Goal: Task Accomplishment & Management: Complete application form

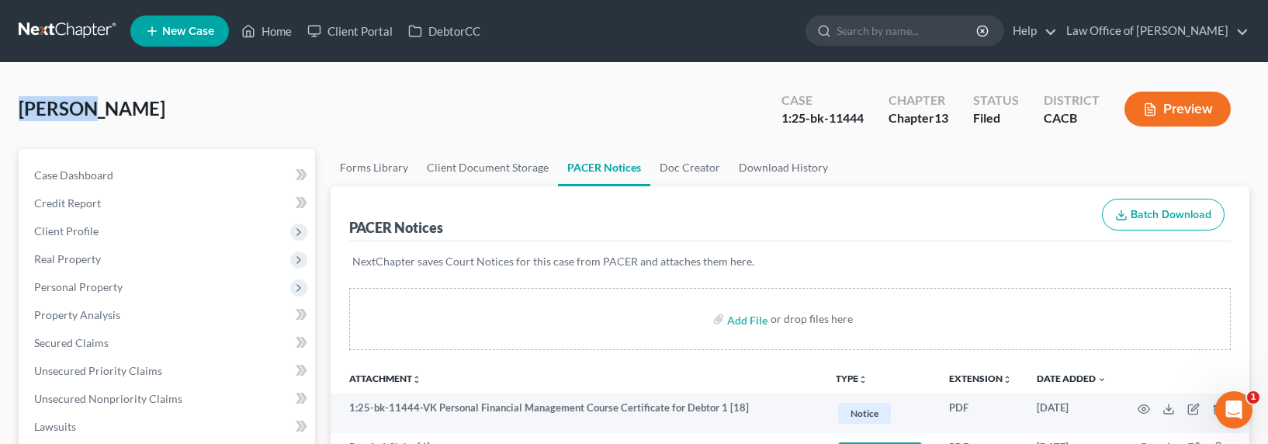
click at [82, 26] on link at bounding box center [68, 31] width 99 height 28
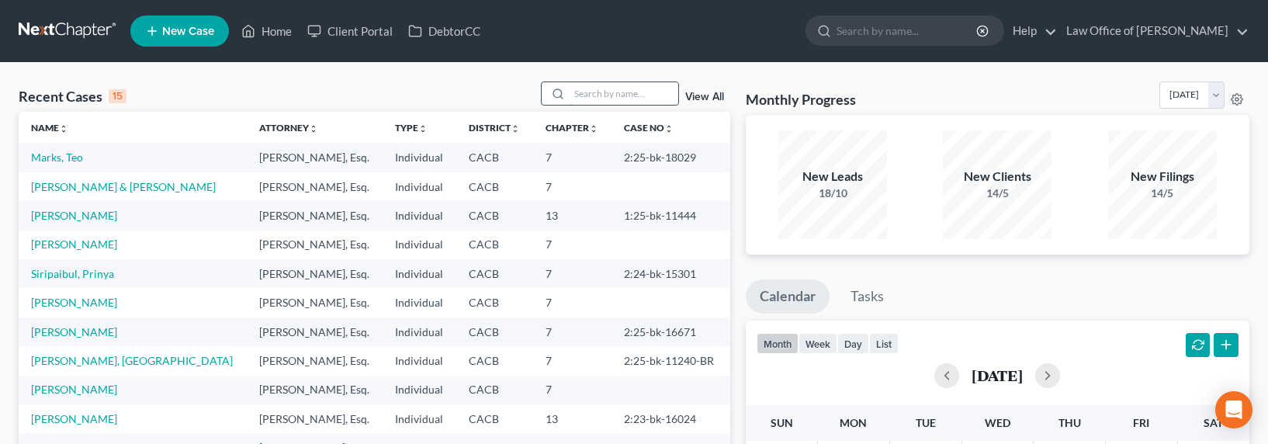
click at [576, 93] on input "search" at bounding box center [624, 93] width 109 height 23
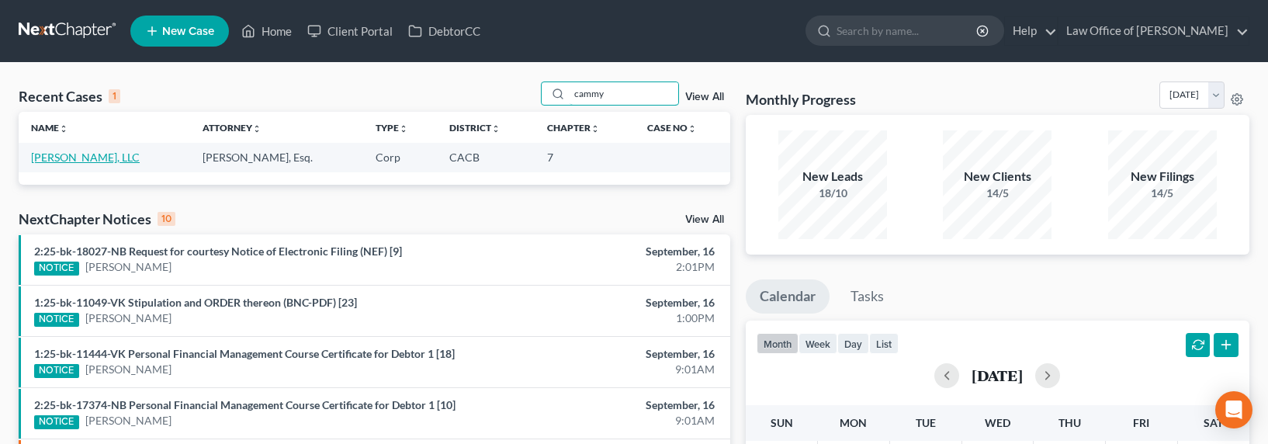
type input "cammy"
click at [64, 158] on link "Cammy Nguyen, LLC" at bounding box center [85, 157] width 109 height 13
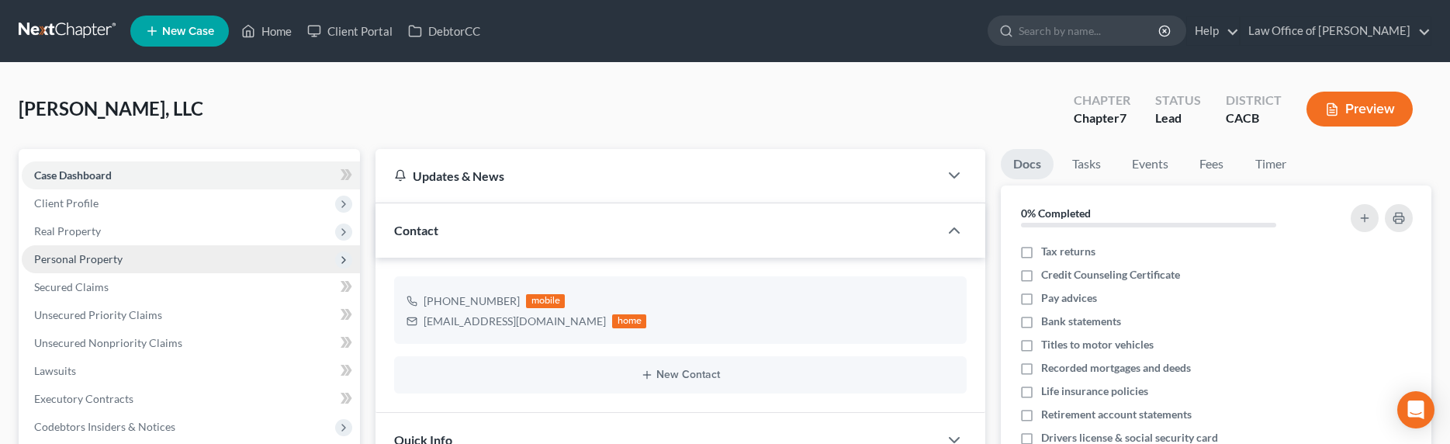
click at [84, 263] on span "Personal Property" at bounding box center [78, 258] width 88 height 13
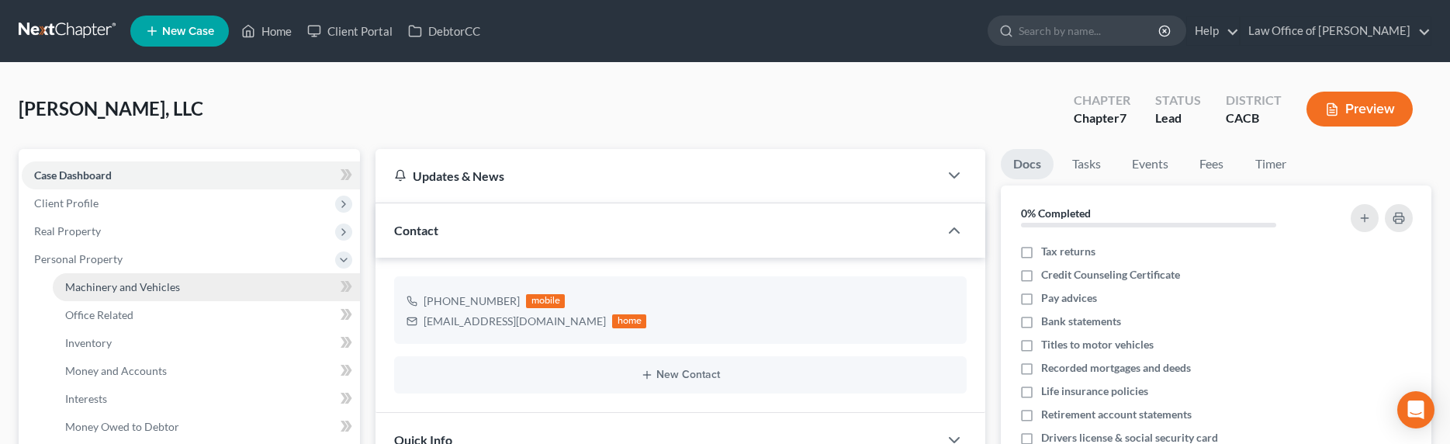
click at [110, 286] on span "Machinery and Vehicles" at bounding box center [122, 286] width 115 height 13
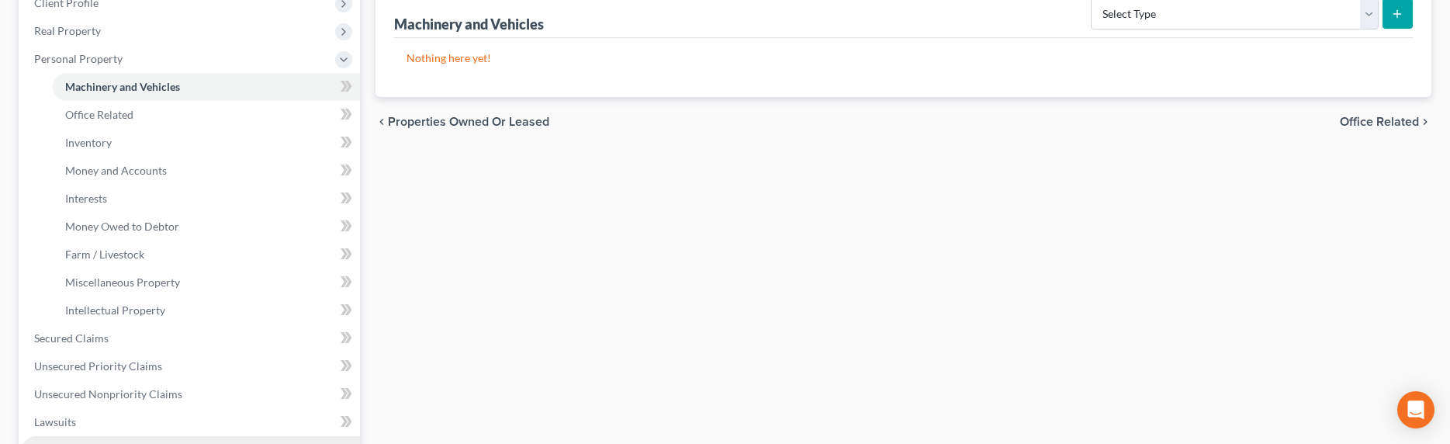
scroll to position [333, 0]
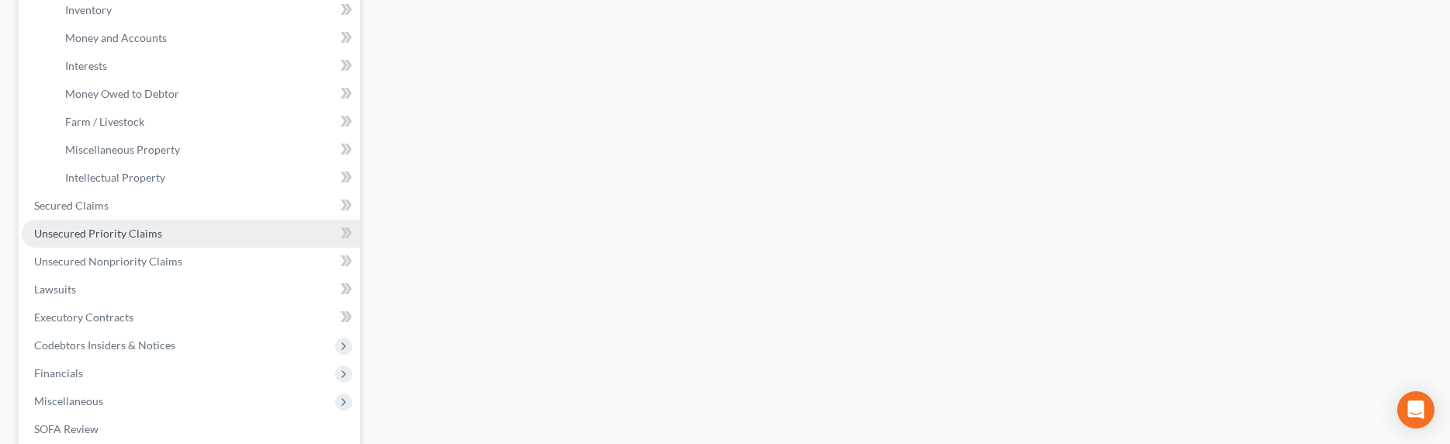
click at [82, 235] on span "Unsecured Priority Claims" at bounding box center [98, 233] width 128 height 13
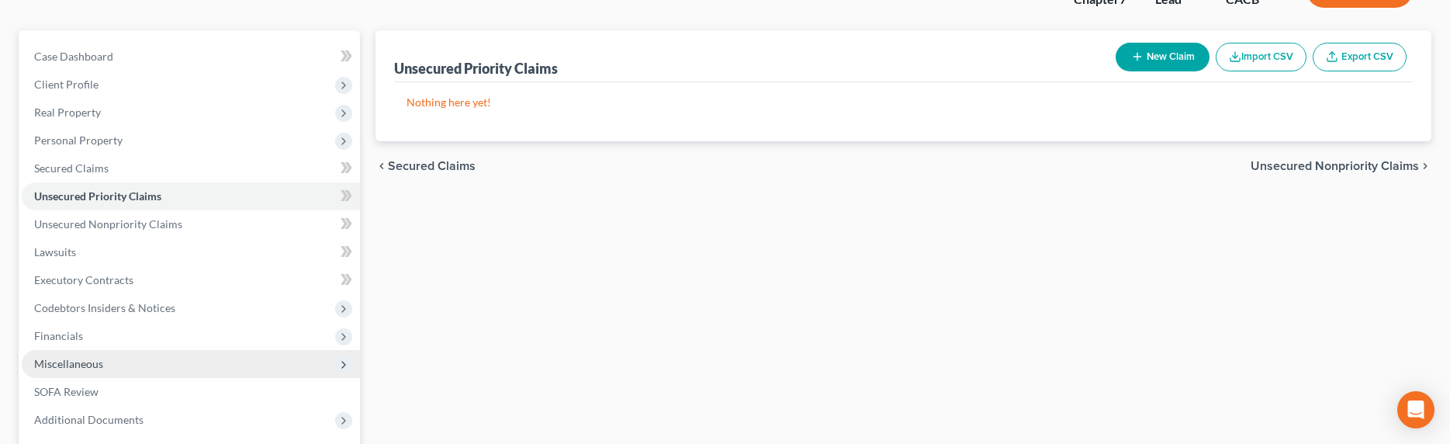
scroll to position [158, 0]
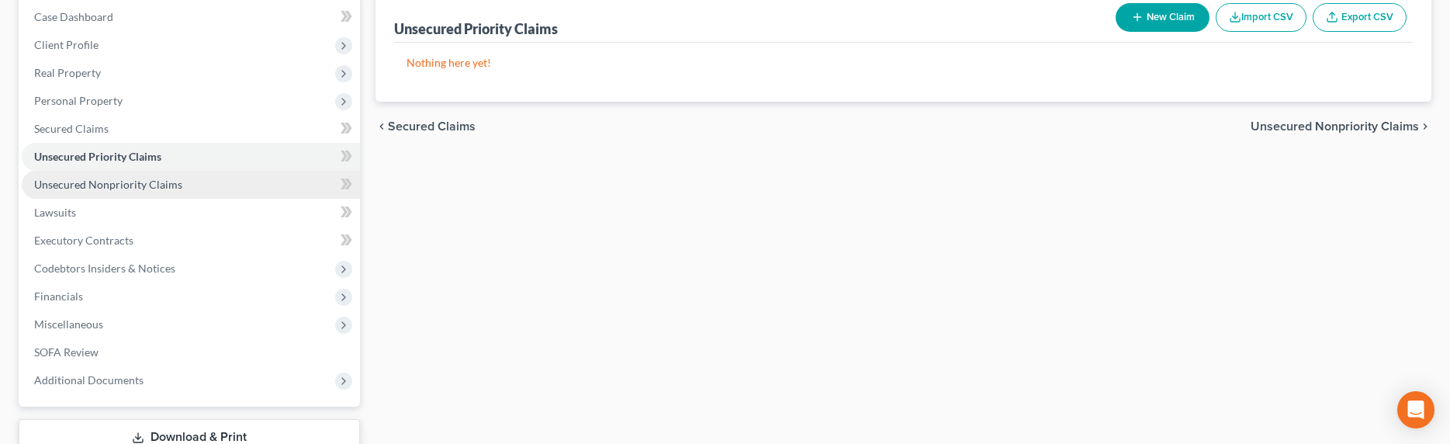
click at [120, 186] on span "Unsecured Nonpriority Claims" at bounding box center [108, 184] width 148 height 13
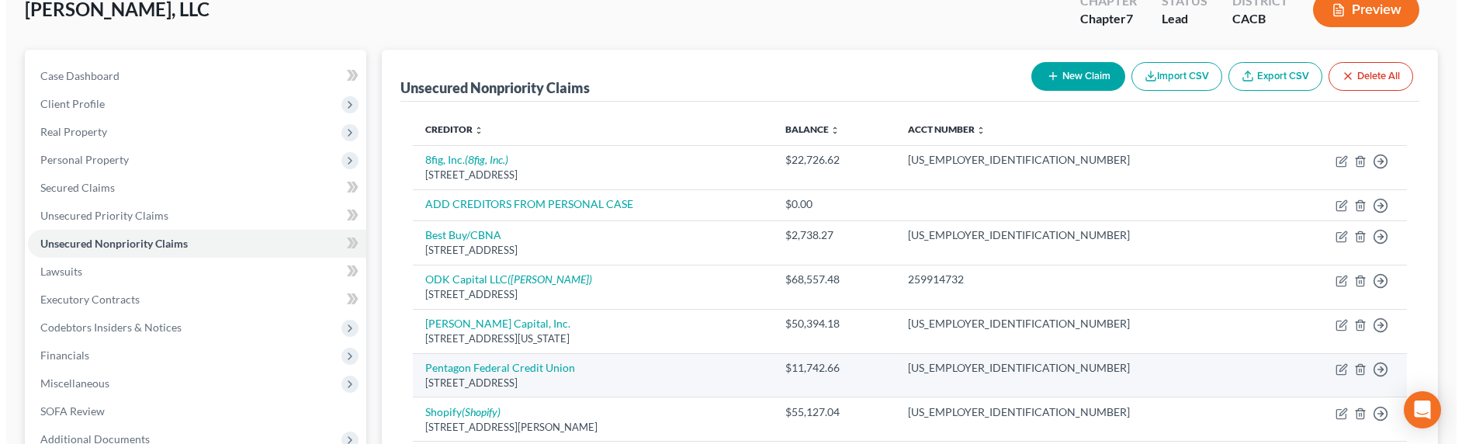
scroll to position [190, 0]
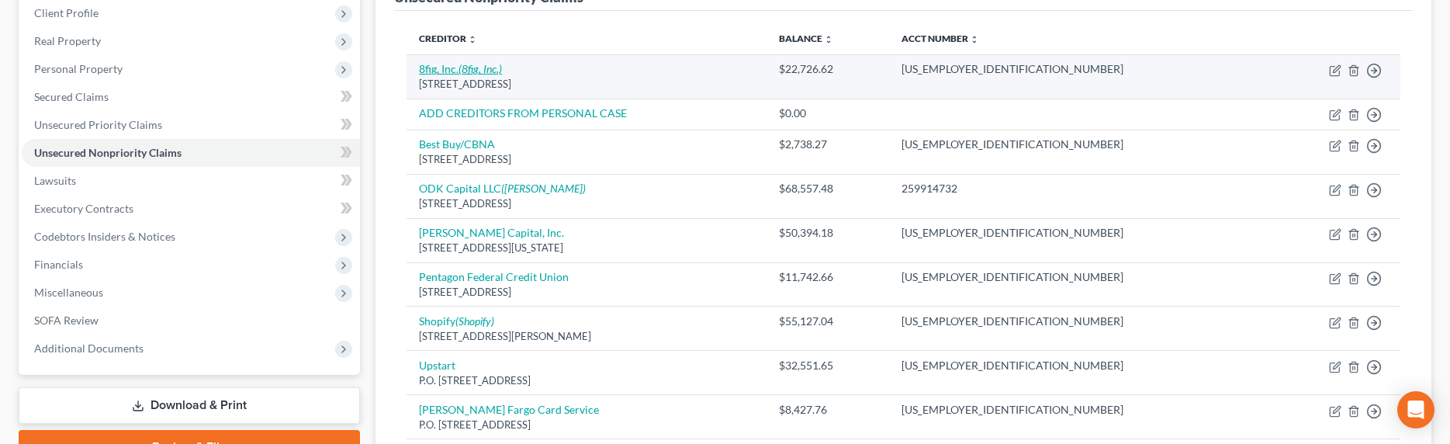
click at [442, 68] on link "8fig, Inc. (8fig, Inc.)" at bounding box center [460, 68] width 83 height 13
select select "45"
select select "8"
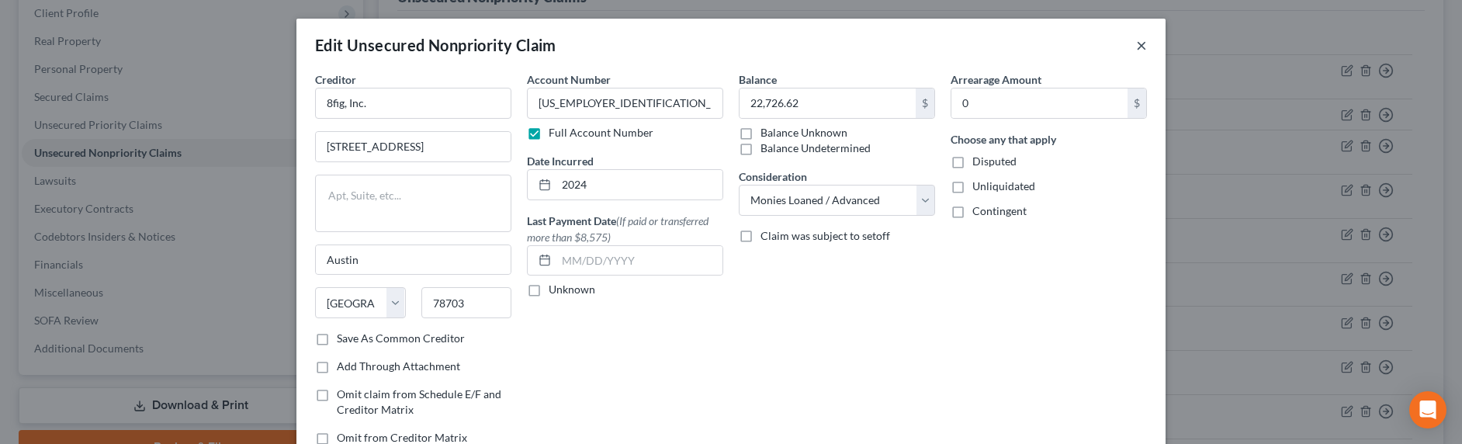
click at [1138, 43] on button "×" at bounding box center [1141, 45] width 11 height 19
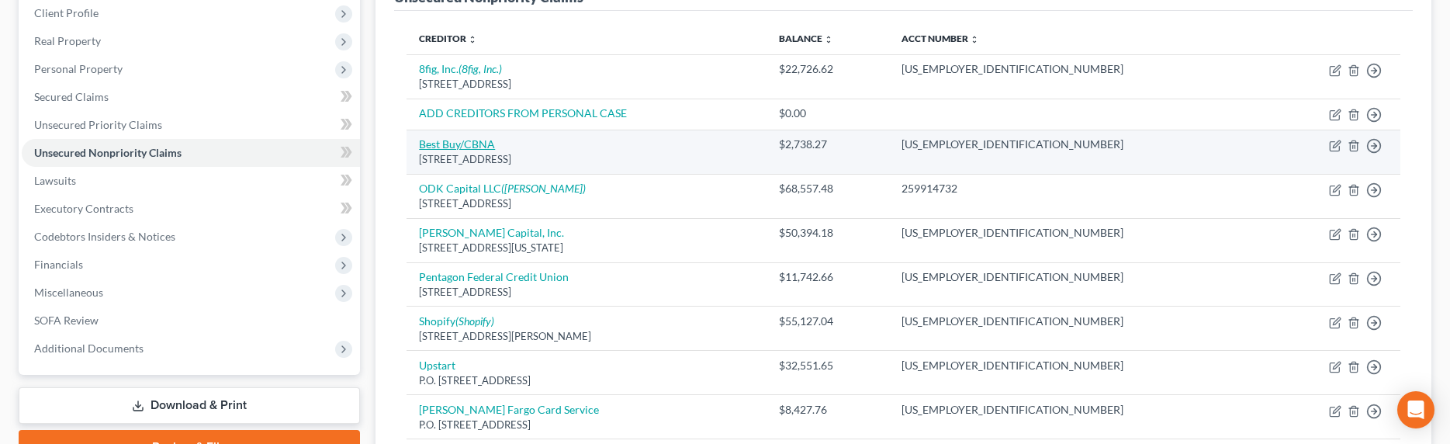
click at [440, 144] on link "Best Buy/CBNA" at bounding box center [457, 143] width 76 height 13
select select "43"
select select "2"
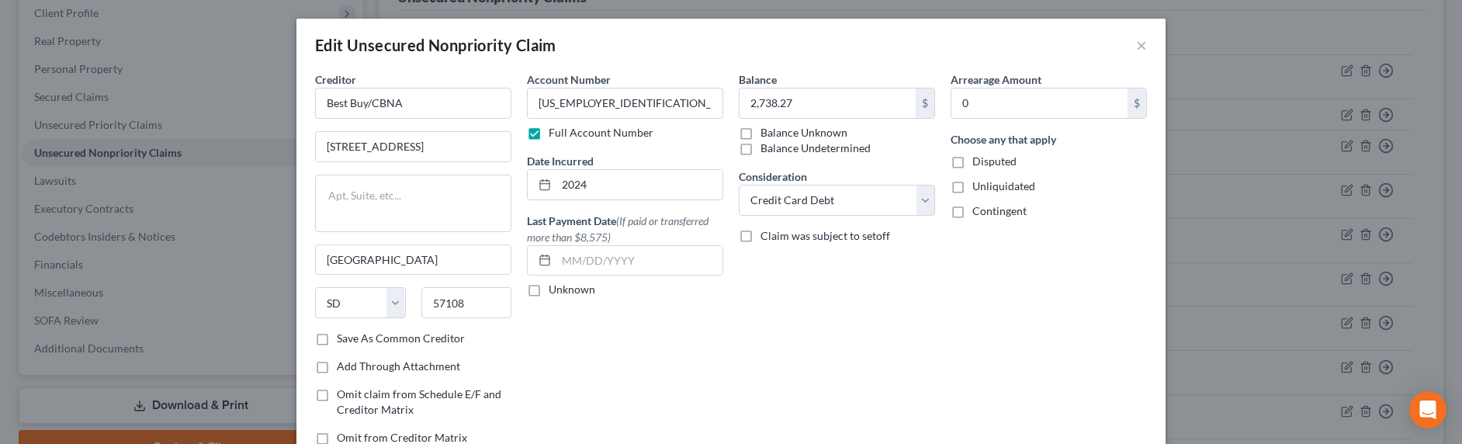
click at [785, 129] on label "Balance Unknown" at bounding box center [804, 133] width 87 height 16
click at [777, 129] on input "Balance Unknown" at bounding box center [772, 130] width 10 height 10
checkbox input "true"
type input "0.00"
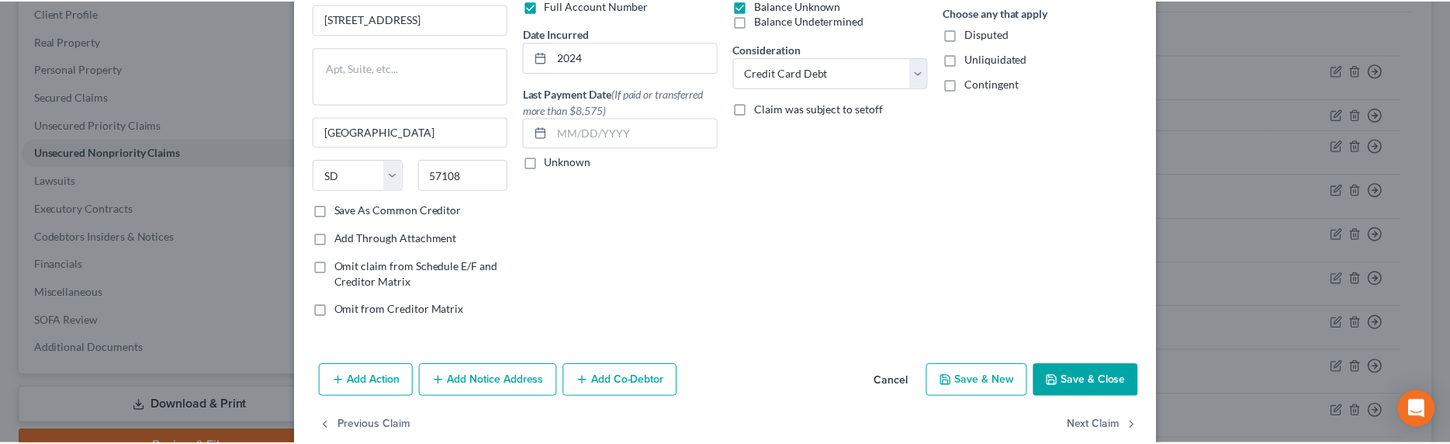
scroll to position [156, 0]
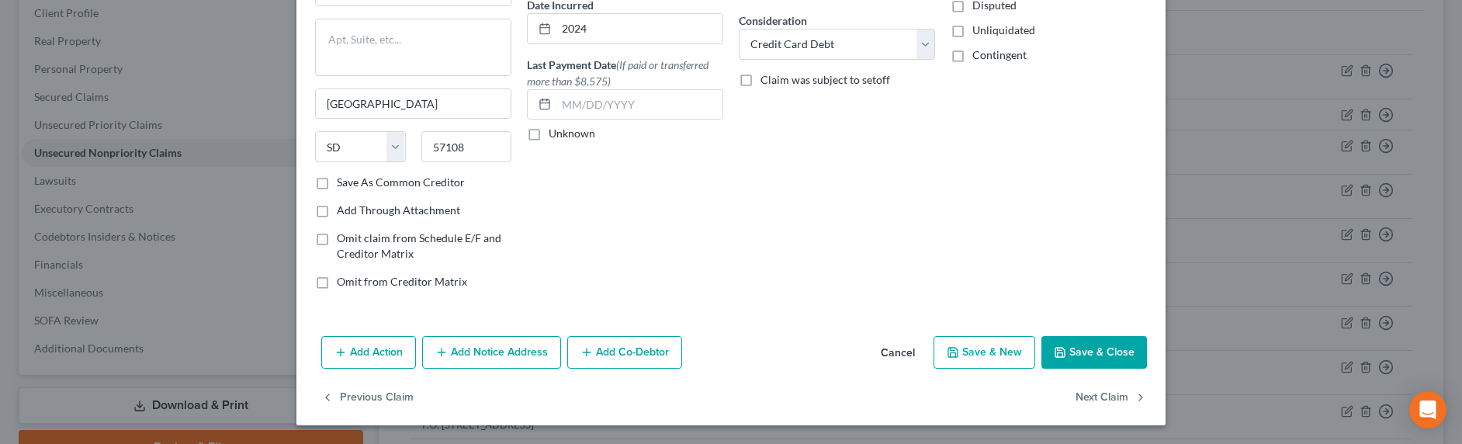
click at [1104, 347] on button "Save & Close" at bounding box center [1094, 352] width 106 height 33
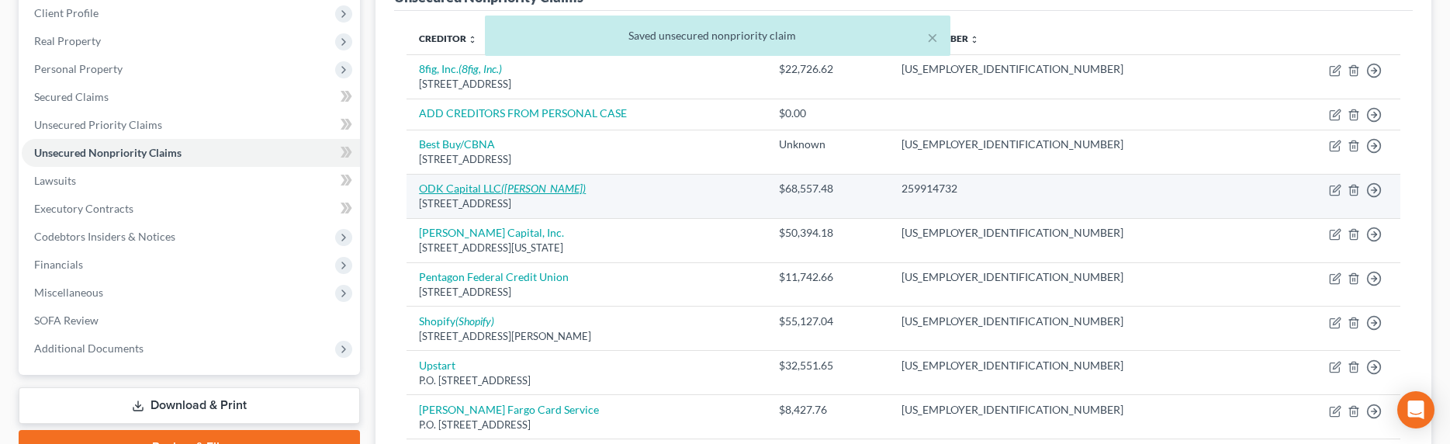
click at [486, 189] on link "ODK Capital LLC (Vincent E. Aubrey)" at bounding box center [502, 188] width 167 height 13
select select "46"
select select "8"
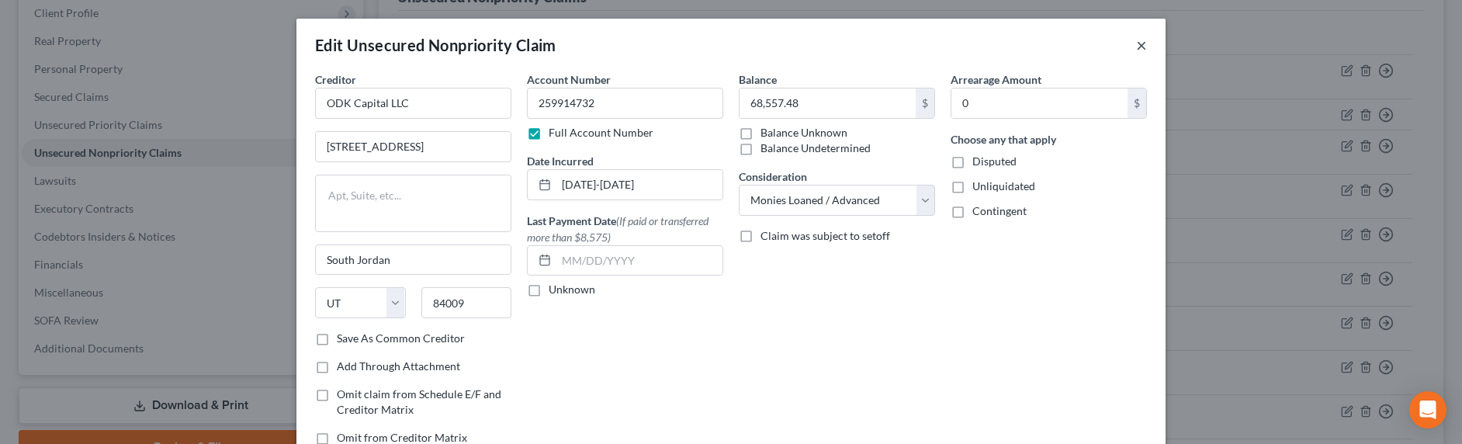
click at [1136, 46] on button "×" at bounding box center [1141, 45] width 11 height 19
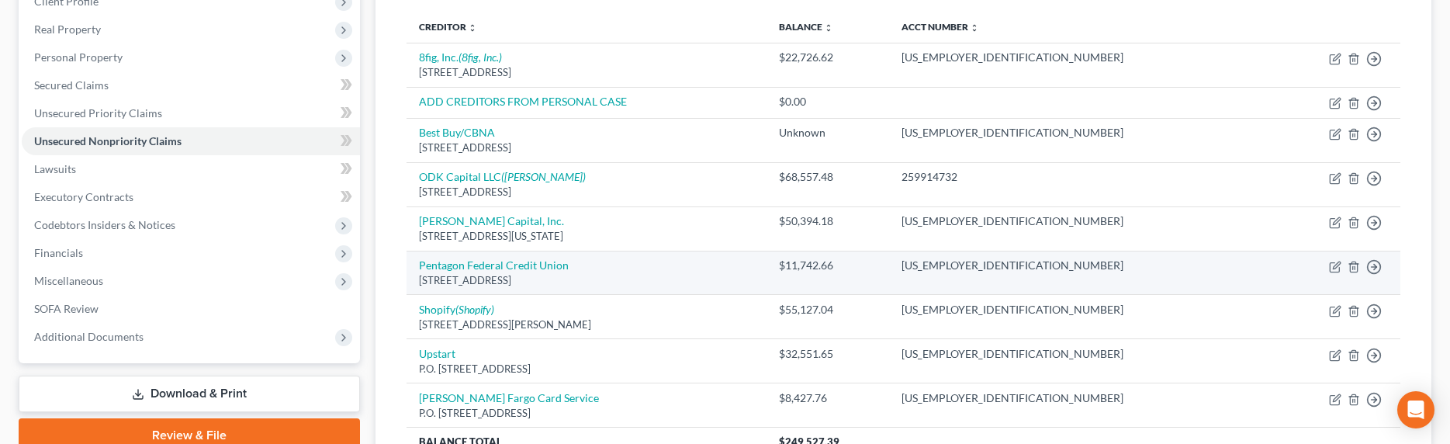
scroll to position [203, 0]
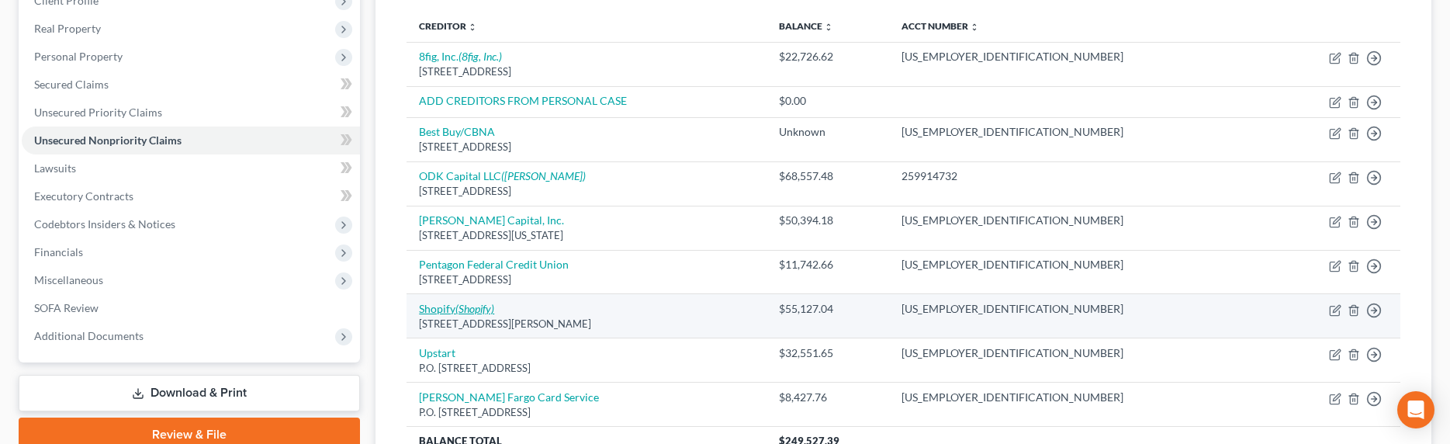
click at [442, 310] on link "Shopify (Shopify)" at bounding box center [456, 308] width 75 height 13
select select "4"
select select "8"
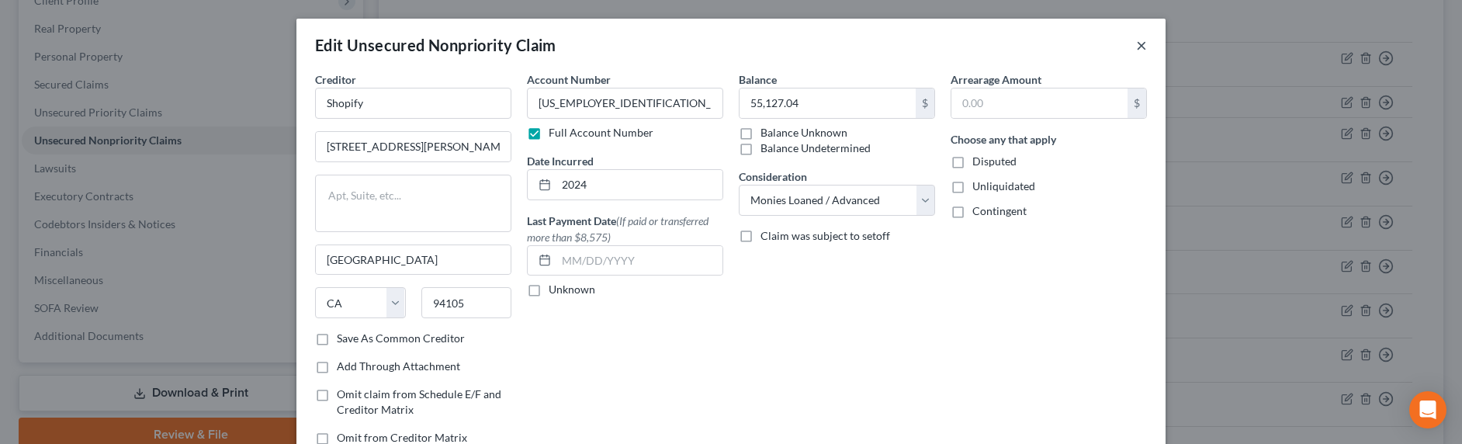
click at [1138, 47] on button "×" at bounding box center [1141, 45] width 11 height 19
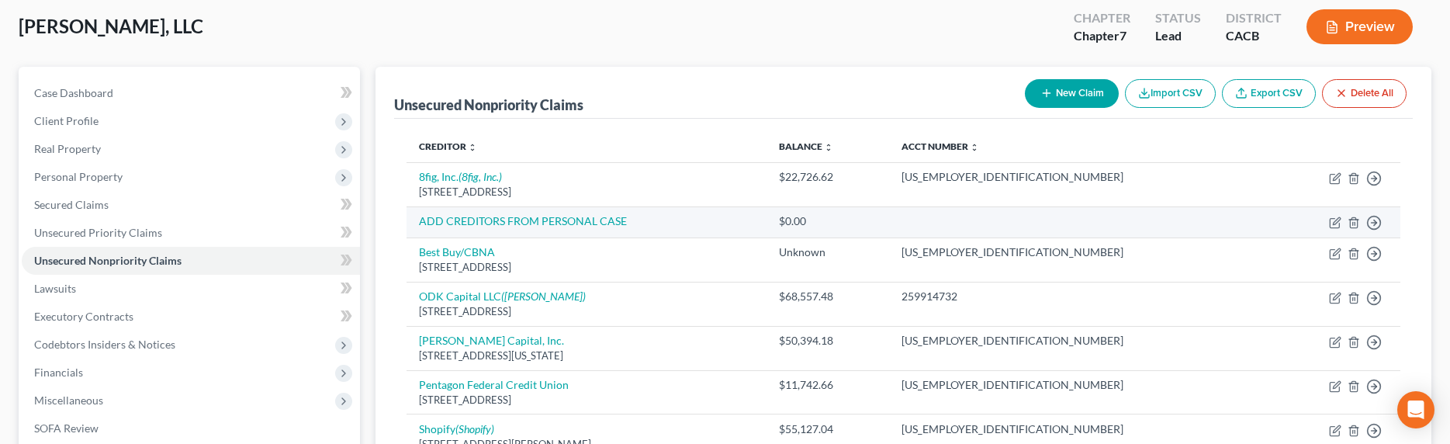
scroll to position [0, 0]
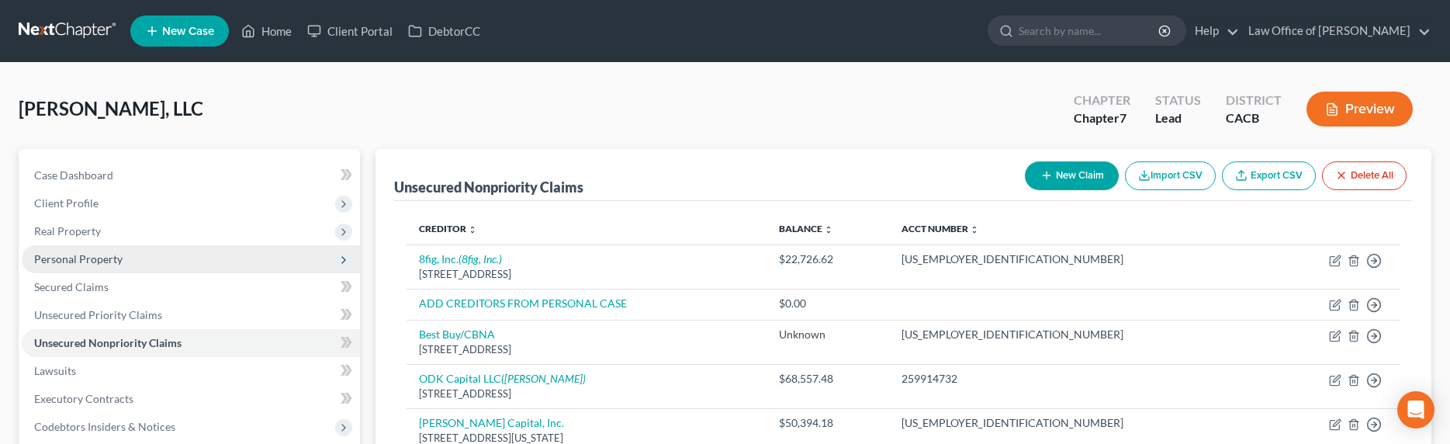
click at [69, 260] on span "Personal Property" at bounding box center [78, 258] width 88 height 13
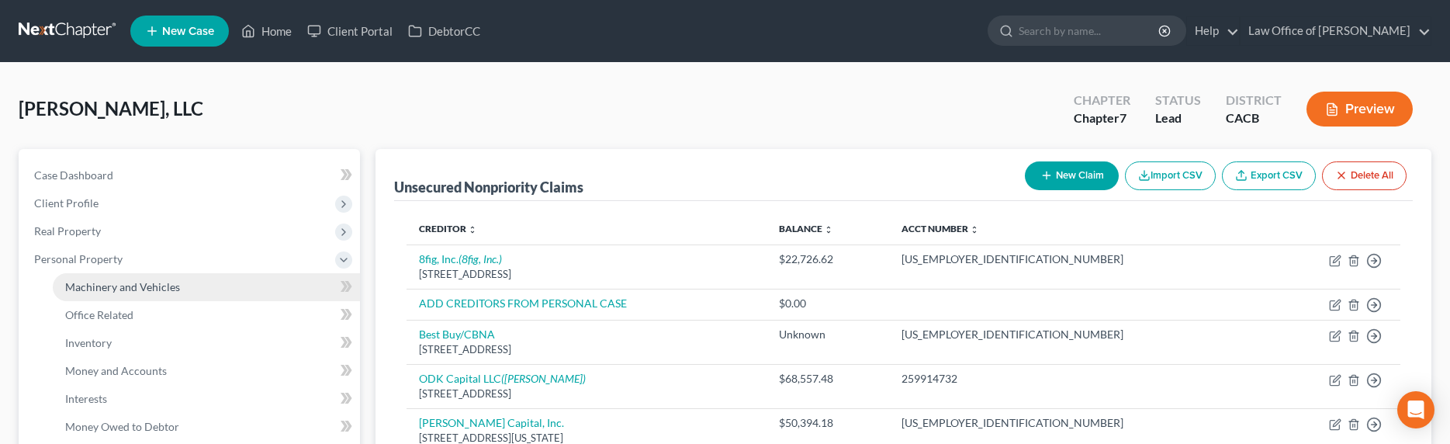
click at [116, 286] on span "Machinery and Vehicles" at bounding box center [122, 286] width 115 height 13
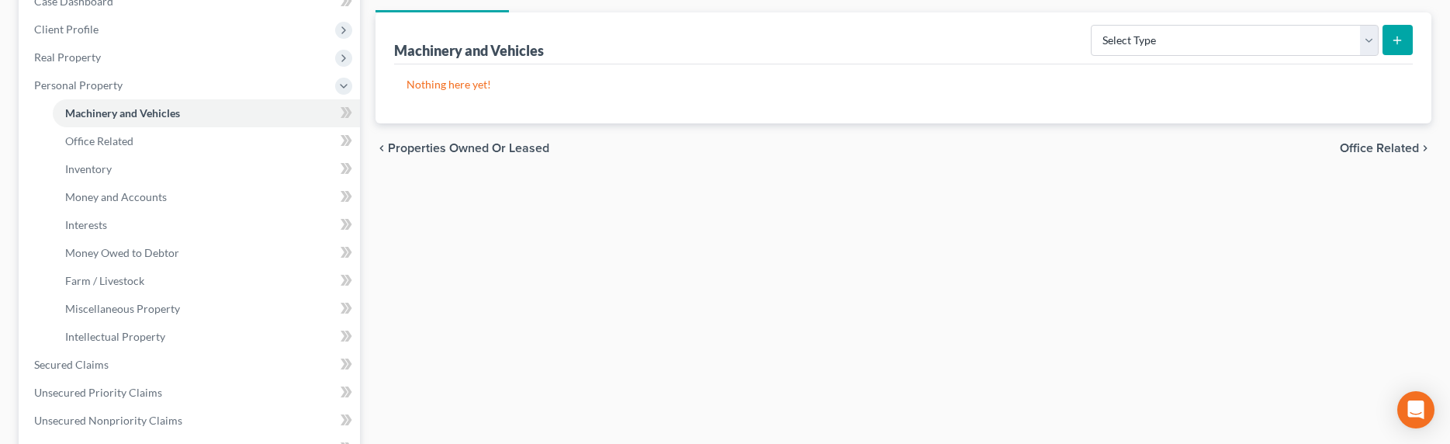
scroll to position [156, 0]
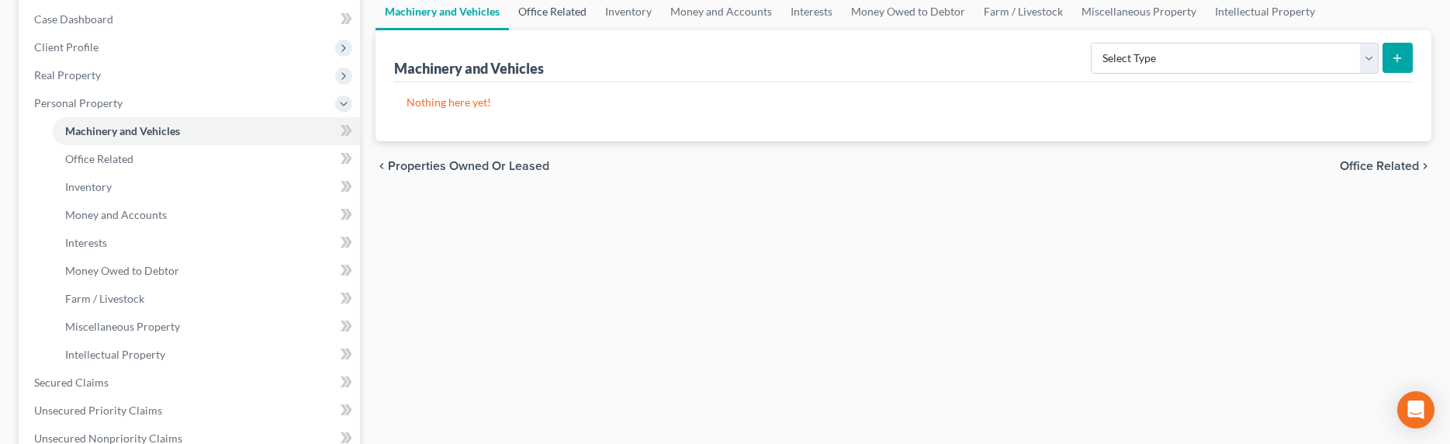
click at [546, 12] on link "Office Related" at bounding box center [552, 11] width 87 height 37
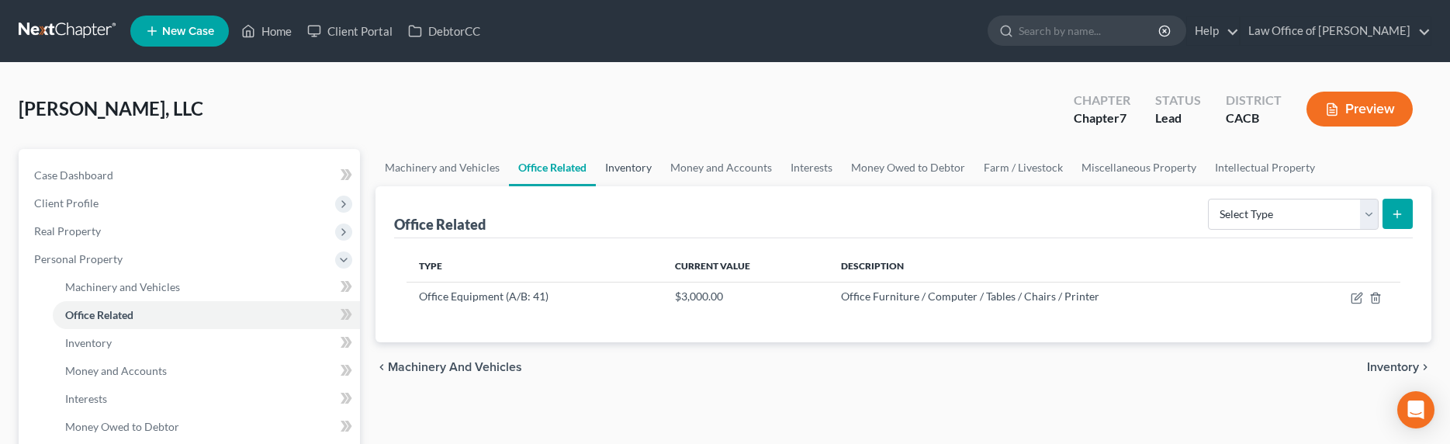
click at [620, 172] on link "Inventory" at bounding box center [628, 167] width 65 height 37
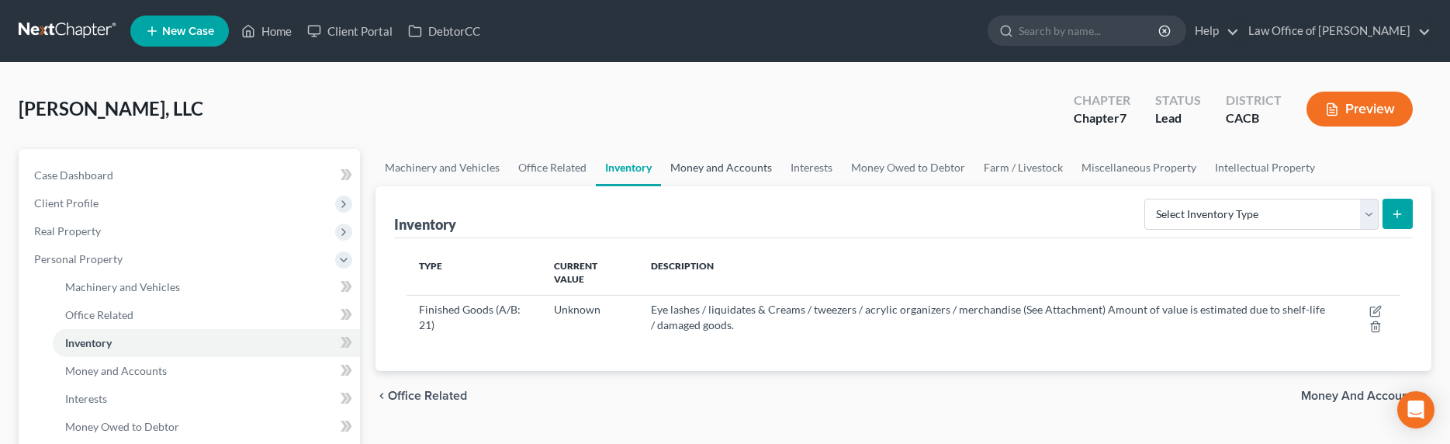
click at [689, 165] on link "Money and Accounts" at bounding box center [721, 167] width 120 height 37
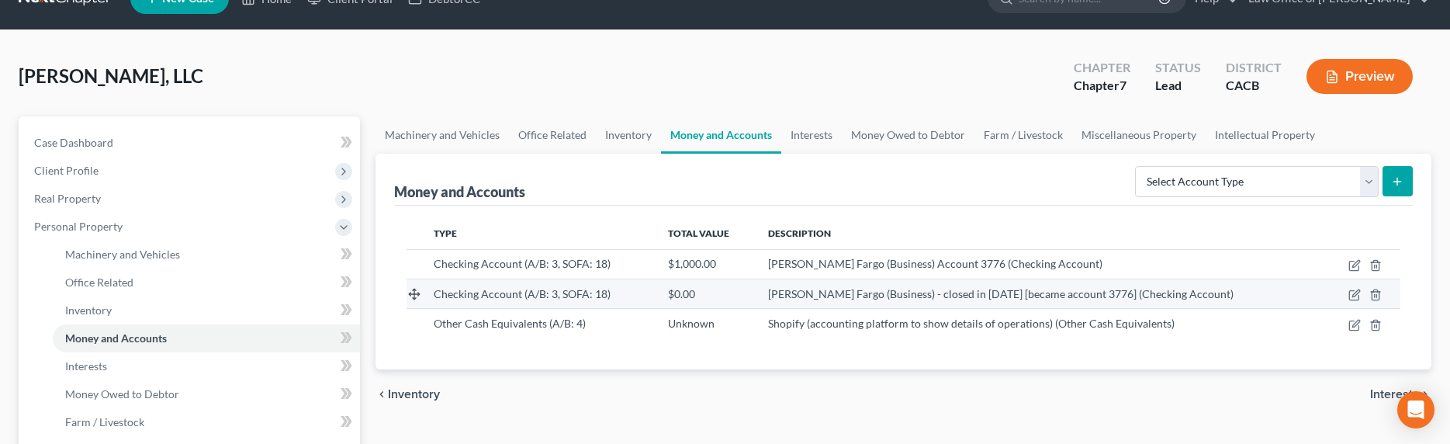
scroll to position [34, 0]
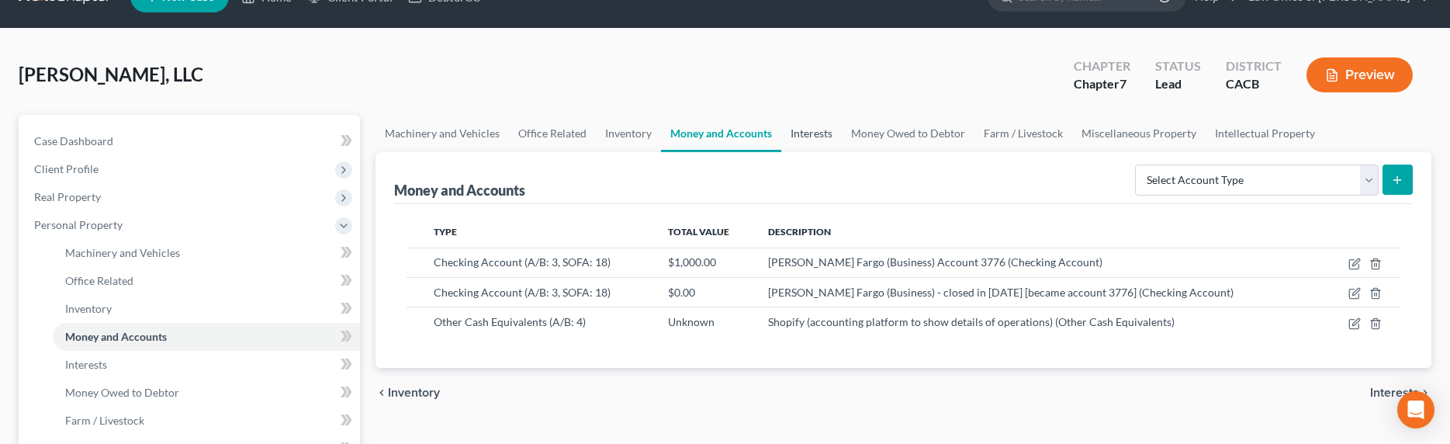
click at [814, 133] on link "Interests" at bounding box center [811, 133] width 61 height 37
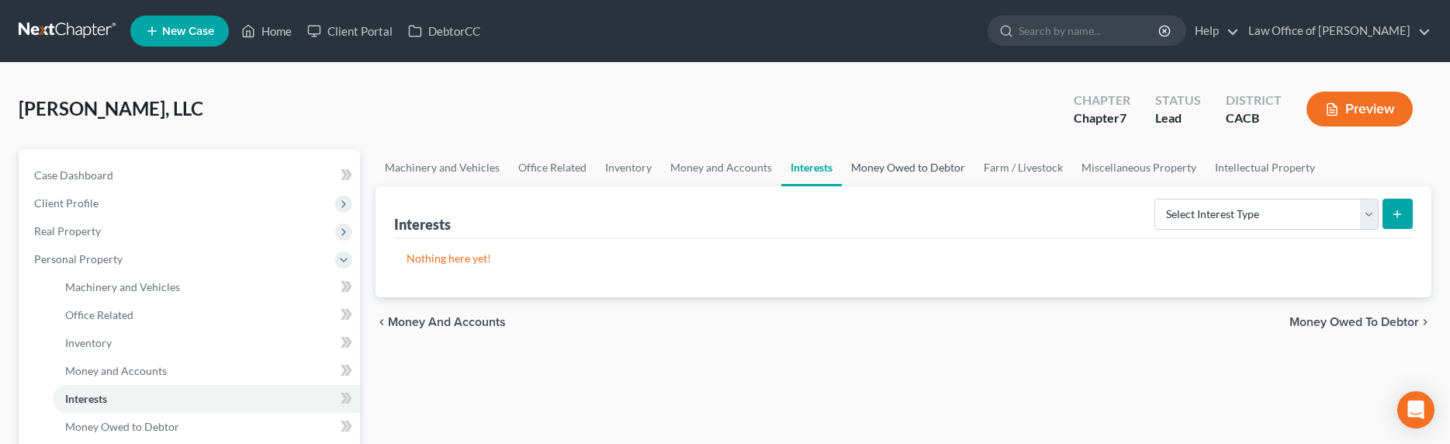
click at [892, 163] on link "Money Owed to Debtor" at bounding box center [908, 167] width 133 height 37
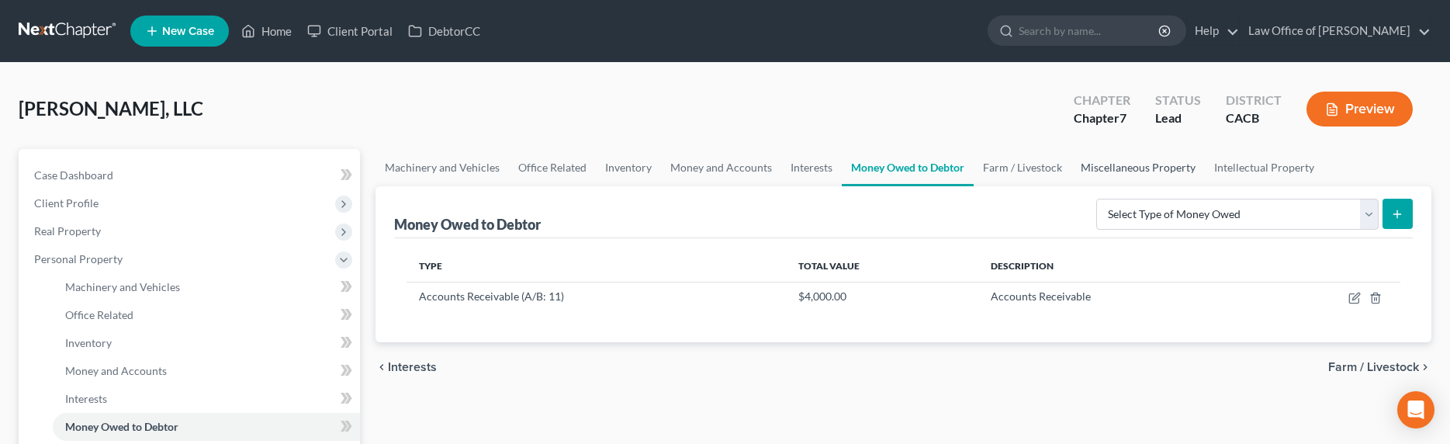
click at [1133, 163] on link "Miscellaneous Property" at bounding box center [1138, 167] width 133 height 37
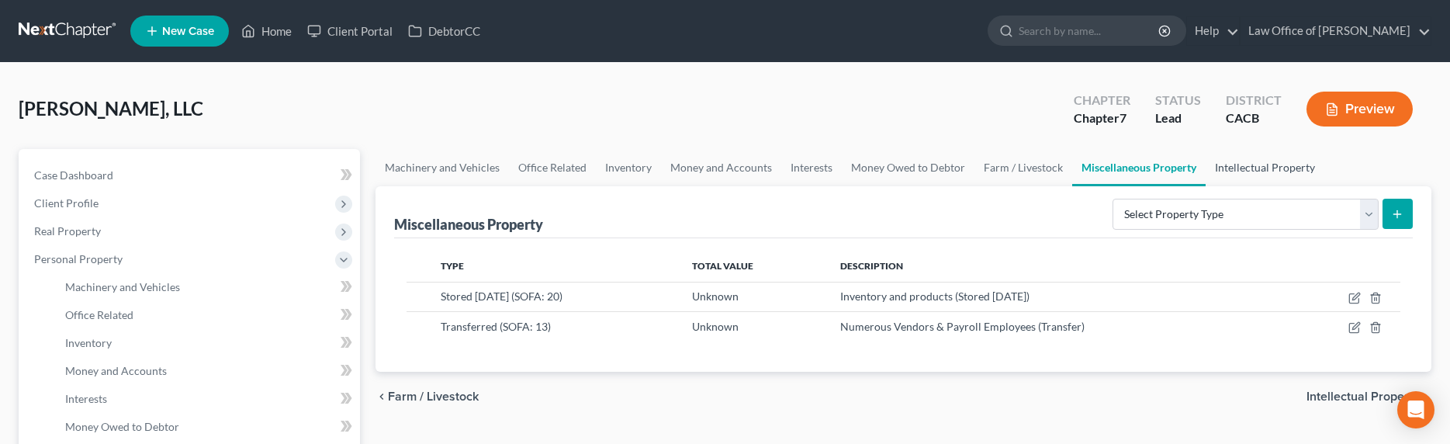
click at [1240, 163] on link "Intellectual Property" at bounding box center [1265, 167] width 119 height 37
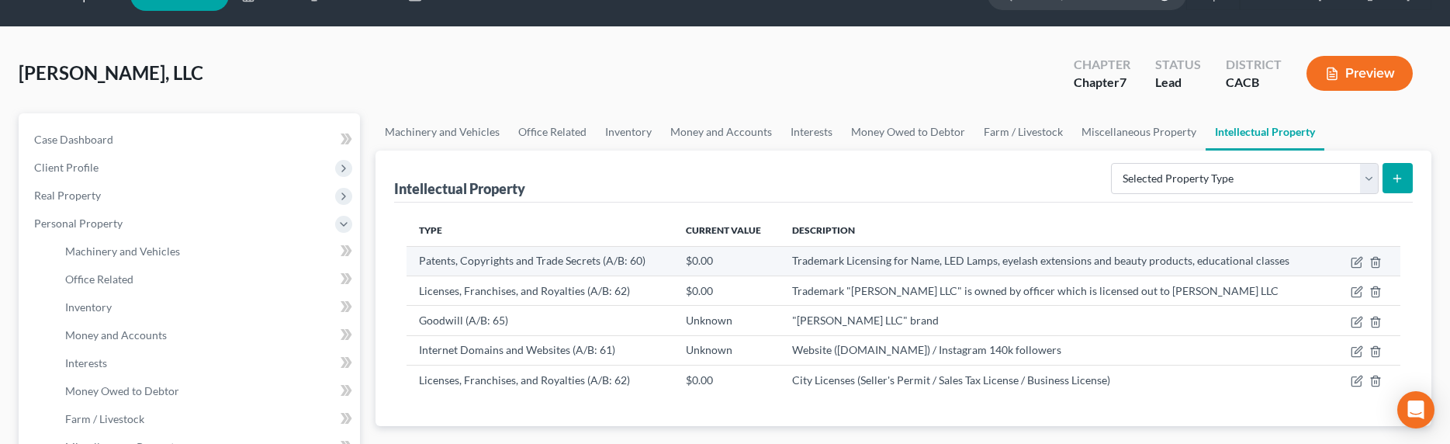
scroll to position [37, 0]
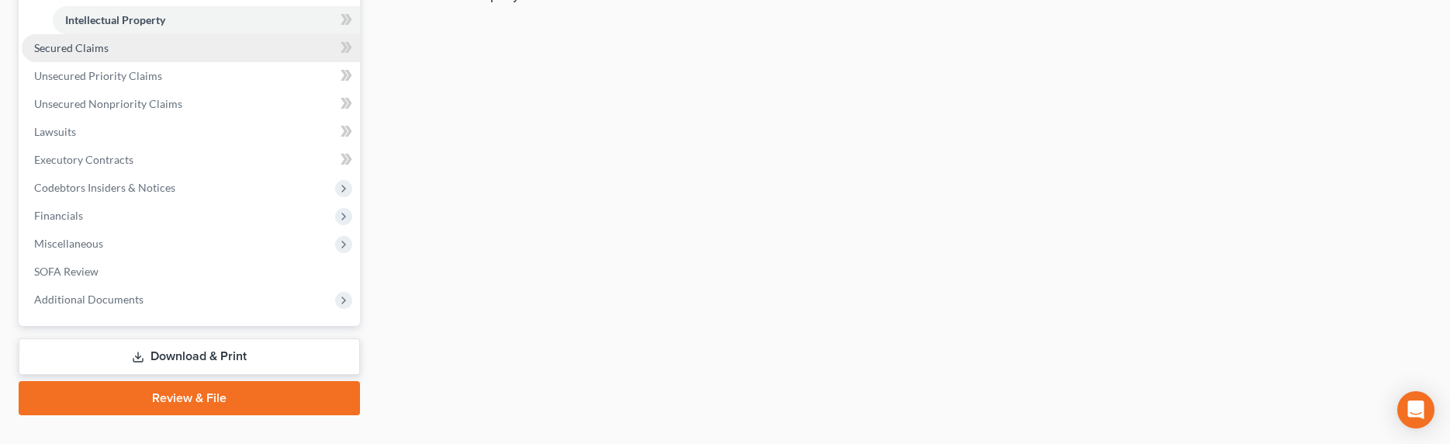
click at [71, 48] on span "Secured Claims" at bounding box center [71, 47] width 74 height 13
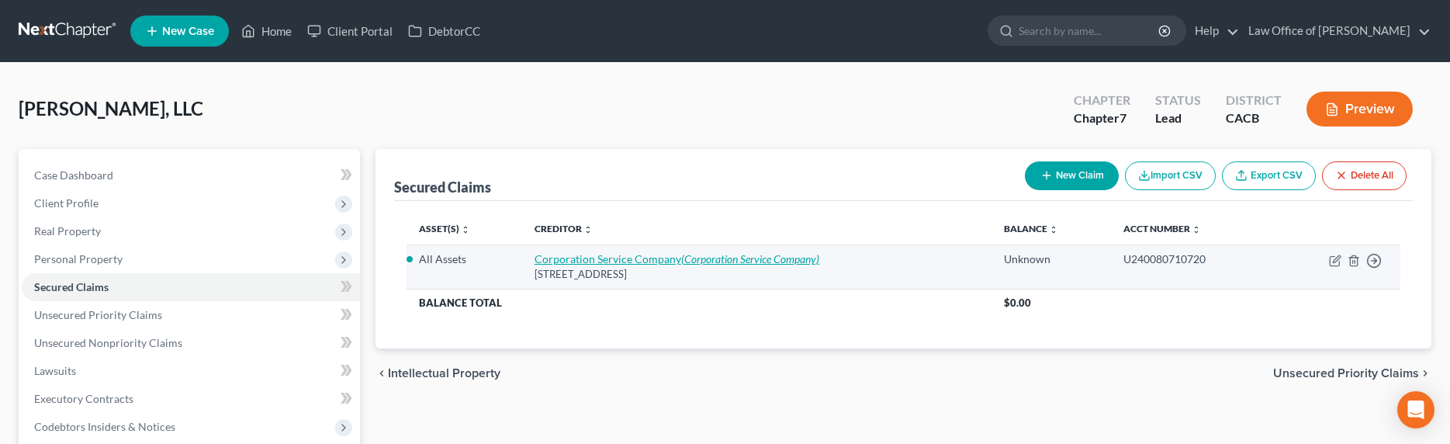
click at [658, 261] on link "Corporation Service Company (Corporation Service Company)" at bounding box center [677, 258] width 285 height 13
select select "14"
select select "0"
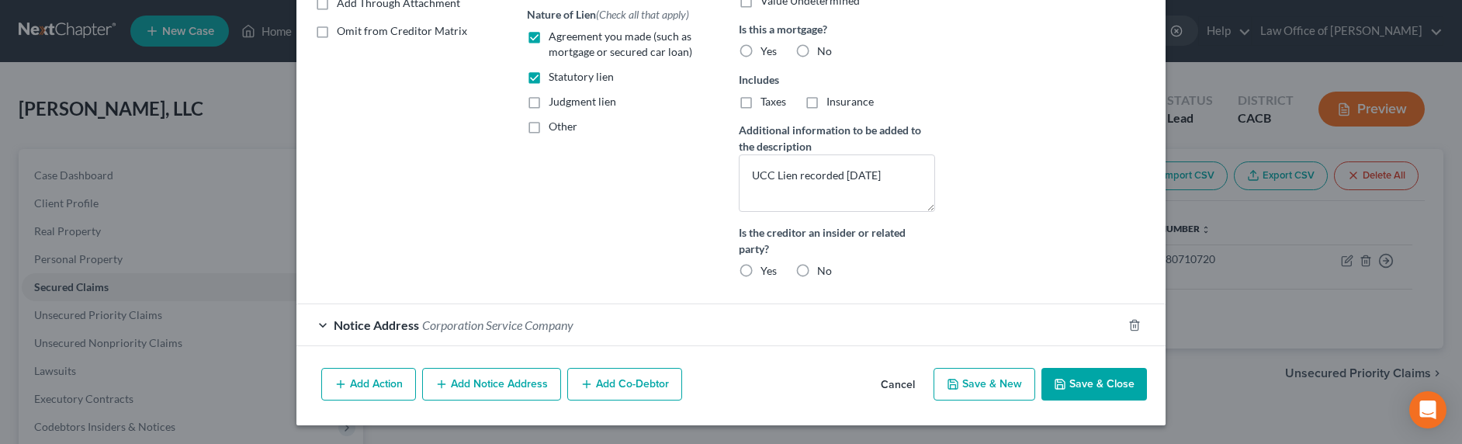
click at [1098, 394] on button "Save & Close" at bounding box center [1094, 384] width 106 height 33
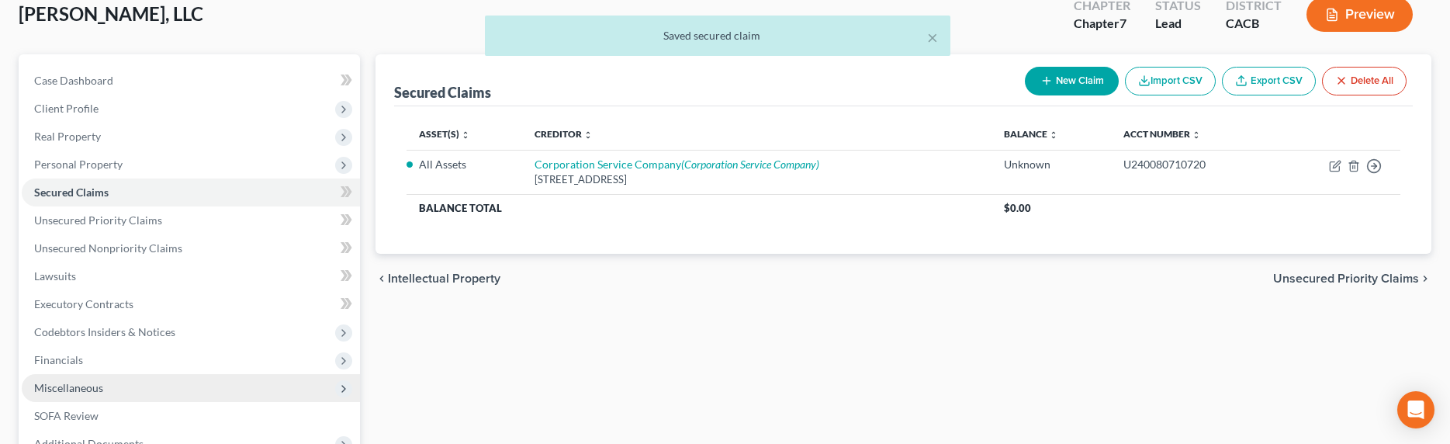
scroll to position [106, 0]
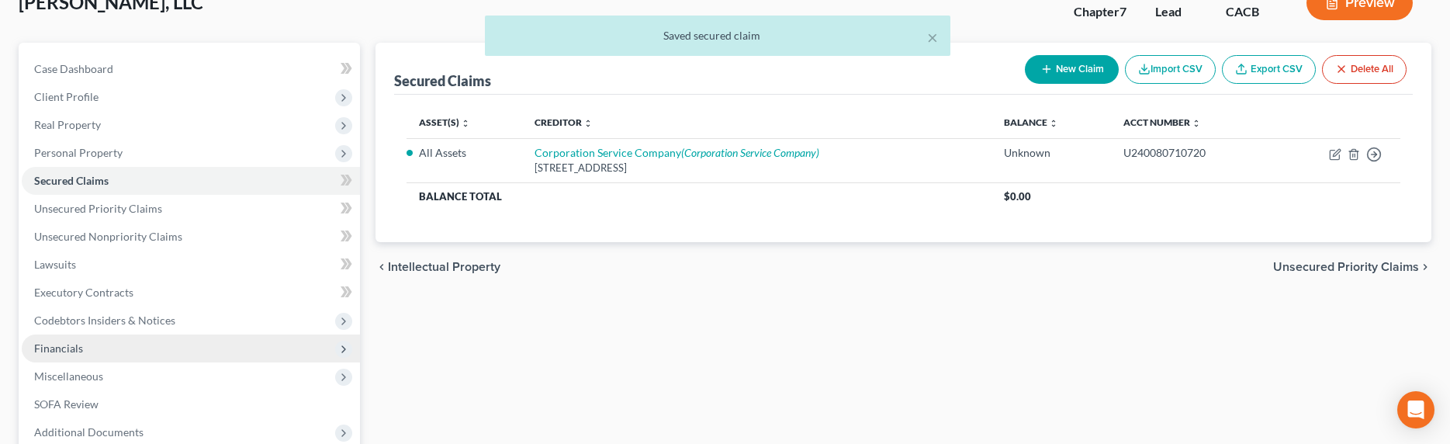
click at [76, 348] on span "Financials" at bounding box center [58, 347] width 49 height 13
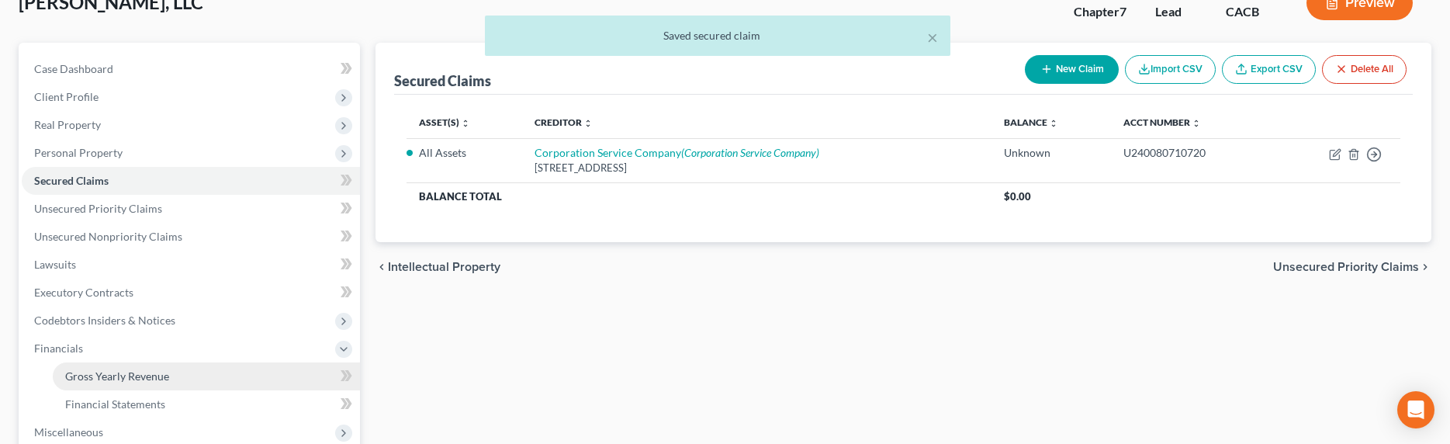
click at [113, 372] on span "Gross Yearly Revenue" at bounding box center [117, 375] width 104 height 13
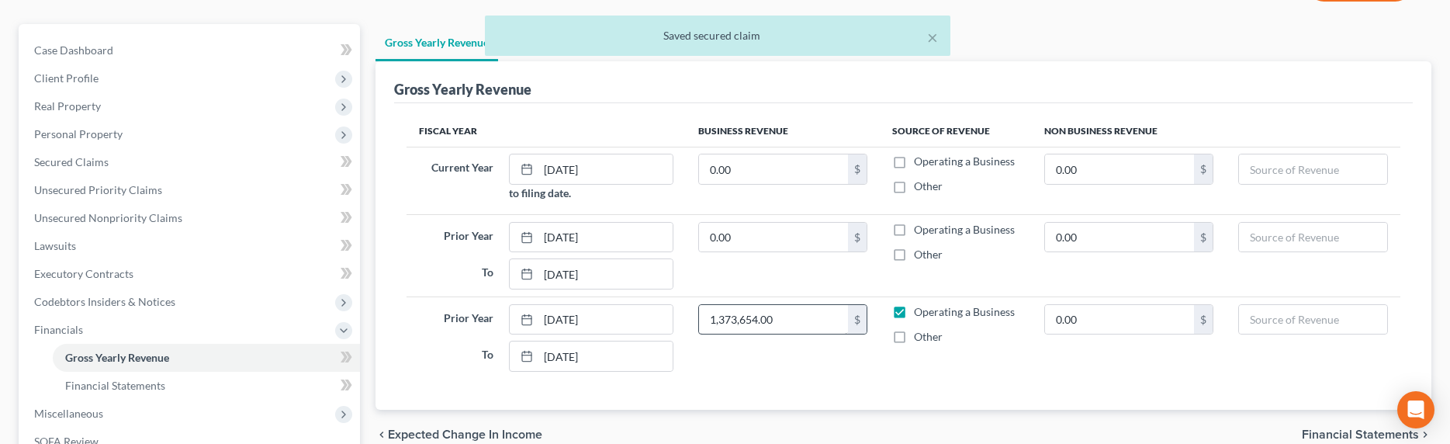
scroll to position [158, 0]
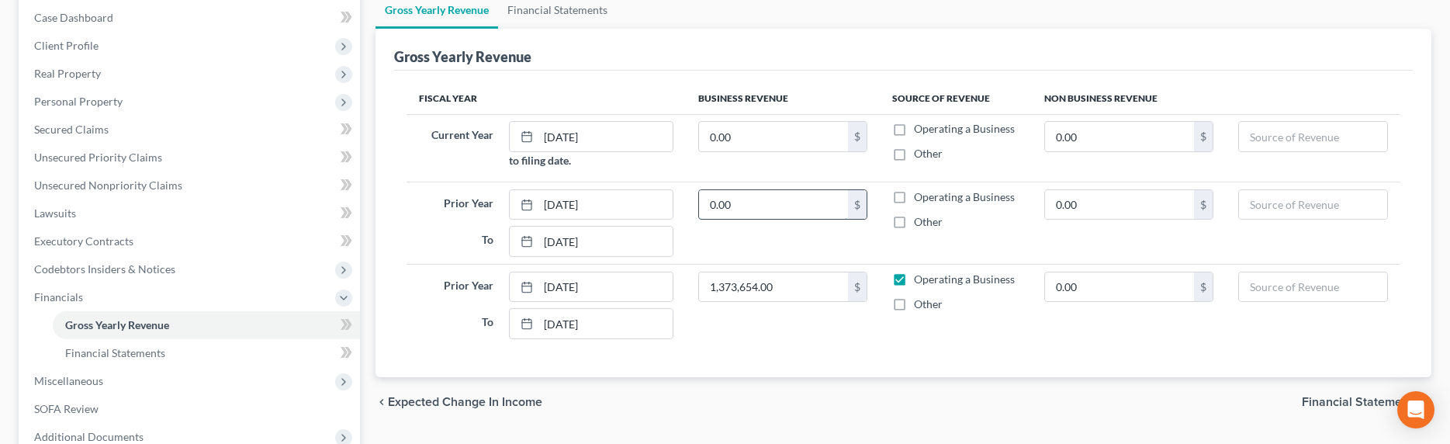
click at [743, 204] on input "0.00" at bounding box center [773, 204] width 149 height 29
type input "807,349"
click at [740, 138] on input "0.00" at bounding box center [773, 136] width 149 height 29
click at [725, 139] on input "0.00" at bounding box center [773, 136] width 149 height 29
click at [747, 138] on input "0.00" at bounding box center [773, 136] width 149 height 29
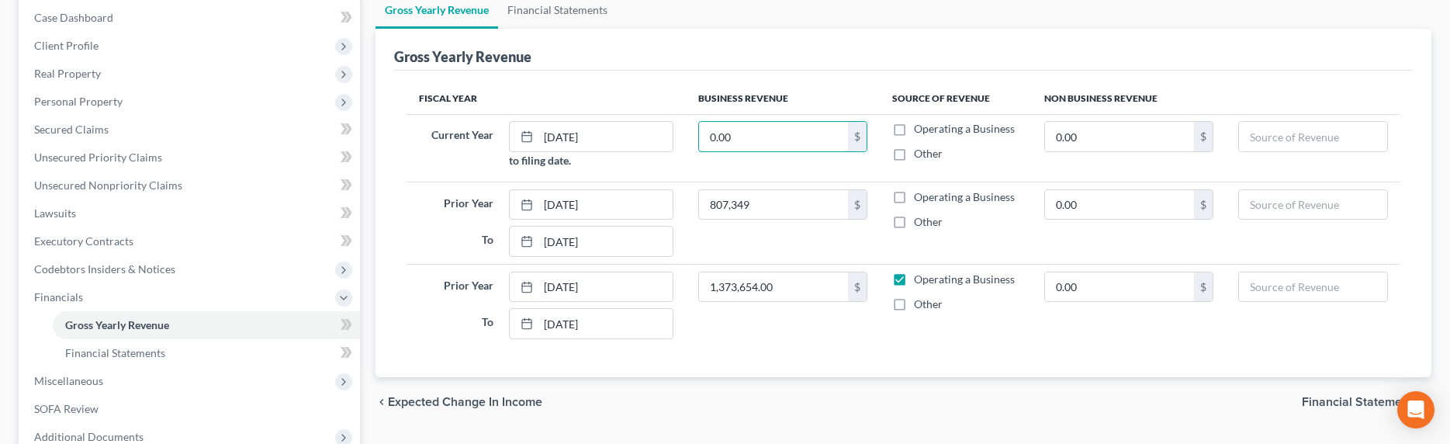
drag, startPoint x: 749, startPoint y: 139, endPoint x: 691, endPoint y: 137, distance: 57.5
click at [692, 137] on td "0.00 $" at bounding box center [783, 148] width 194 height 68
type input "780,000"
click at [914, 126] on label "Operating a Business" at bounding box center [964, 129] width 101 height 16
click at [920, 126] on input "Operating a Business" at bounding box center [925, 126] width 10 height 10
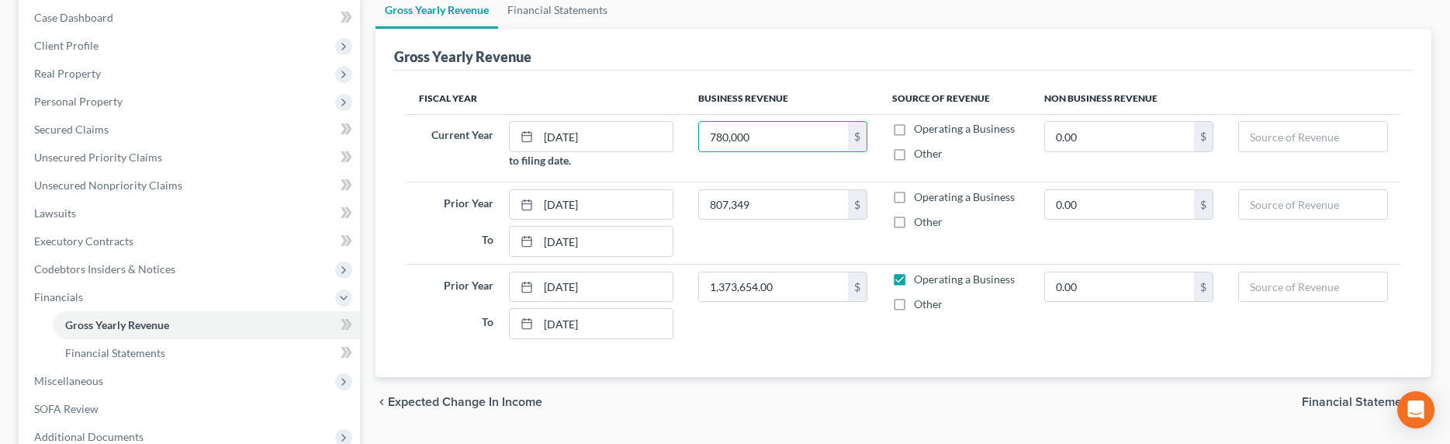
checkbox input "true"
click at [914, 196] on label "Operating a Business" at bounding box center [964, 197] width 101 height 16
click at [920, 196] on input "Operating a Business" at bounding box center [925, 194] width 10 height 10
checkbox input "true"
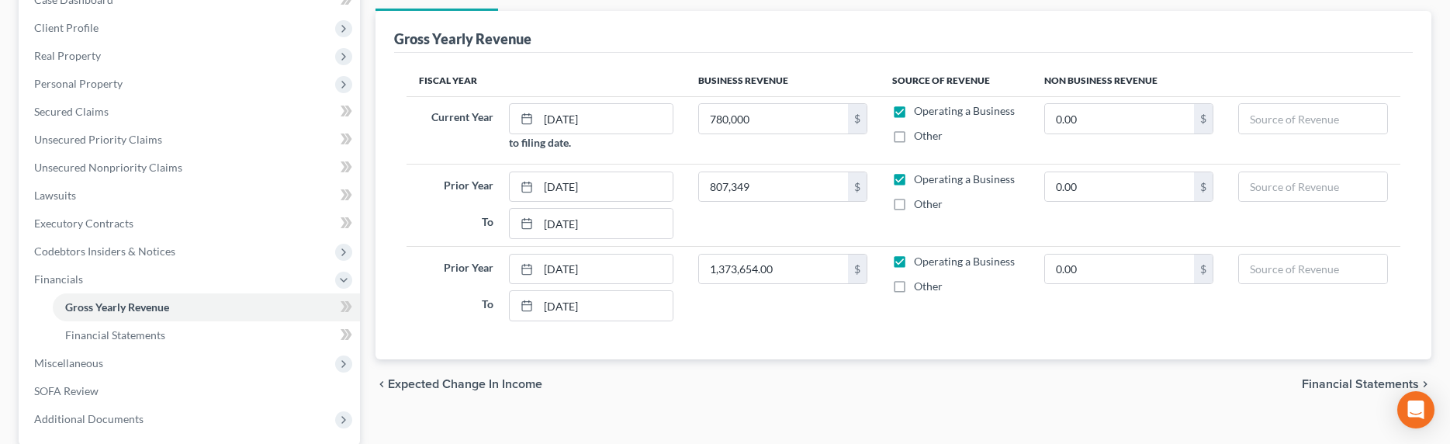
scroll to position [192, 0]
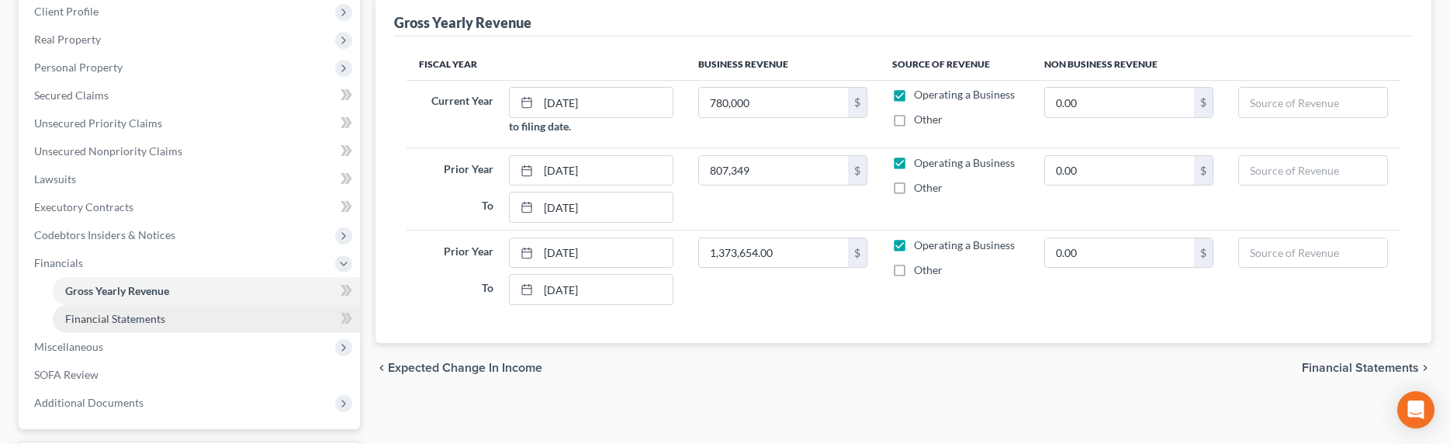
click at [136, 314] on span "Financial Statements" at bounding box center [115, 318] width 100 height 13
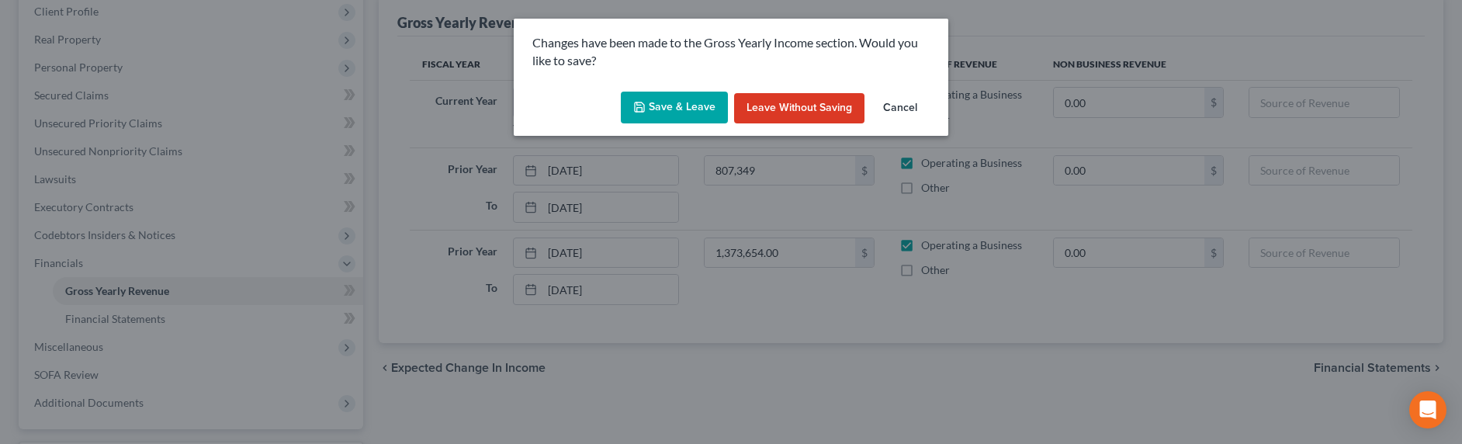
click at [668, 107] on button "Save & Leave" at bounding box center [674, 108] width 107 height 33
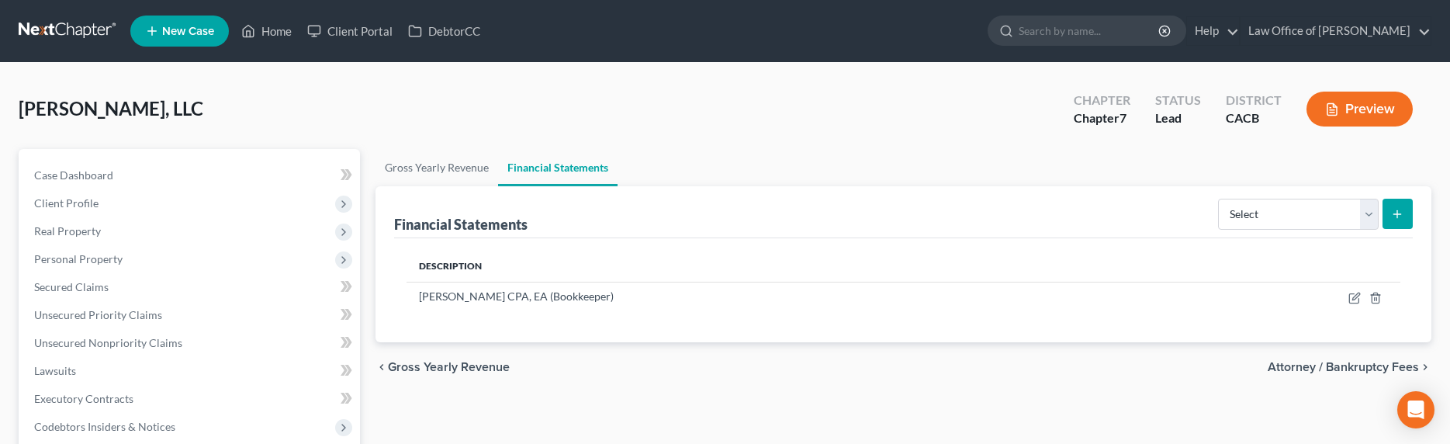
scroll to position [324, 0]
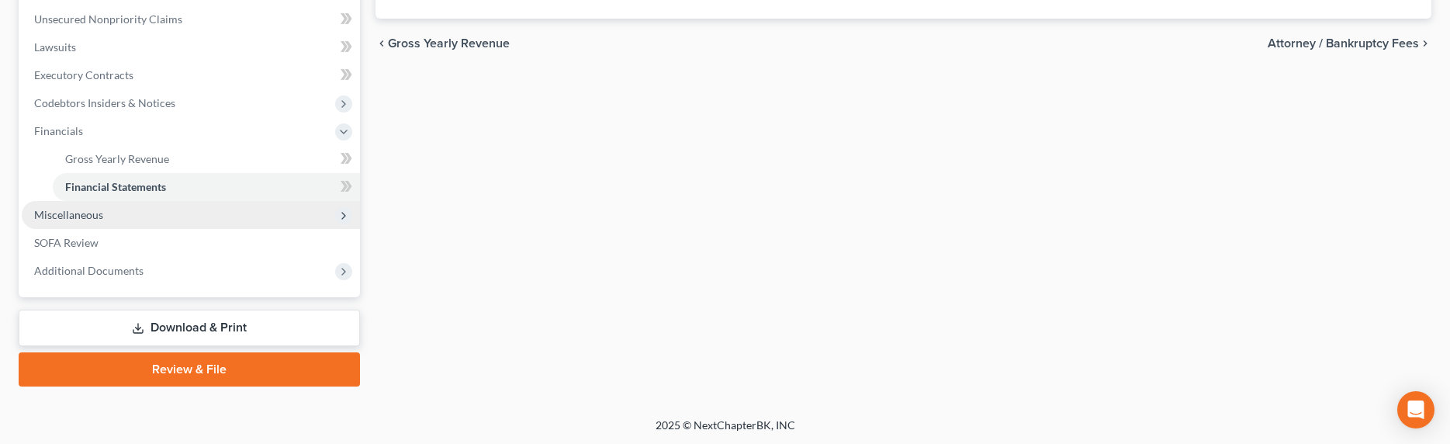
click at [81, 216] on span "Miscellaneous" at bounding box center [68, 214] width 69 height 13
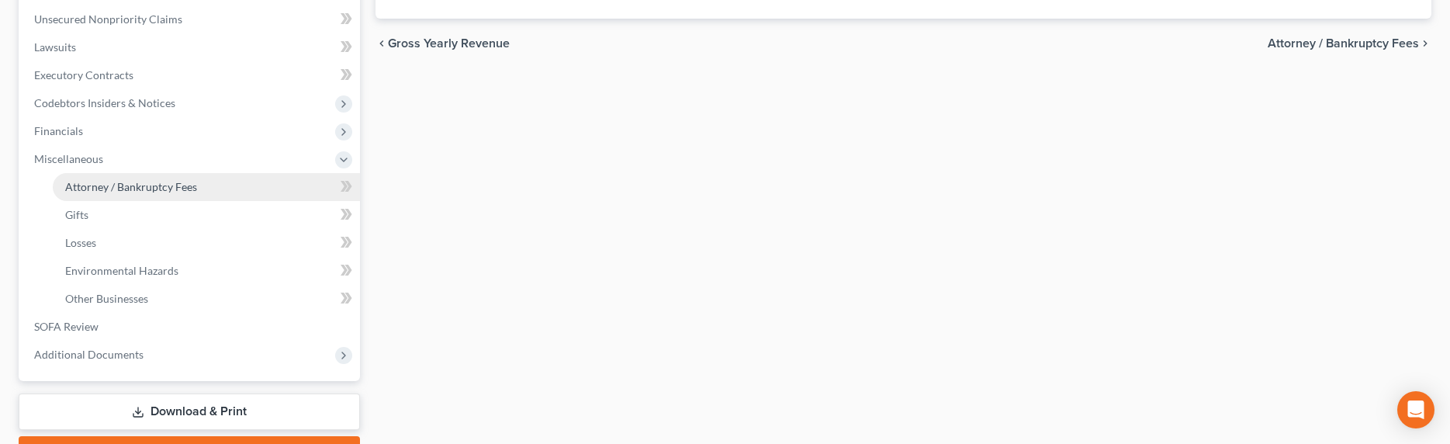
click at [102, 180] on span "Attorney / Bankruptcy Fees" at bounding box center [131, 186] width 132 height 13
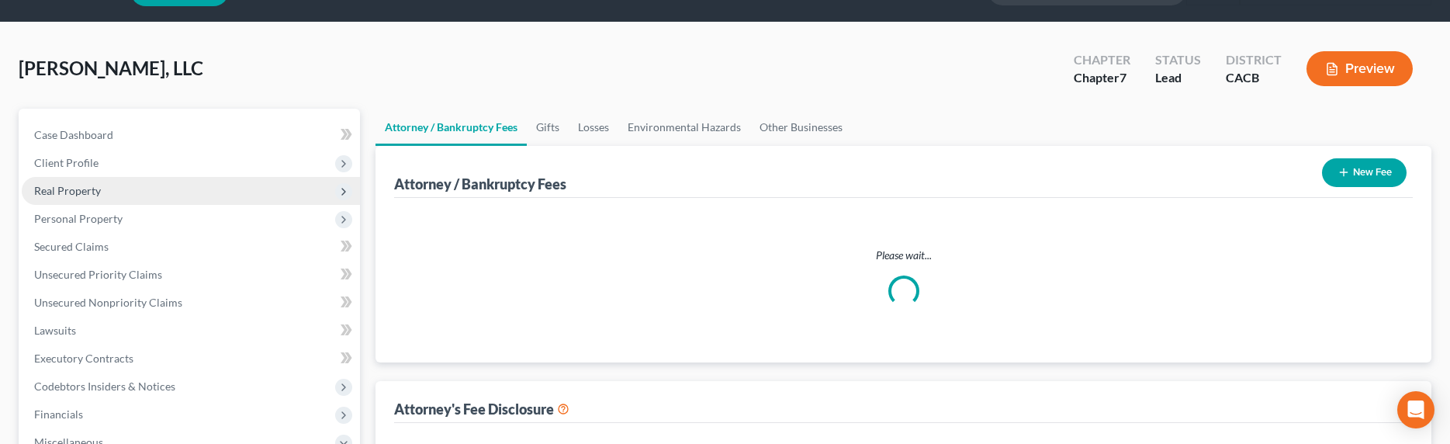
select select "0"
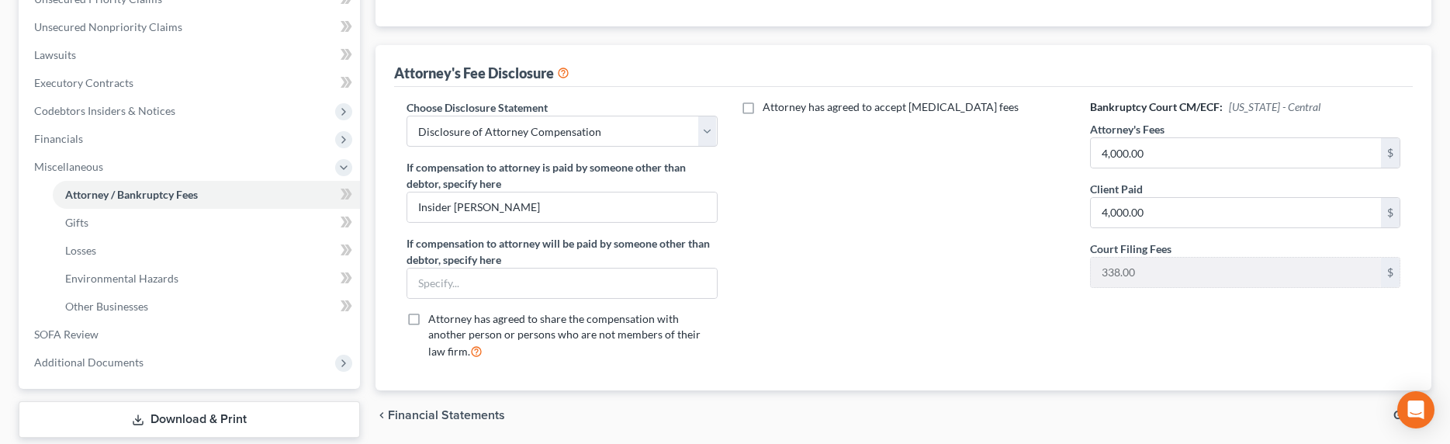
scroll to position [348, 0]
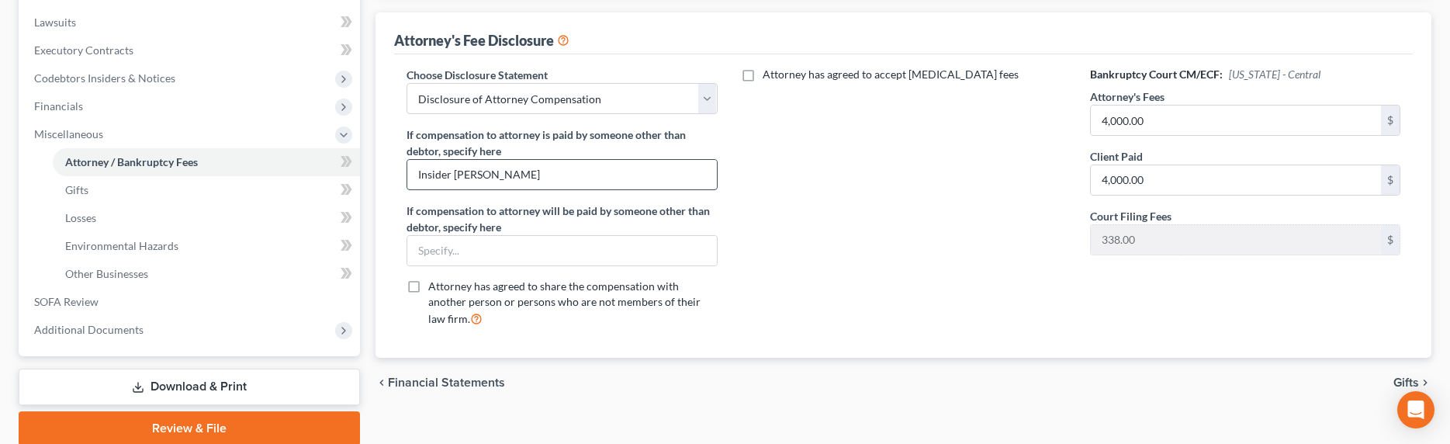
click at [537, 178] on input "Insider Cammy Nguyen" at bounding box center [561, 174] width 309 height 29
drag, startPoint x: 542, startPoint y: 177, endPoint x: 397, endPoint y: 172, distance: 145.2
click at [397, 172] on div "Choose Disclosure Statement Select Disclosure of Attorney Compensation If compe…" at bounding box center [561, 203] width 341 height 272
type input "Cammy Nguyen"
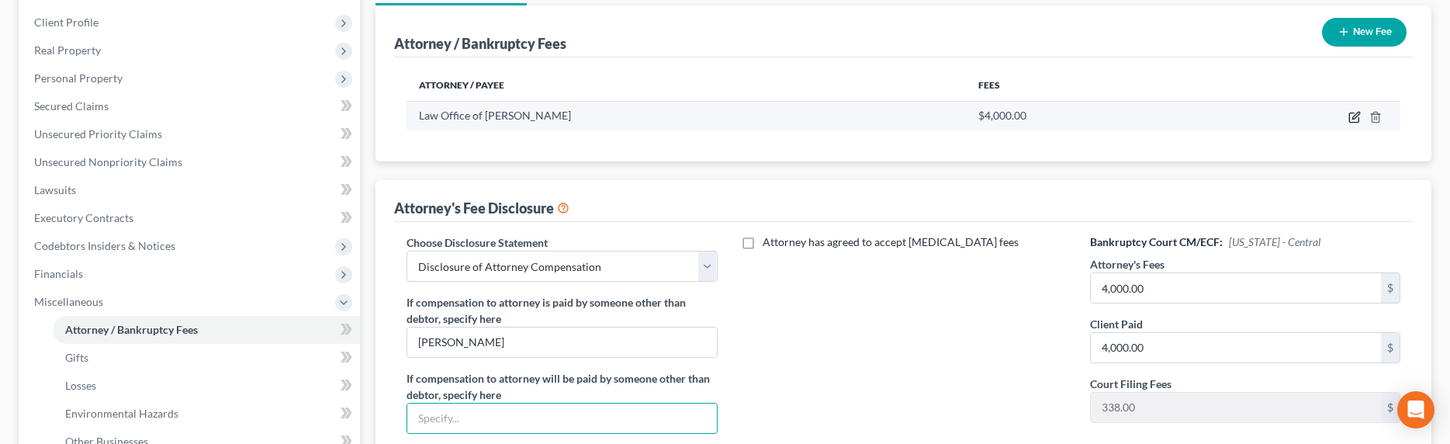
click at [1279, 118] on icon "button" at bounding box center [1355, 117] width 12 height 12
select select "4"
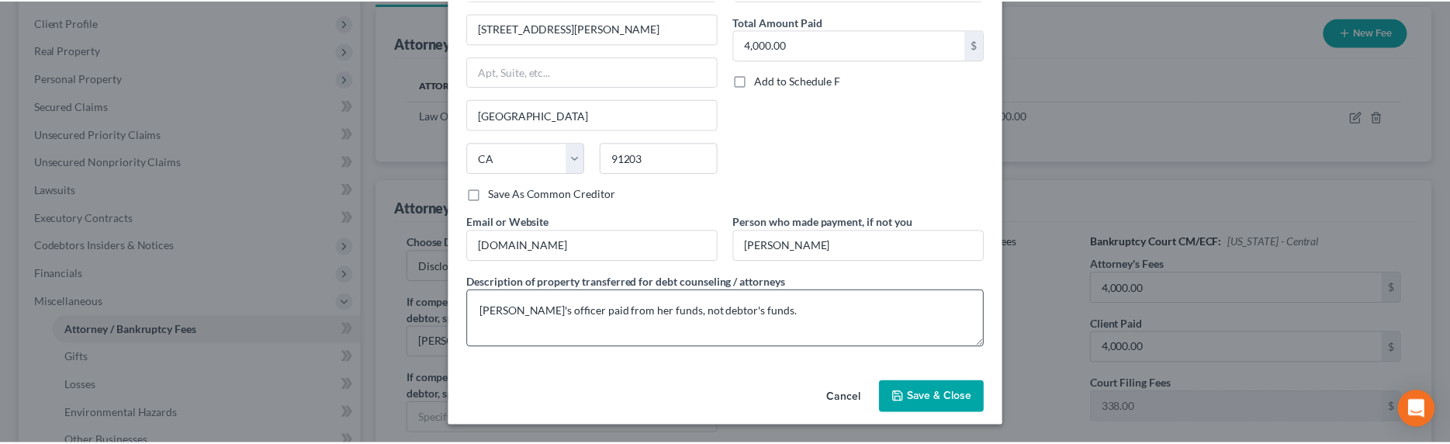
scroll to position [119, 0]
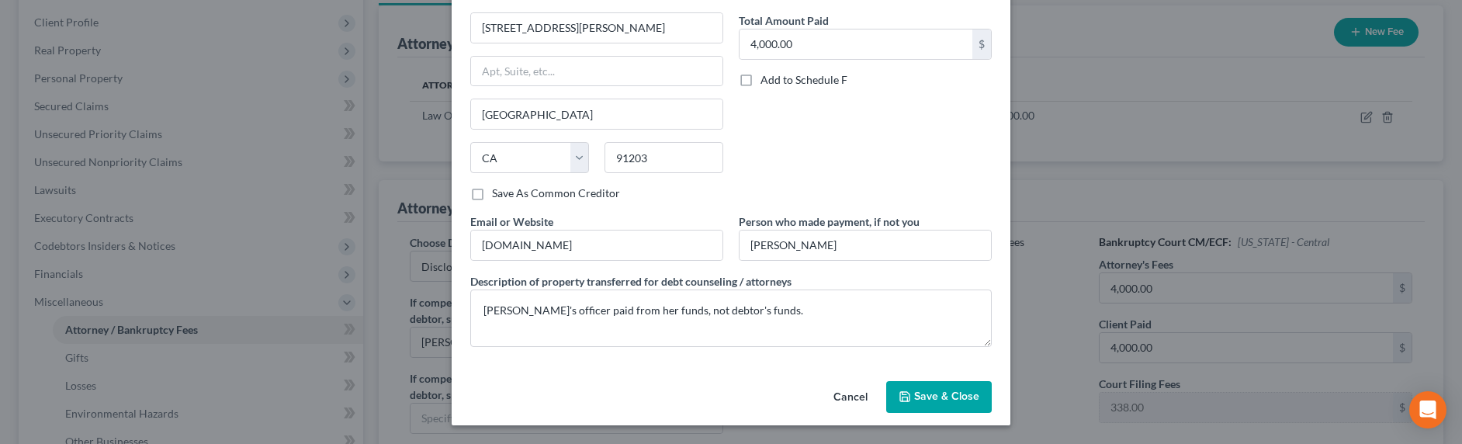
click at [953, 400] on span "Save & Close" at bounding box center [946, 396] width 65 height 13
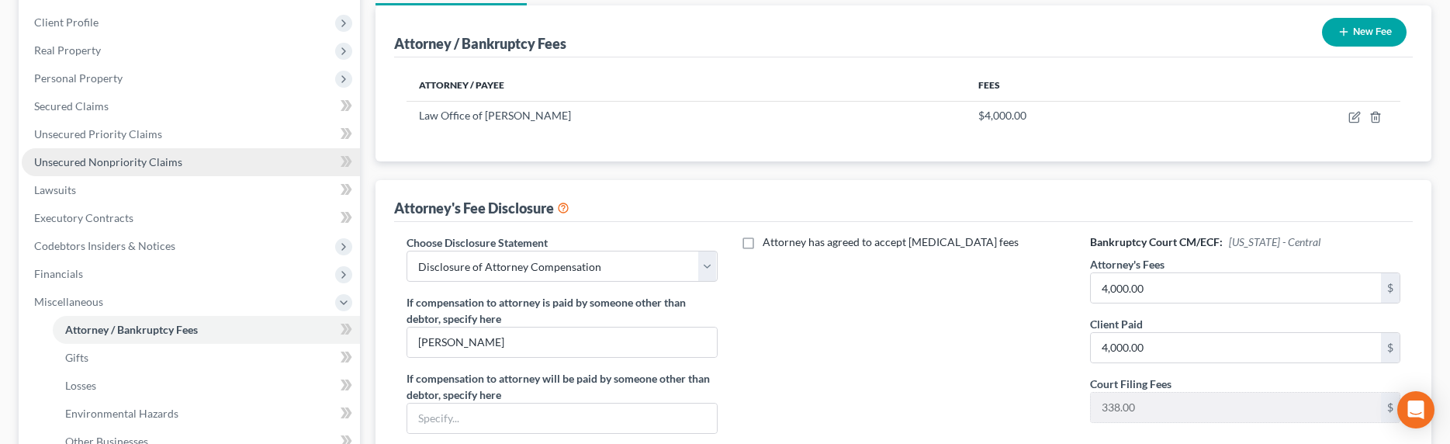
click at [92, 162] on span "Unsecured Nonpriority Claims" at bounding box center [108, 161] width 148 height 13
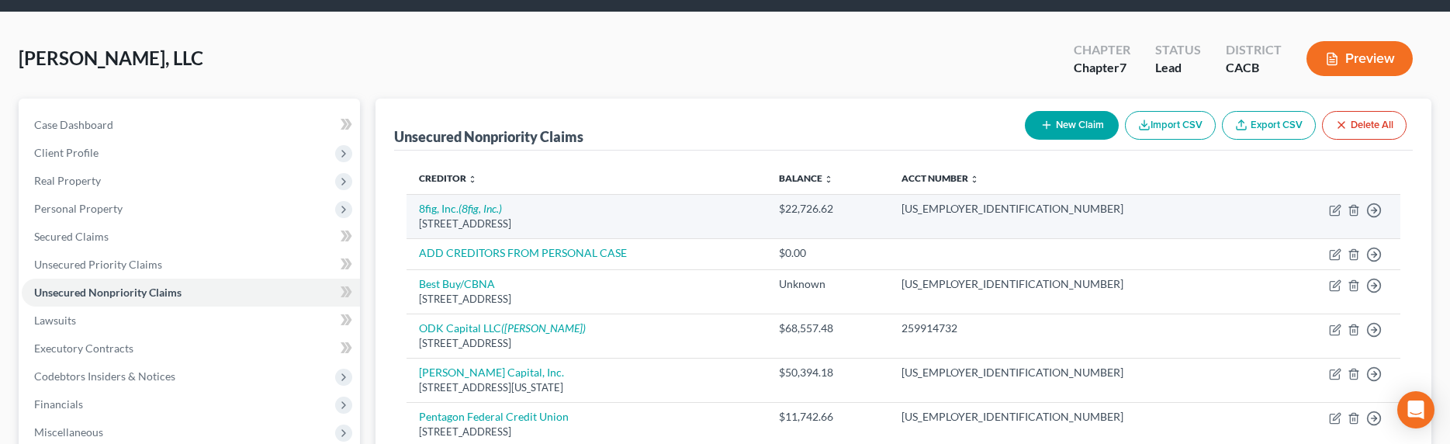
scroll to position [68, 0]
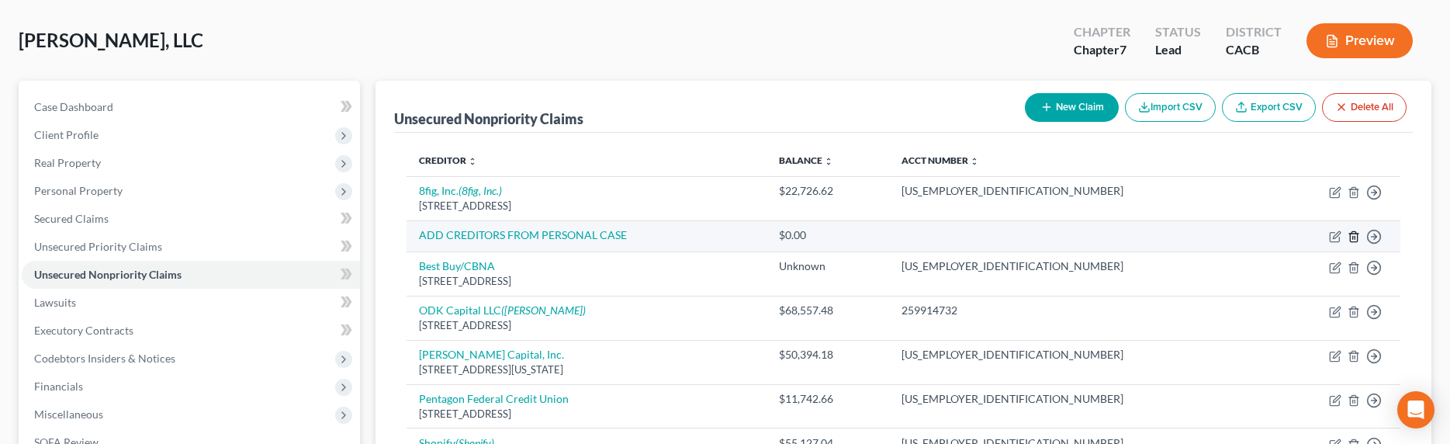
click at [1279, 237] on icon "button" at bounding box center [1354, 236] width 12 height 12
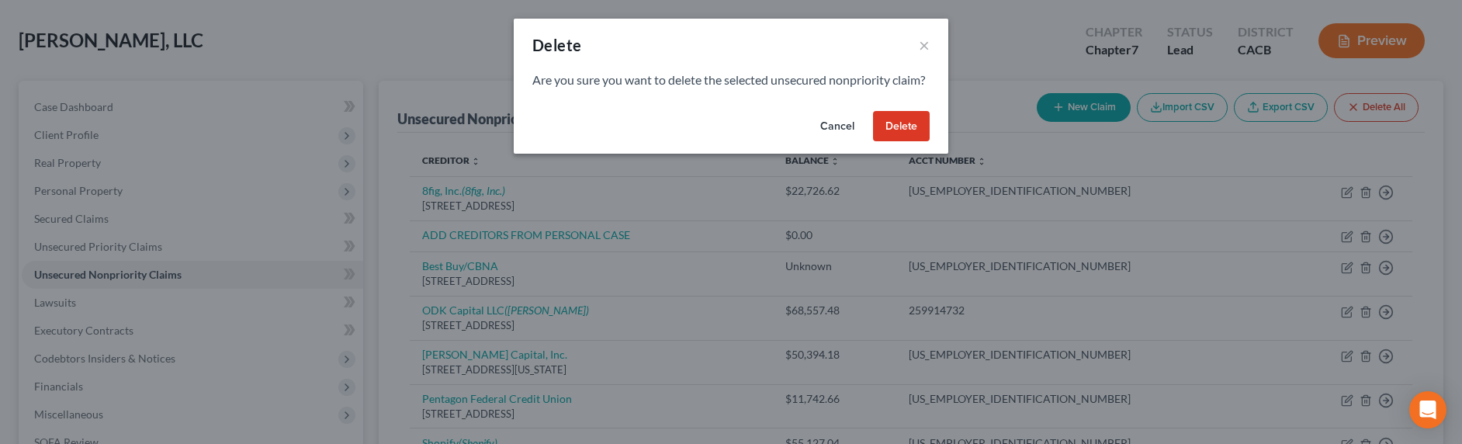
click at [826, 142] on button "Cancel" at bounding box center [837, 126] width 59 height 31
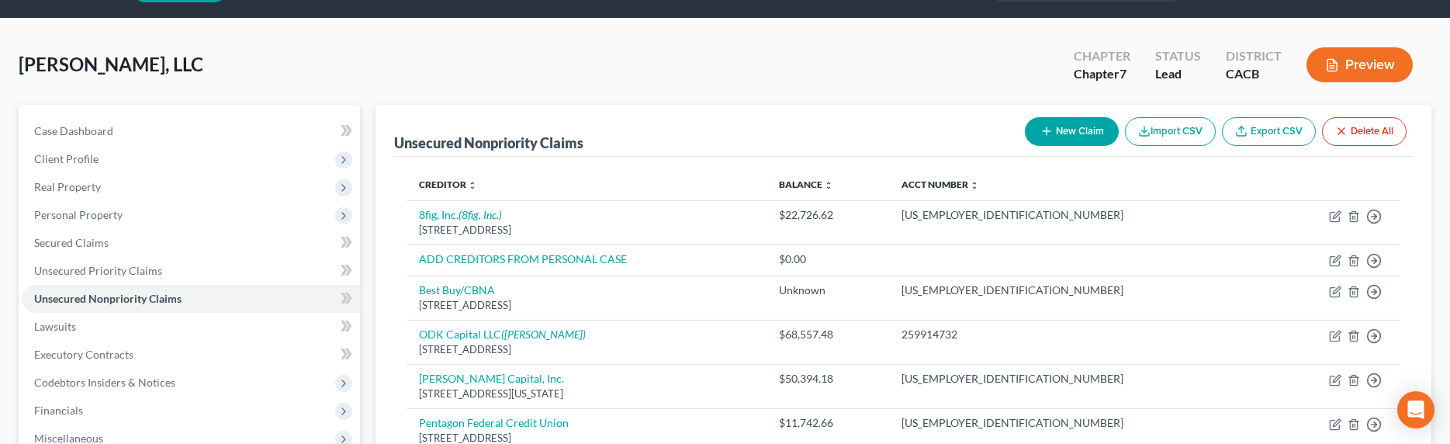
scroll to position [0, 0]
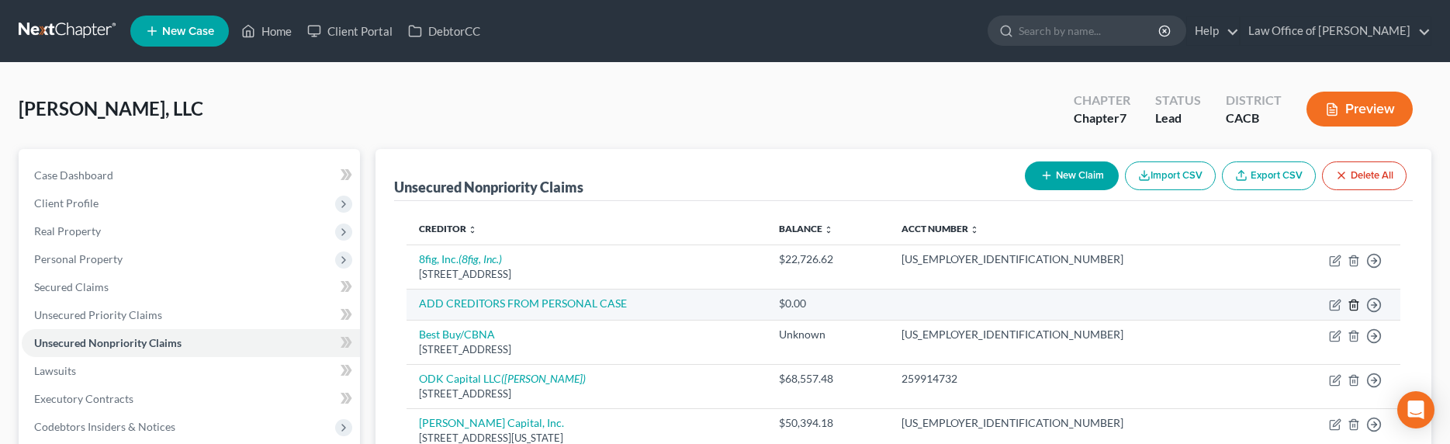
click at [1279, 304] on icon "button" at bounding box center [1354, 305] width 12 height 12
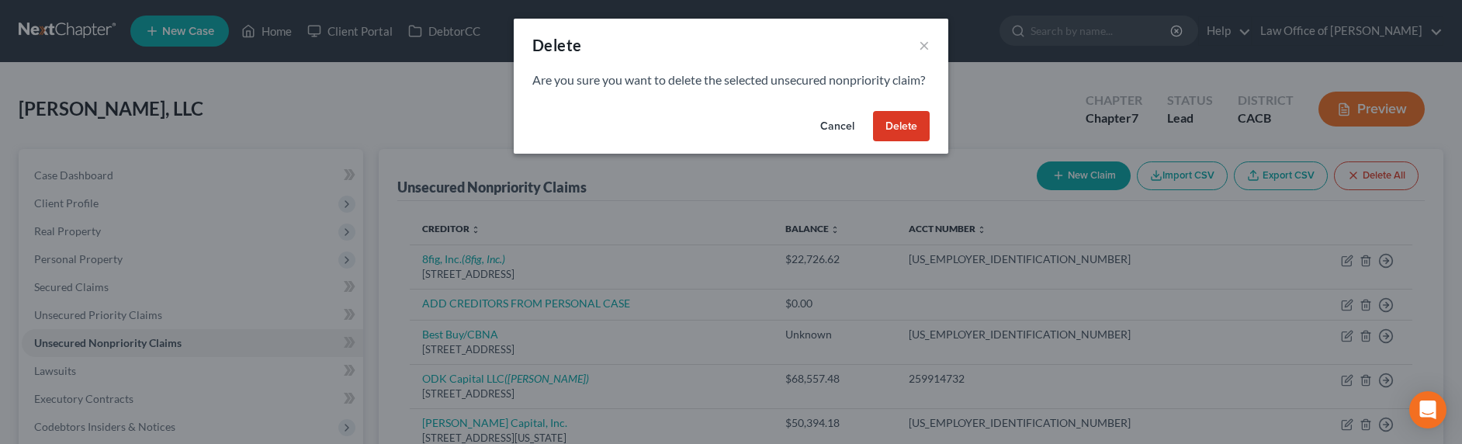
click at [884, 139] on button "Delete" at bounding box center [901, 126] width 57 height 31
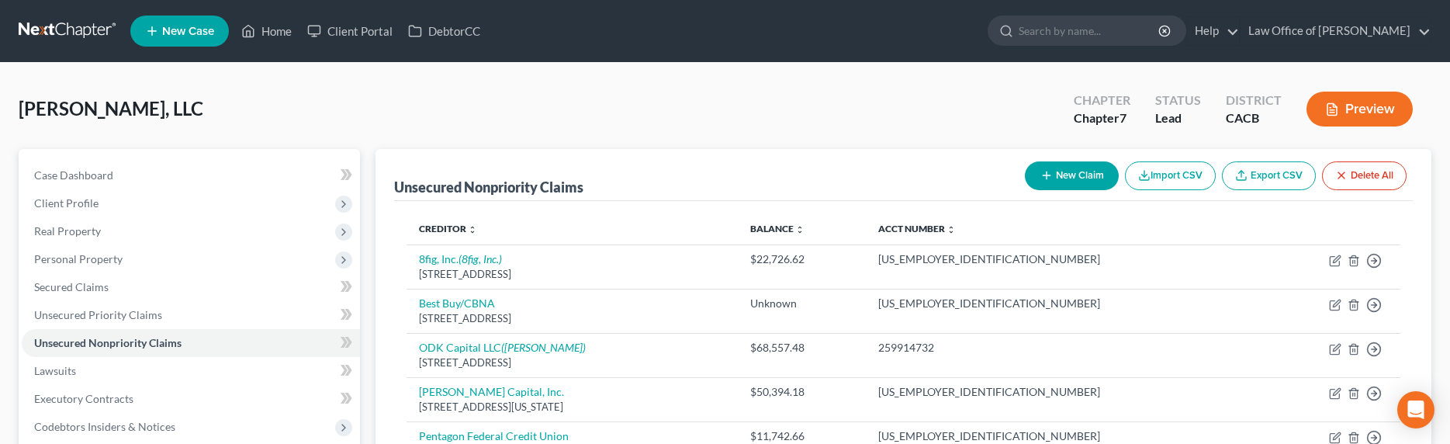
click at [57, 26] on link at bounding box center [68, 31] width 99 height 28
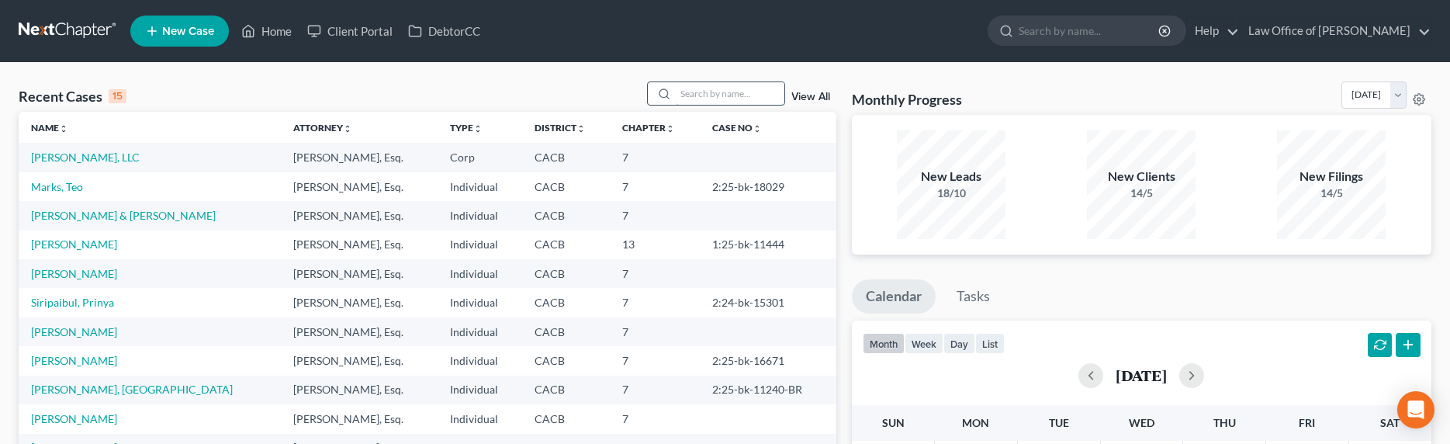
click at [708, 92] on input "search" at bounding box center [730, 93] width 109 height 23
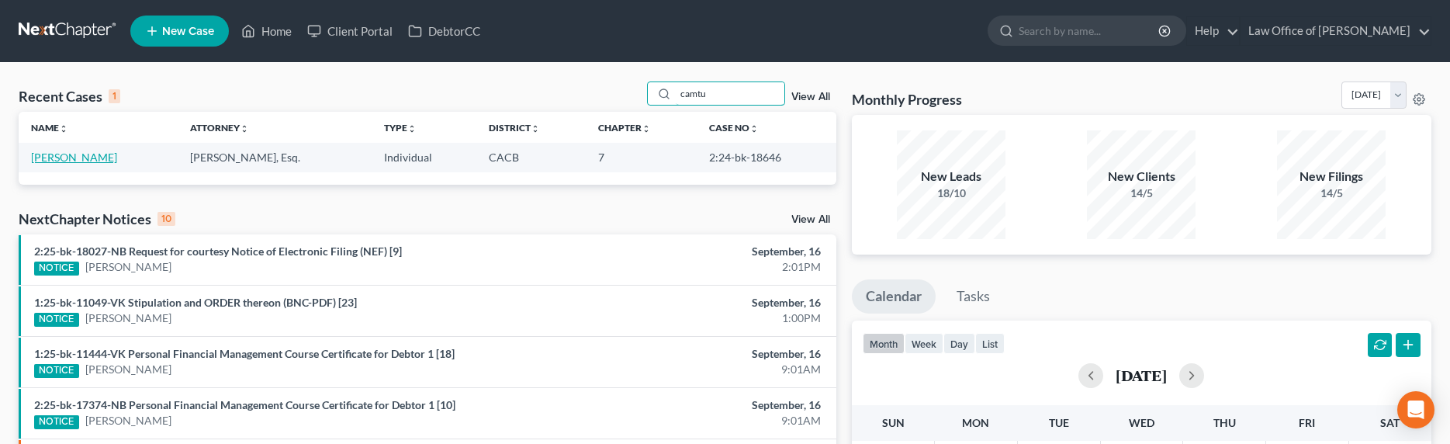
type input "camtu"
click at [86, 154] on link "Nguyen, Camtu" at bounding box center [74, 157] width 86 height 13
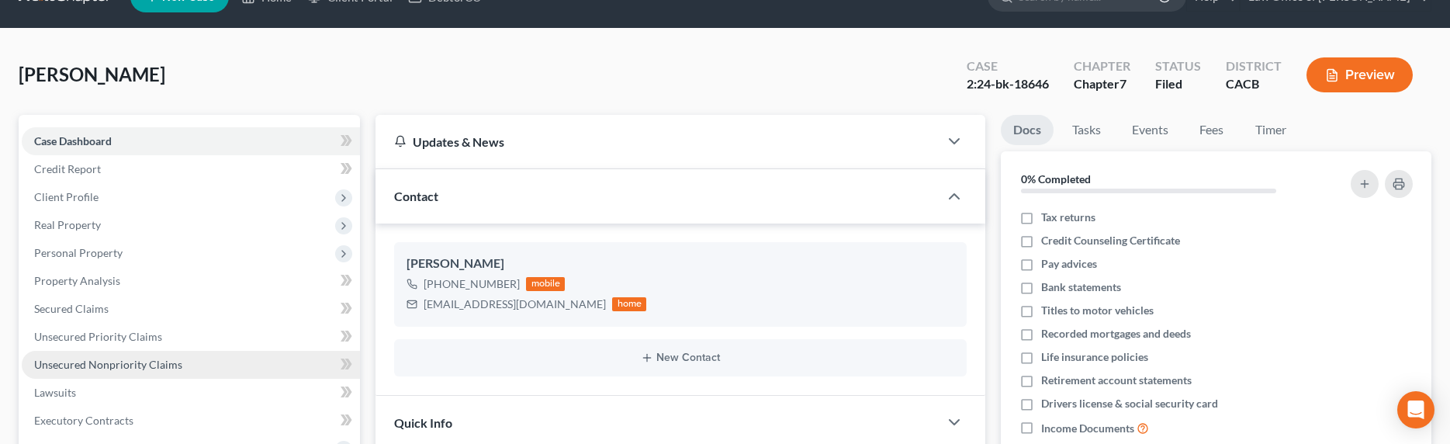
click at [116, 366] on span "Unsecured Nonpriority Claims" at bounding box center [108, 364] width 148 height 13
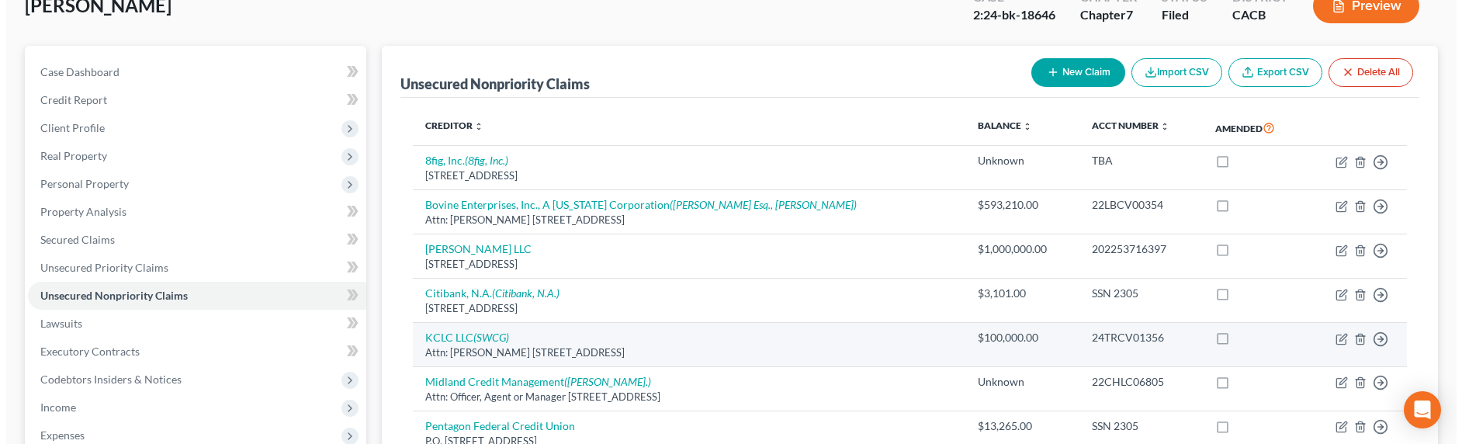
scroll to position [158, 0]
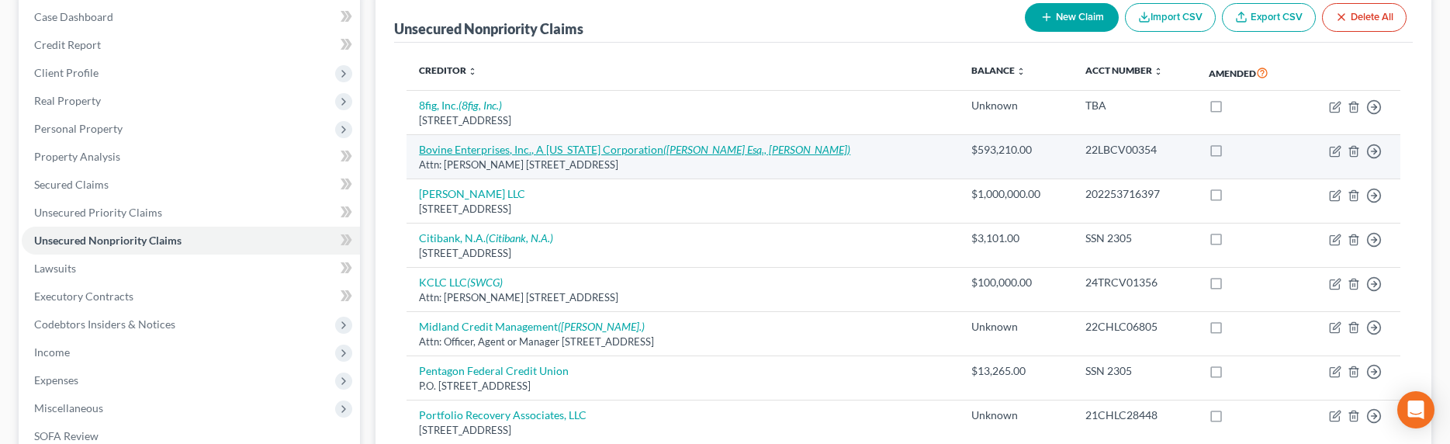
click at [622, 149] on link "Bovine Enterprises, Inc., A California Corporation (Jeffrey B. Singer Esq., Jor…" at bounding box center [634, 149] width 431 height 13
select select "4"
select select "14"
select select "0"
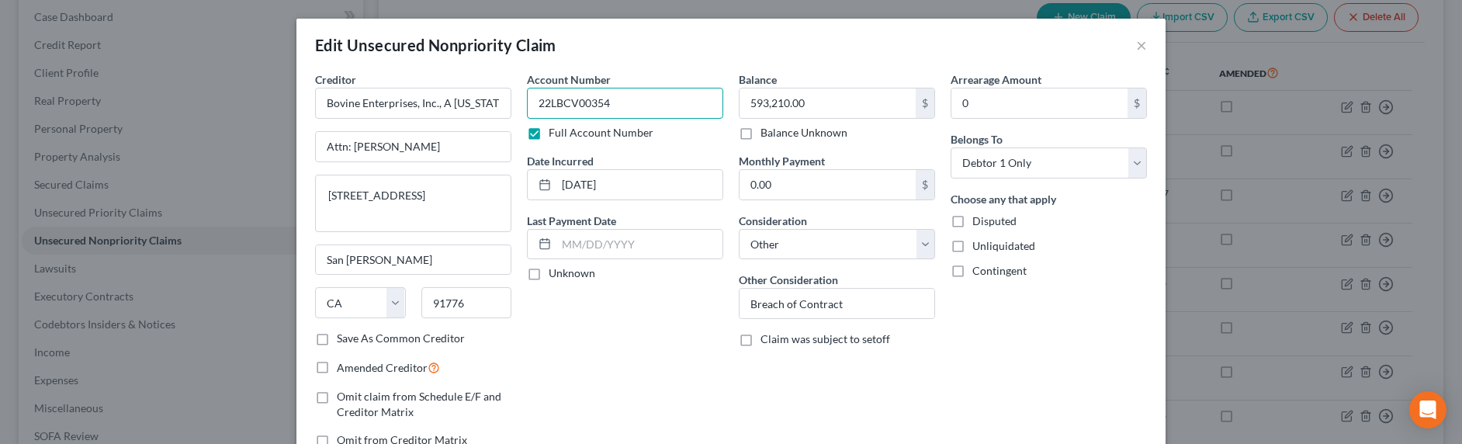
drag, startPoint x: 629, startPoint y: 103, endPoint x: 534, endPoint y: 103, distance: 94.7
click at [534, 103] on input "22LBCV00354" at bounding box center [625, 103] width 196 height 31
click at [1136, 44] on button "×" at bounding box center [1141, 45] width 11 height 19
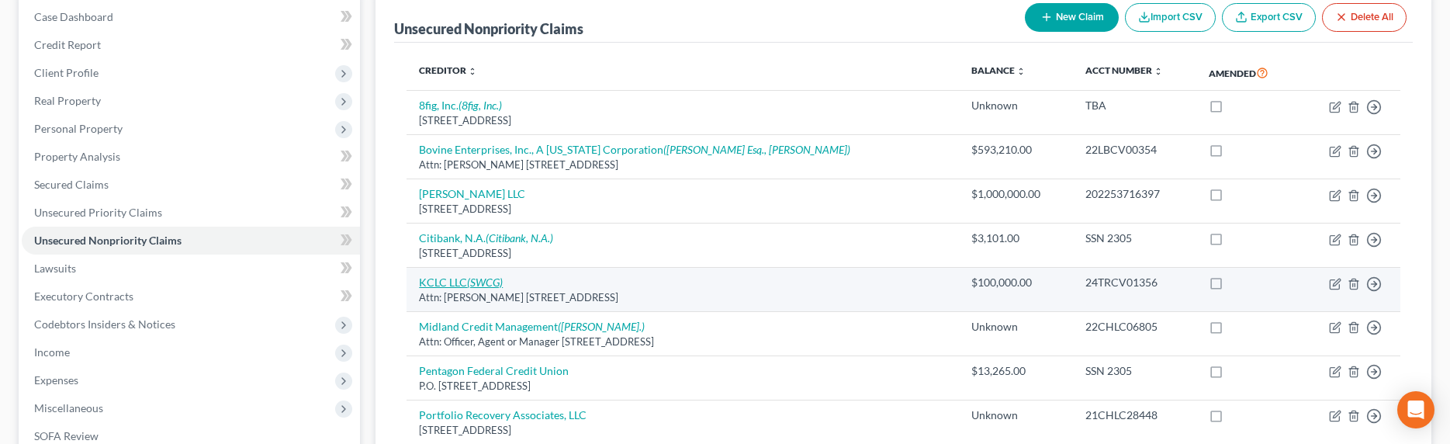
click at [440, 278] on link "KCLC LLC (SWCG)" at bounding box center [461, 281] width 84 height 13
select select "4"
select select "14"
select select "0"
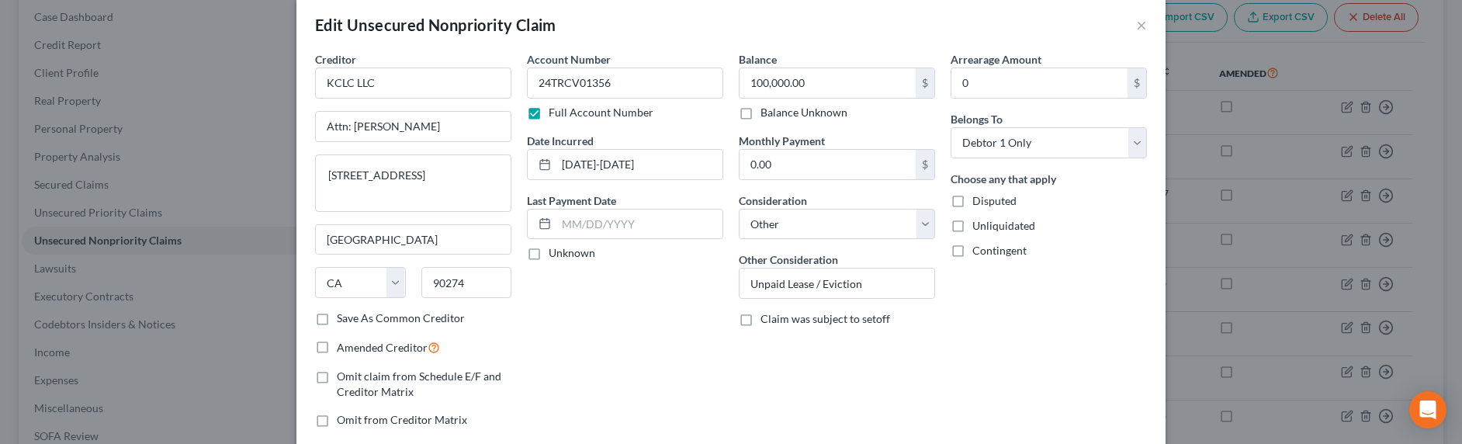
scroll to position [0, 0]
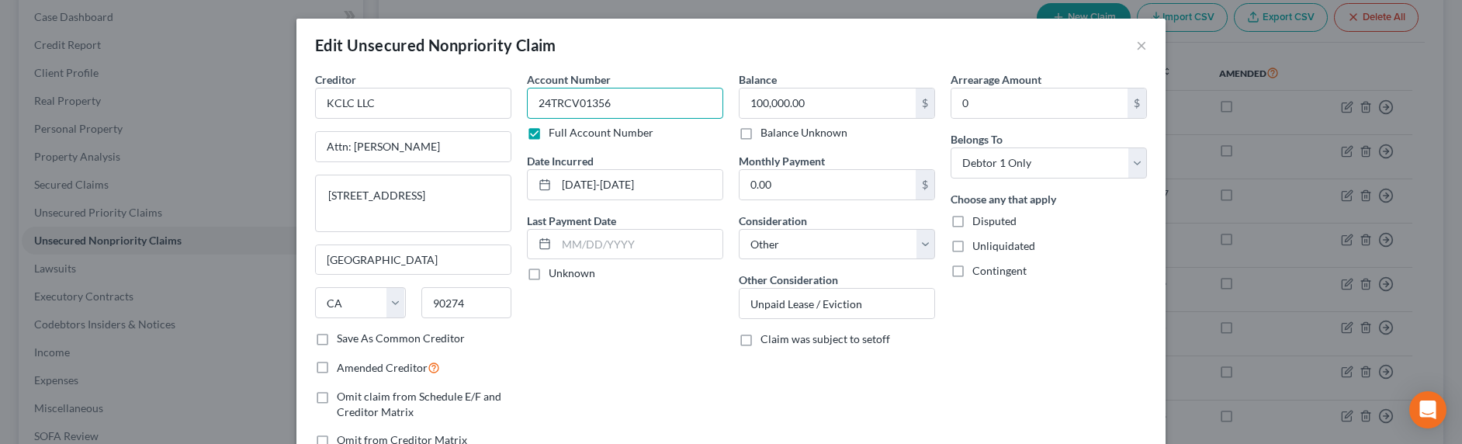
drag, startPoint x: 622, startPoint y: 105, endPoint x: 512, endPoint y: 104, distance: 110.2
click at [512, 104] on div "Creditor * KCLC LLC Attn: Jon Carlson 2724 Palos Verdes Drive North Palos Verde…" at bounding box center [730, 265] width 847 height 389
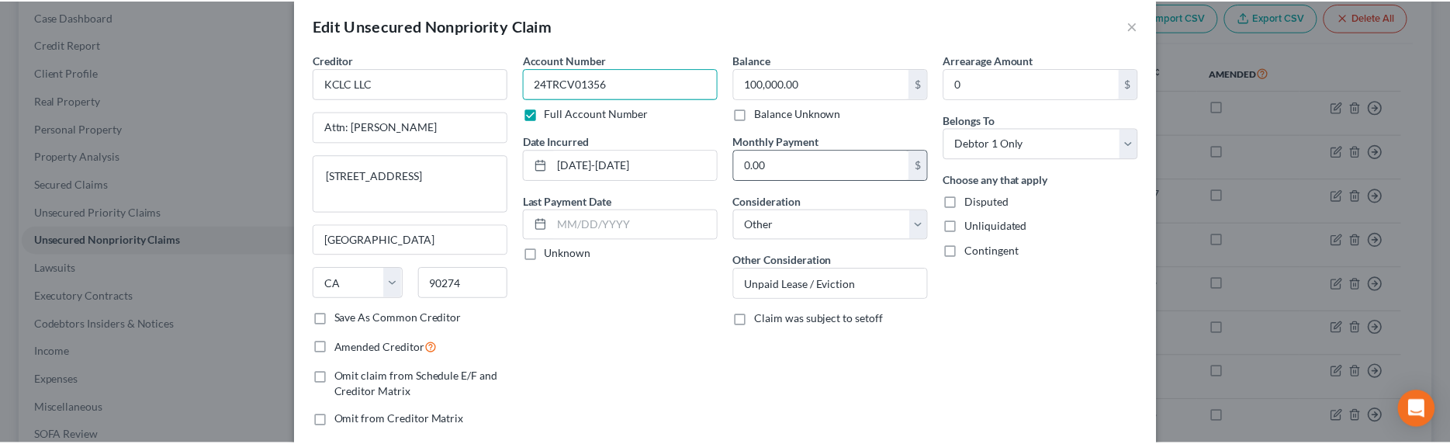
scroll to position [29, 0]
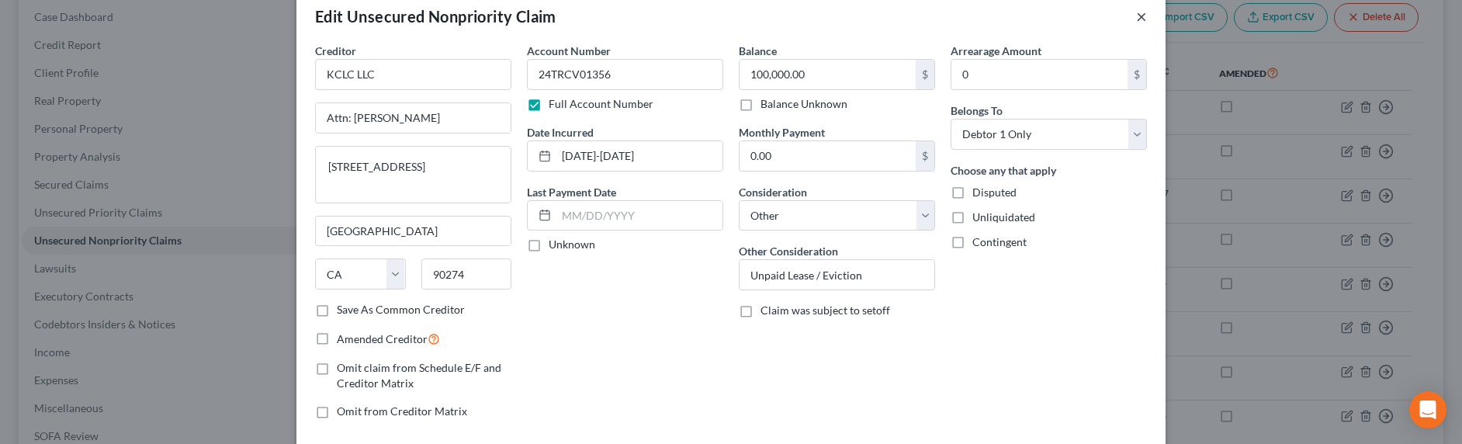
drag, startPoint x: 1134, startPoint y: 14, endPoint x: 1086, endPoint y: 57, distance: 63.7
click at [1136, 14] on button "×" at bounding box center [1141, 16] width 11 height 19
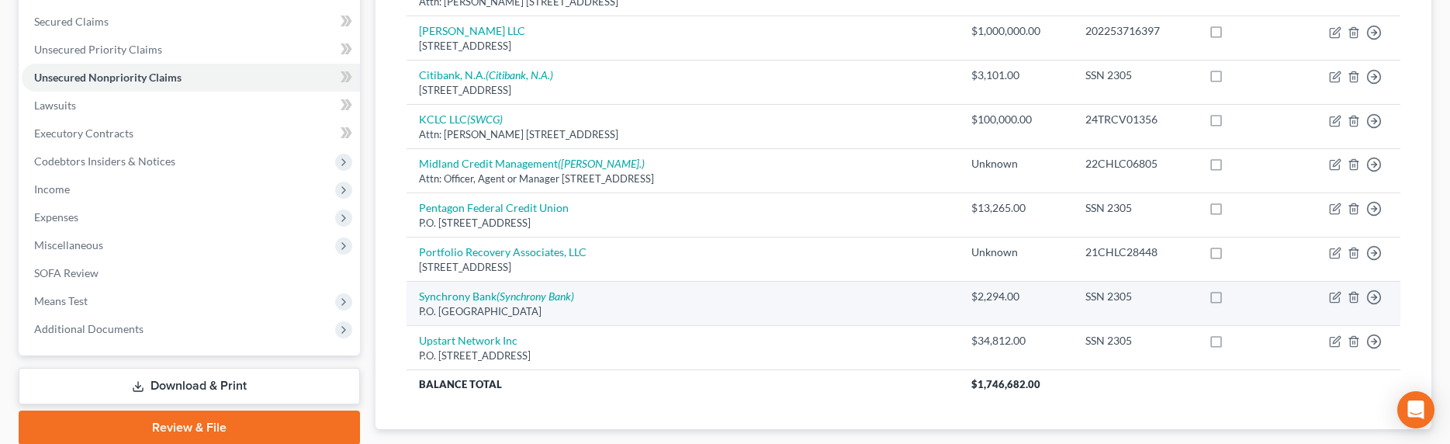
scroll to position [182, 0]
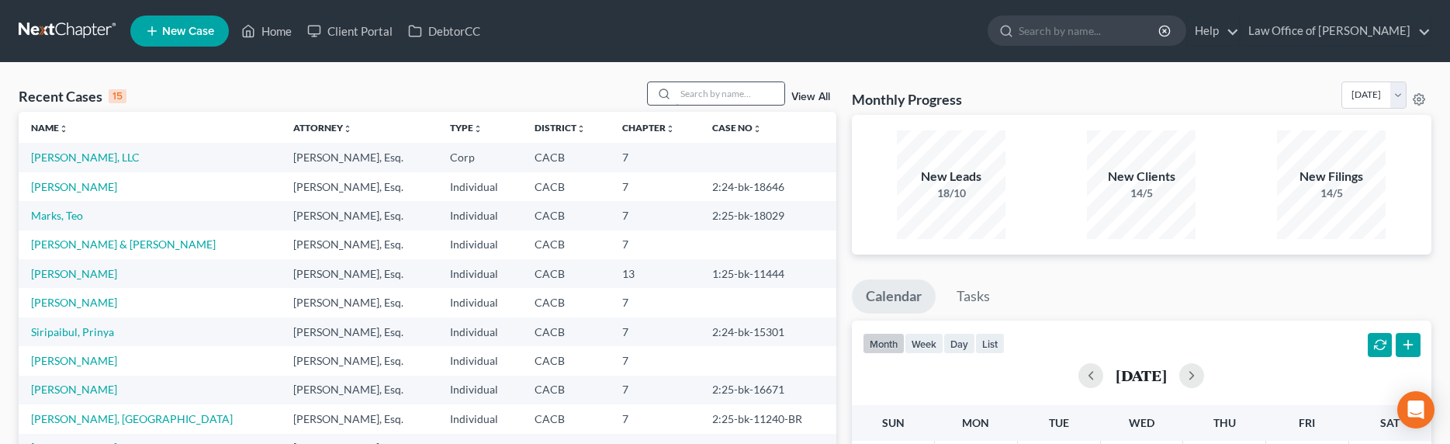
click at [750, 95] on input "search" at bounding box center [730, 93] width 109 height 23
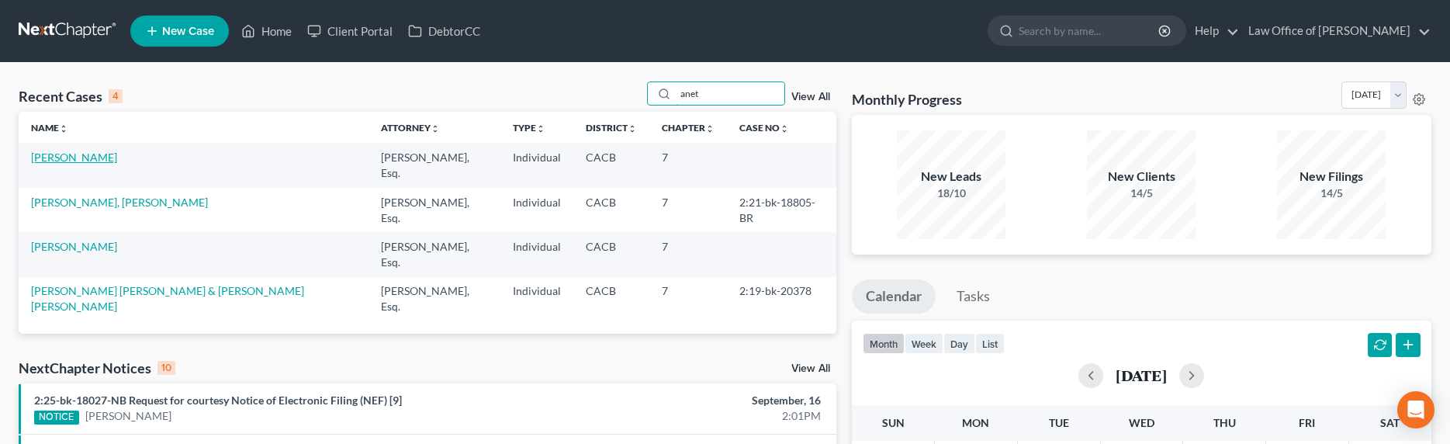
type input "anet"
click at [54, 158] on link "[PERSON_NAME]" at bounding box center [74, 157] width 86 height 13
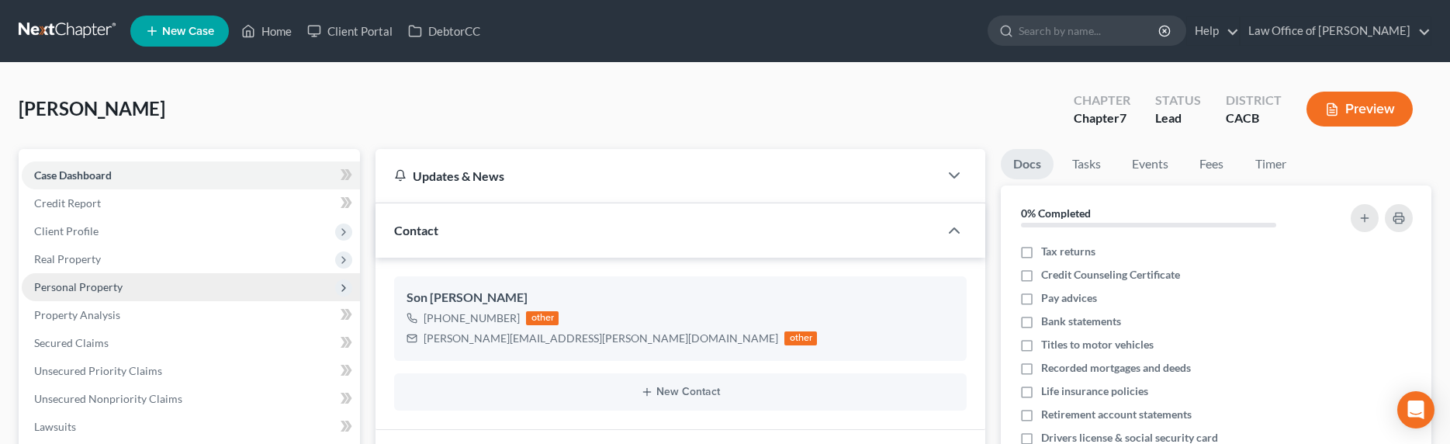
click at [75, 286] on span "Personal Property" at bounding box center [78, 286] width 88 height 13
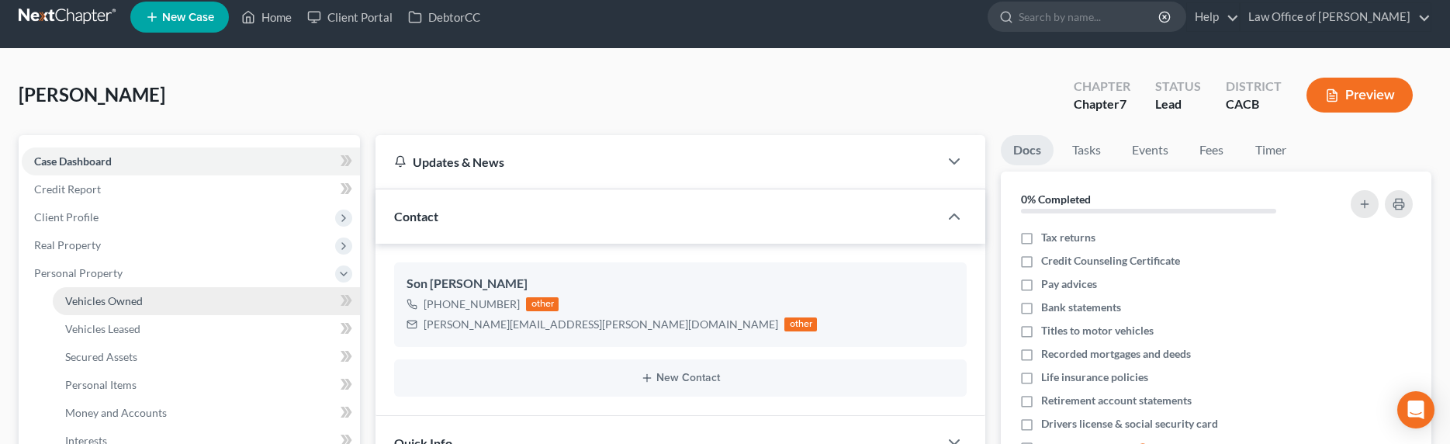
scroll to position [33, 0]
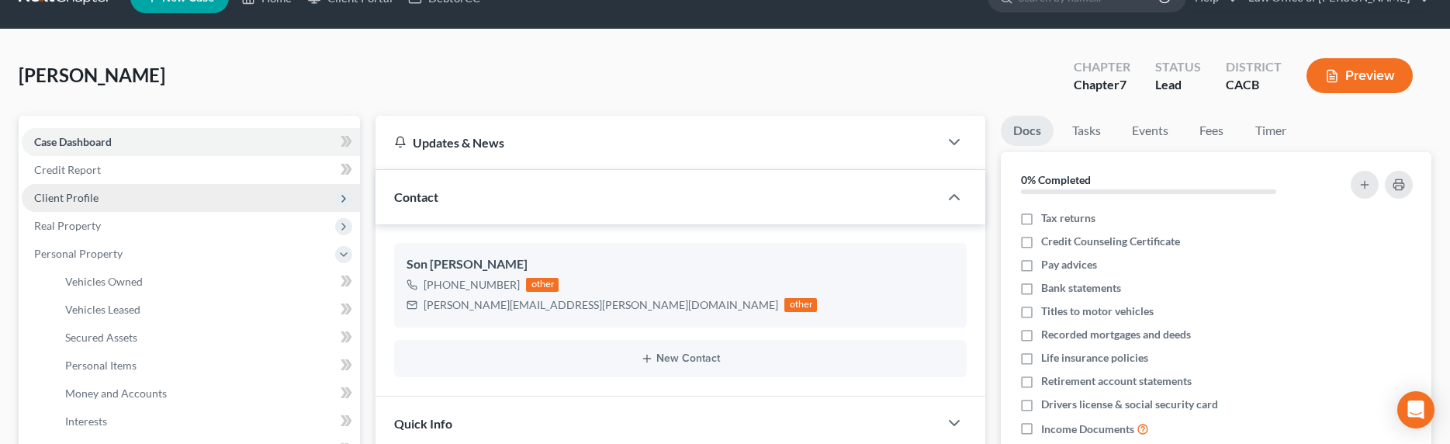
click at [72, 194] on span "Client Profile" at bounding box center [66, 197] width 64 height 13
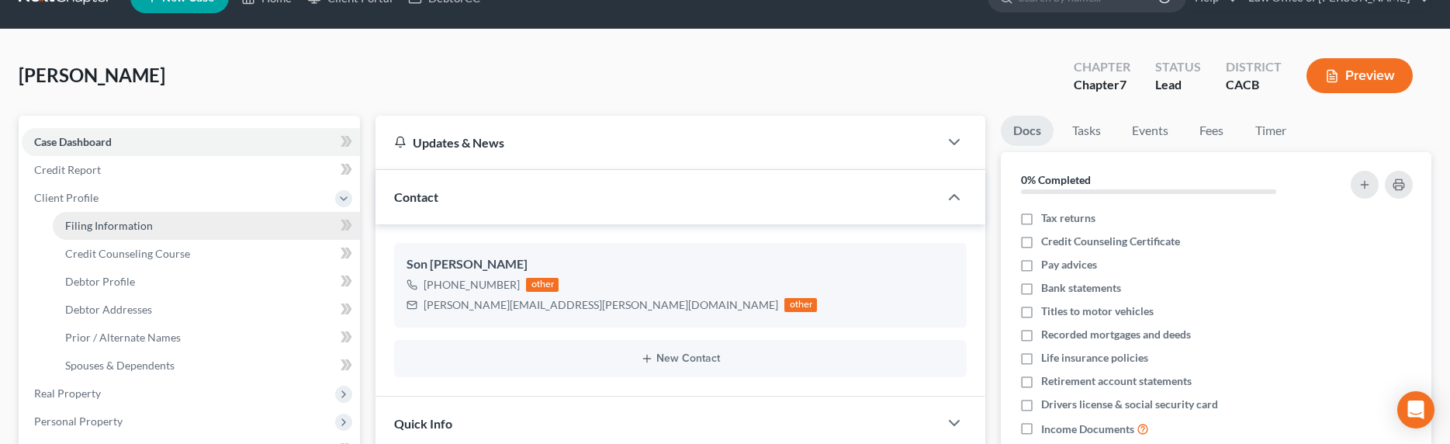
click at [102, 217] on link "Filing Information" at bounding box center [206, 226] width 307 height 28
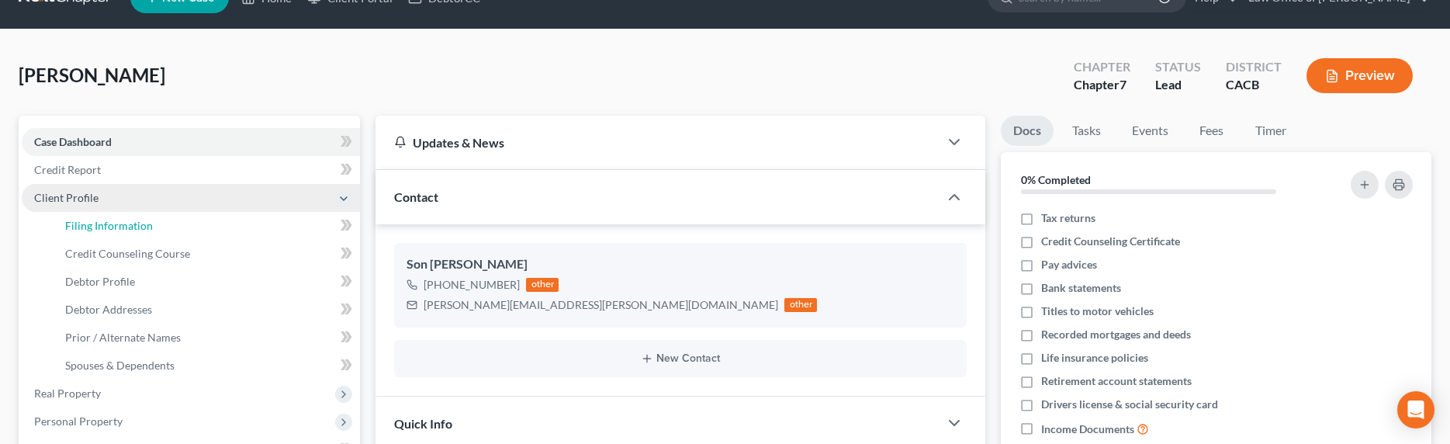
select select "1"
select select "0"
select select "4"
select select "0"
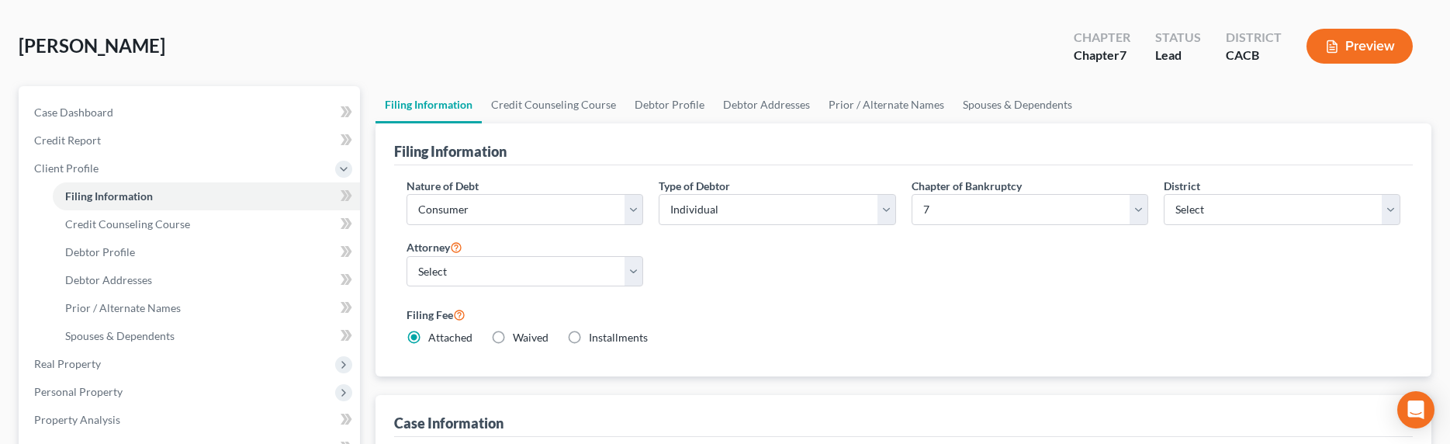
scroll to position [68, 0]
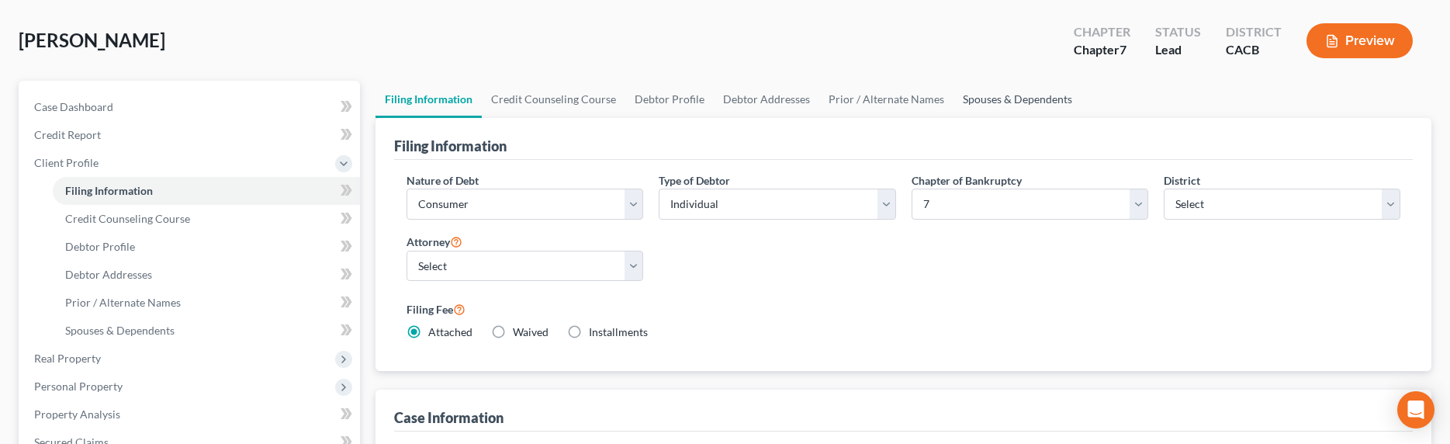
click at [965, 100] on link "Spouses & Dependents" at bounding box center [1018, 99] width 128 height 37
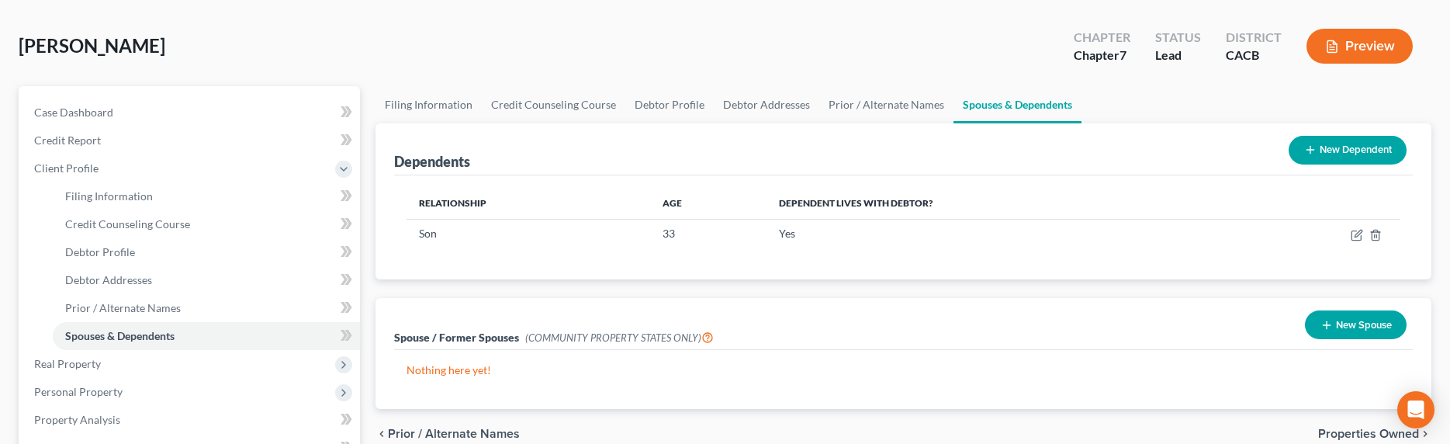
scroll to position [126, 0]
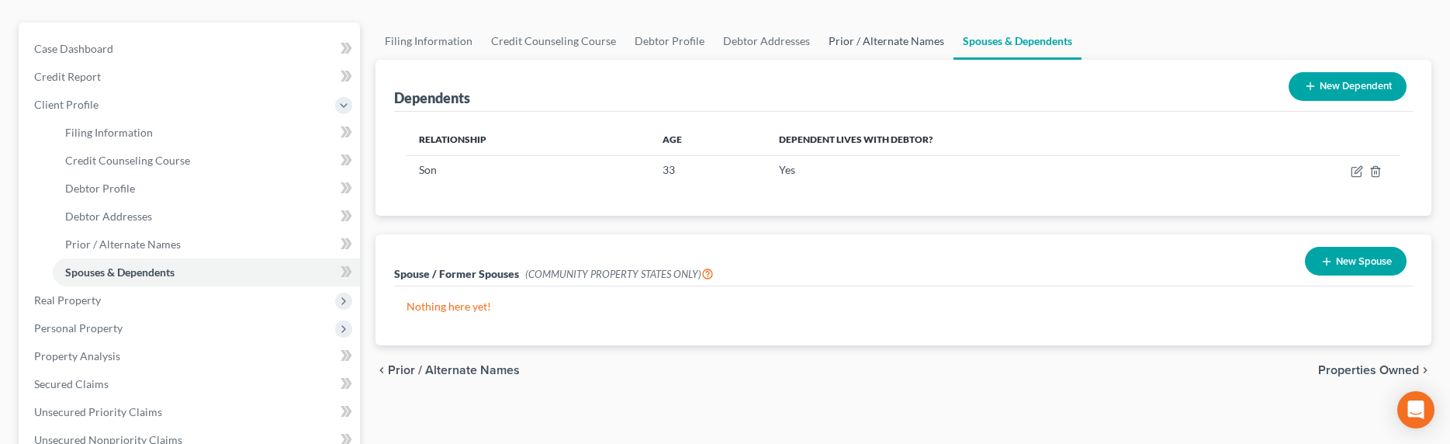
click at [888, 39] on link "Prior / Alternate Names" at bounding box center [886, 41] width 134 height 37
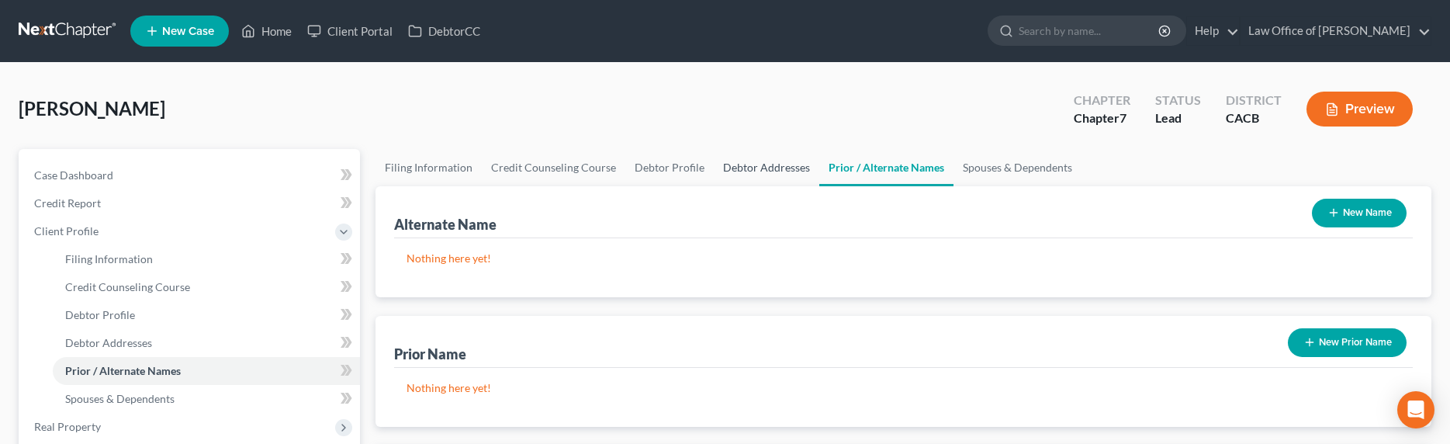
click at [743, 164] on link "Debtor Addresses" at bounding box center [767, 167] width 106 height 37
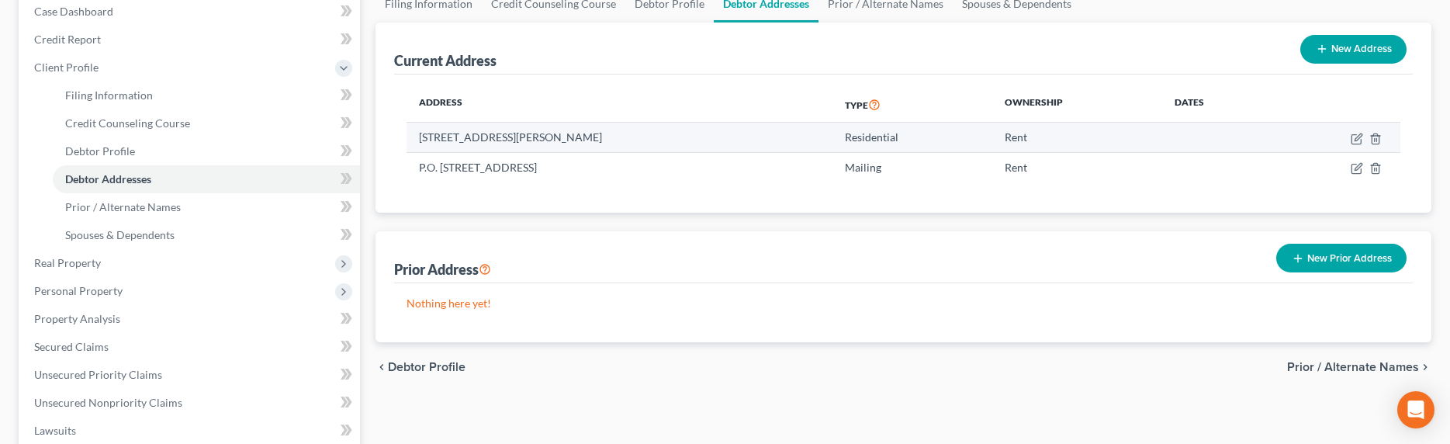
scroll to position [6, 0]
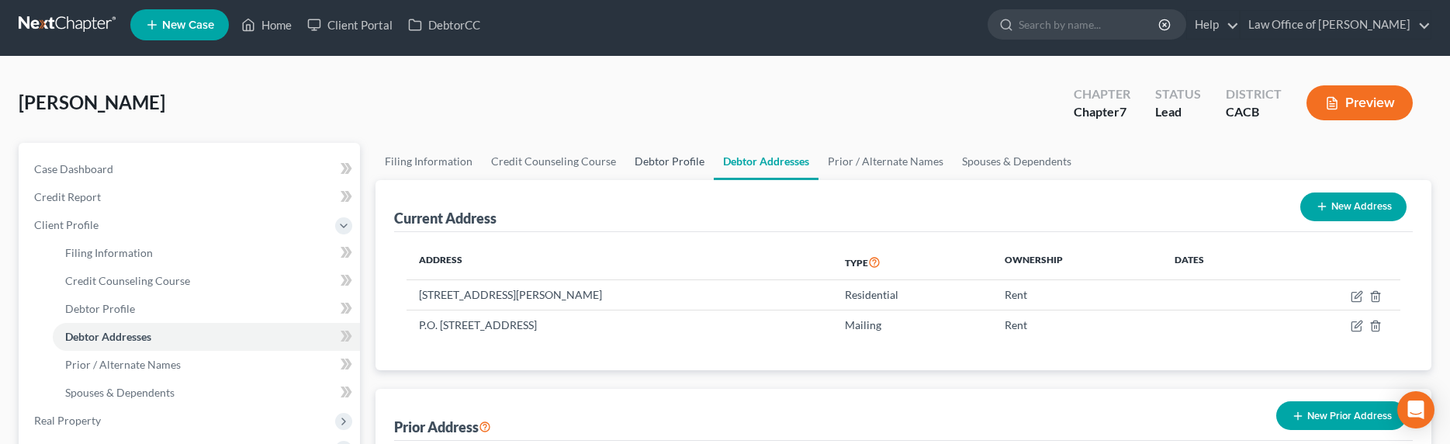
click at [662, 161] on link "Debtor Profile" at bounding box center [669, 161] width 88 height 37
select select "3"
select select "1"
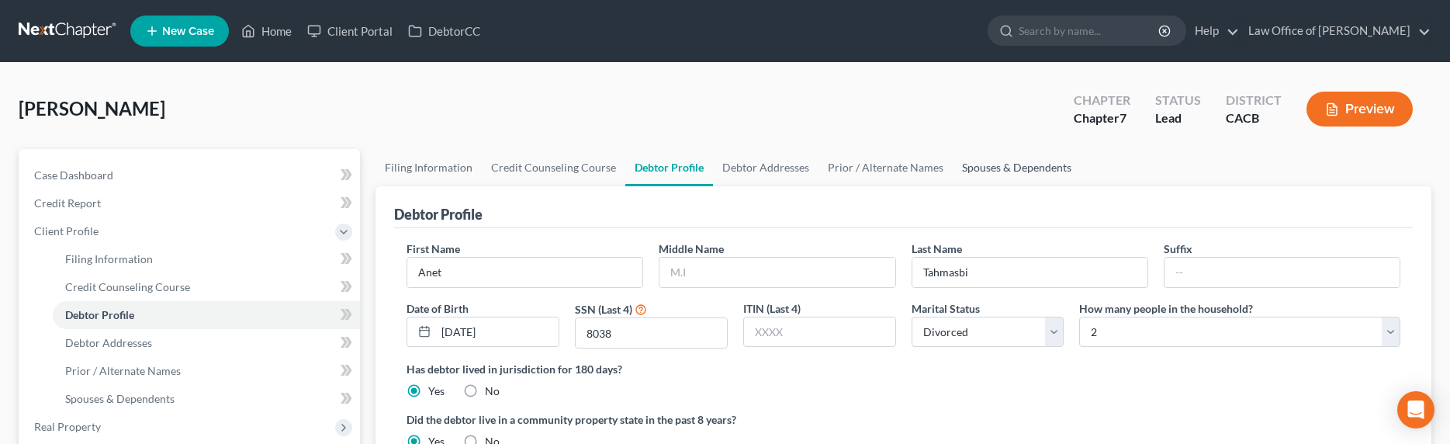
click at [1046, 166] on link "Spouses & Dependents" at bounding box center [1017, 167] width 128 height 37
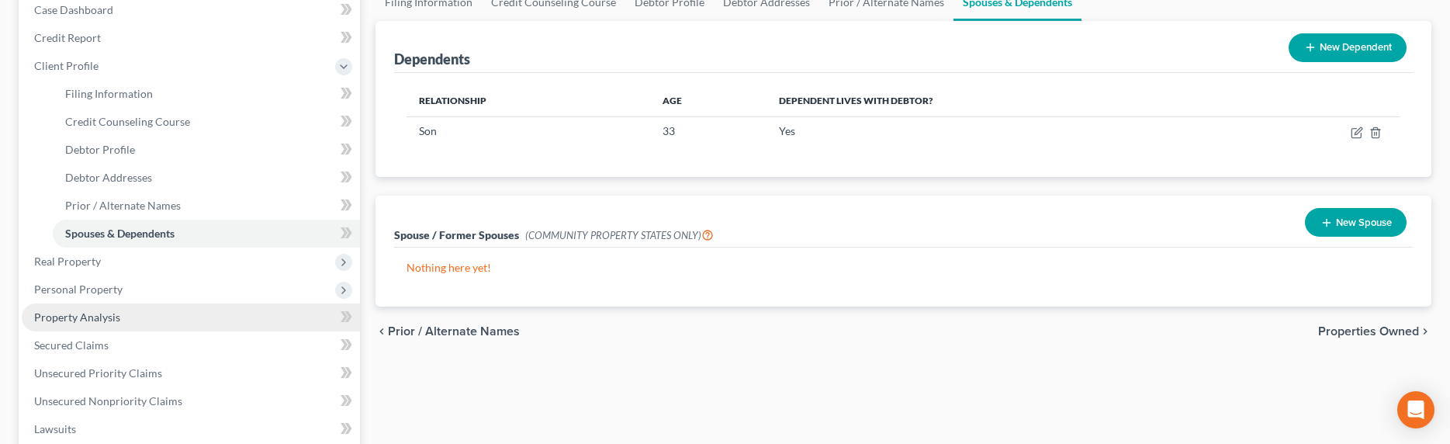
scroll to position [224, 0]
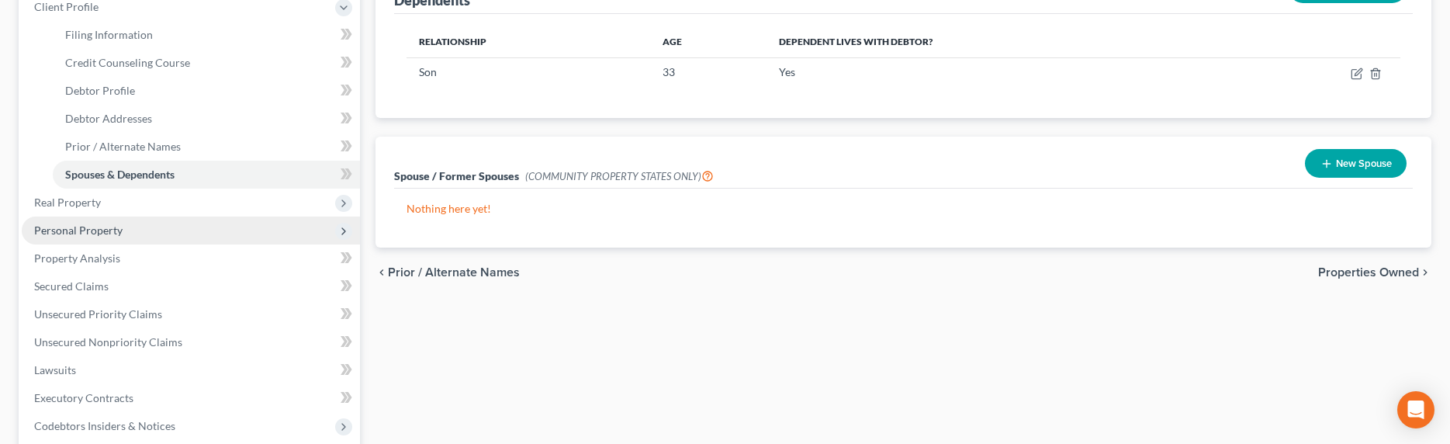
click at [76, 234] on span "Personal Property" at bounding box center [78, 229] width 88 height 13
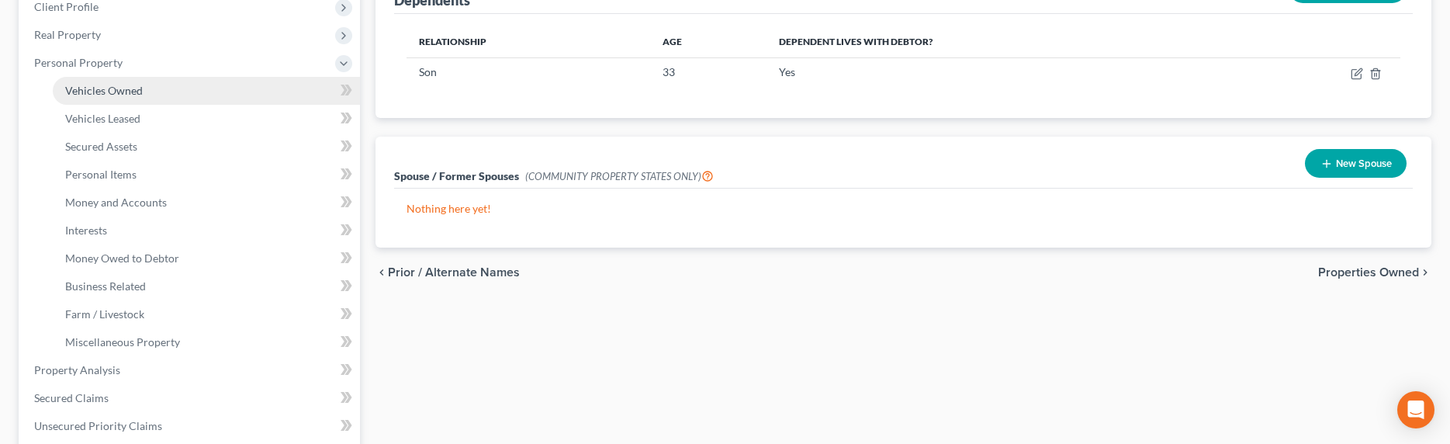
click at [100, 87] on span "Vehicles Owned" at bounding box center [104, 90] width 78 height 13
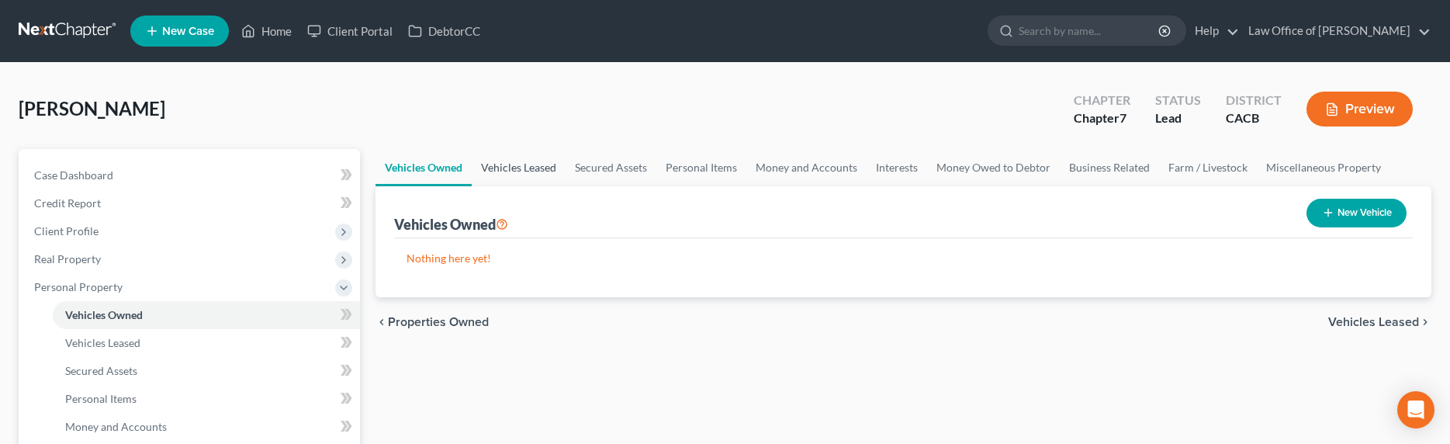
click at [518, 164] on link "Vehicles Leased" at bounding box center [519, 167] width 94 height 37
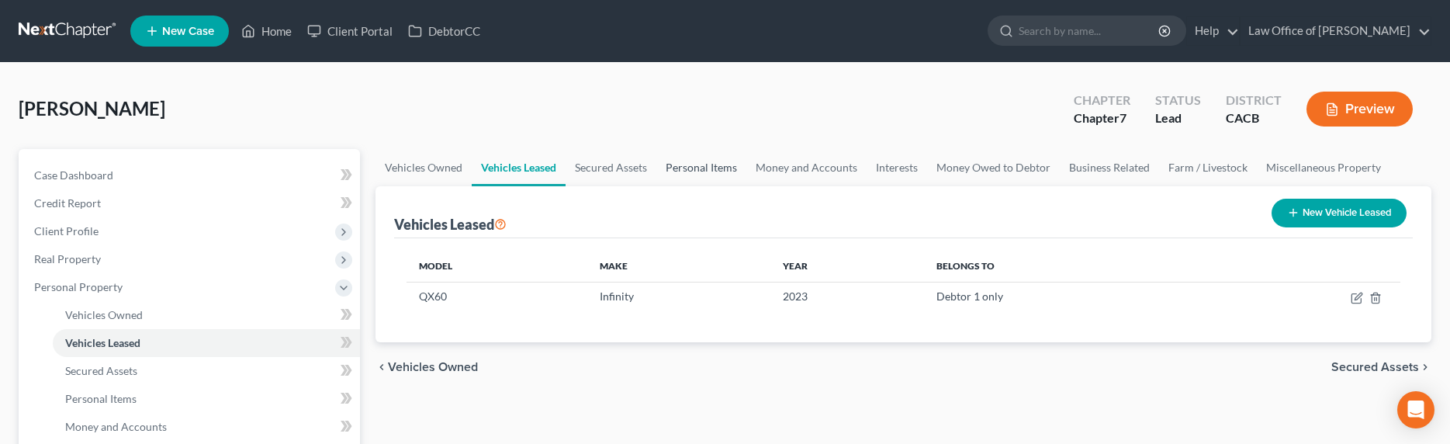
drag, startPoint x: 677, startPoint y: 168, endPoint x: 705, endPoint y: 172, distance: 28.1
click at [677, 169] on link "Personal Items" at bounding box center [702, 167] width 90 height 37
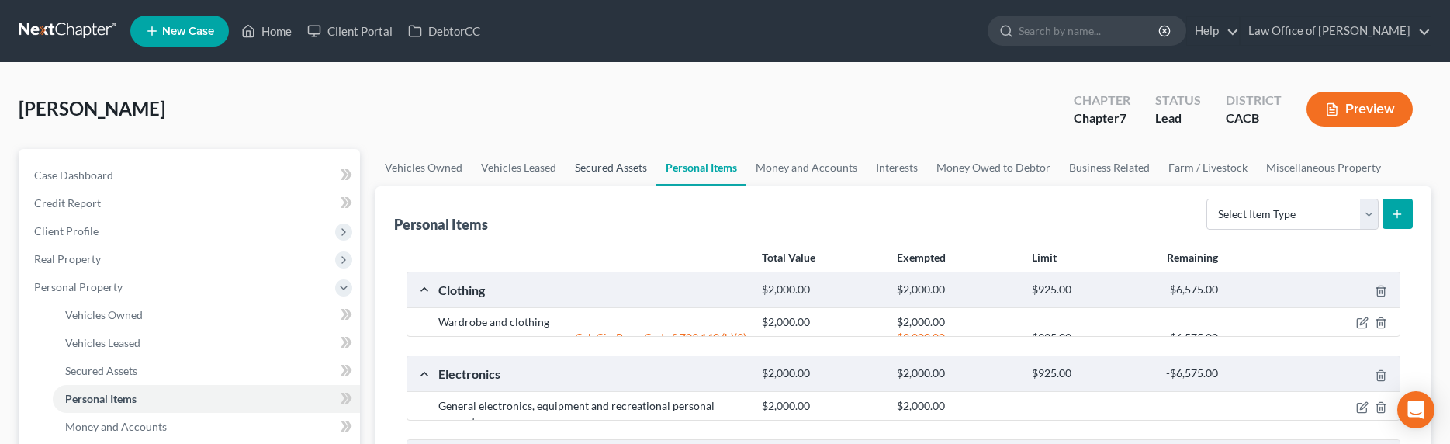
click at [612, 169] on link "Secured Assets" at bounding box center [611, 167] width 91 height 37
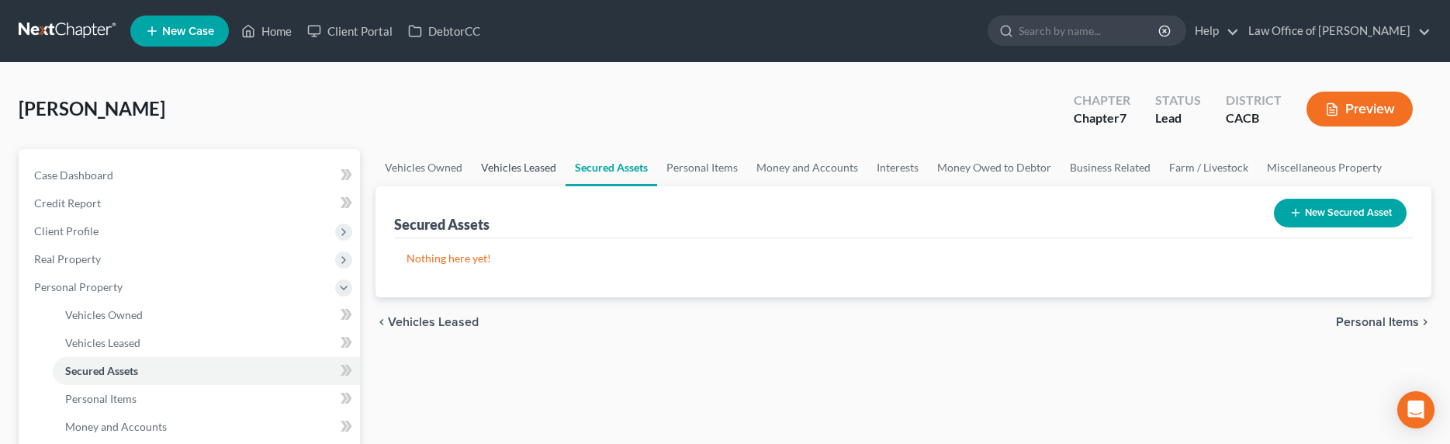
click at [500, 175] on link "Vehicles Leased" at bounding box center [519, 167] width 94 height 37
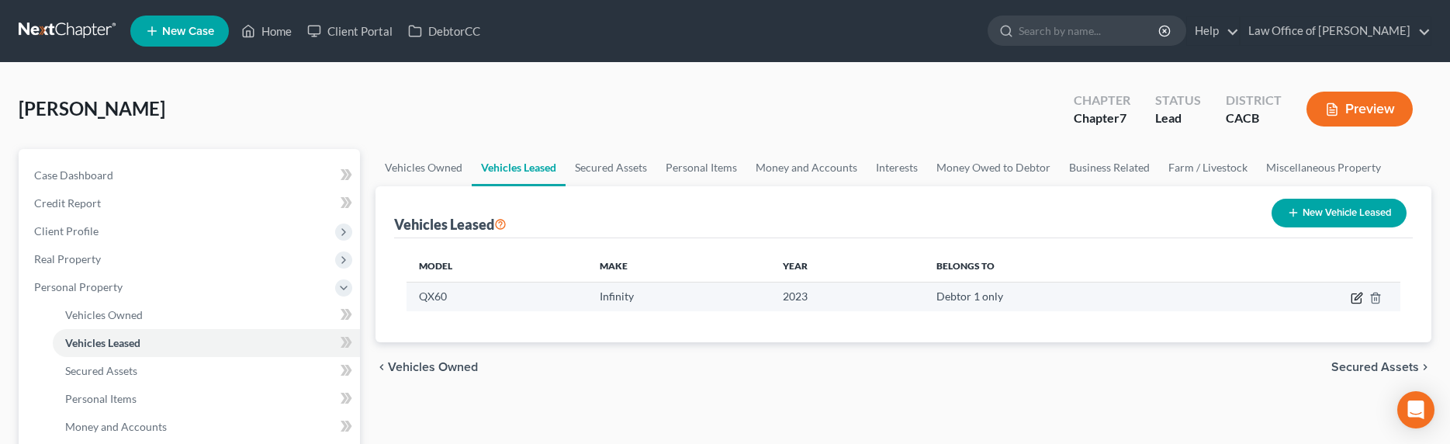
click at [1362, 299] on icon "button" at bounding box center [1357, 298] width 12 height 12
select select "0"
select select "3"
select select "0"
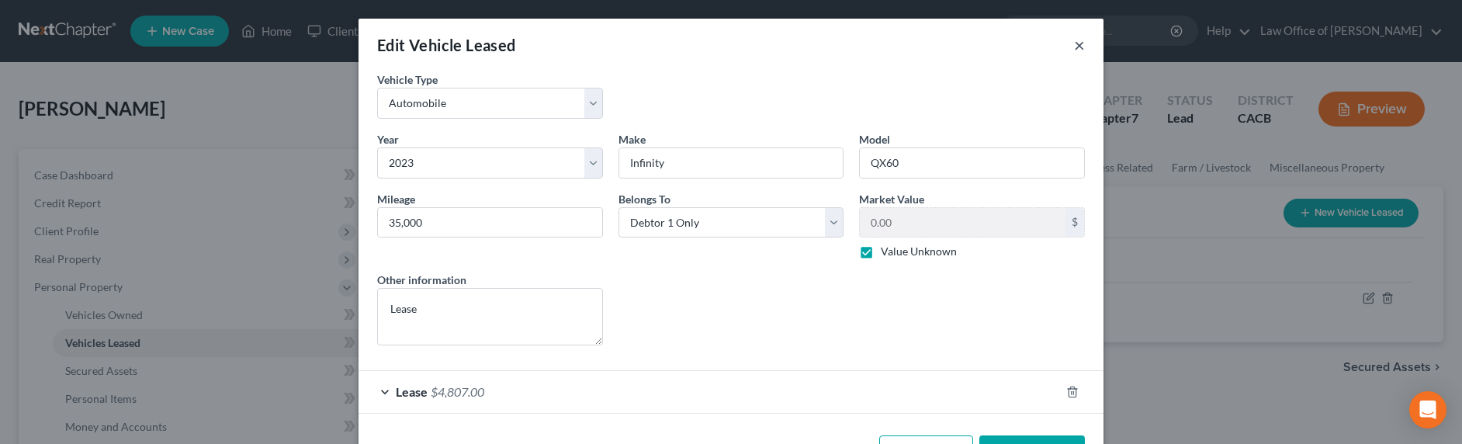
click at [1074, 44] on button "×" at bounding box center [1079, 45] width 11 height 19
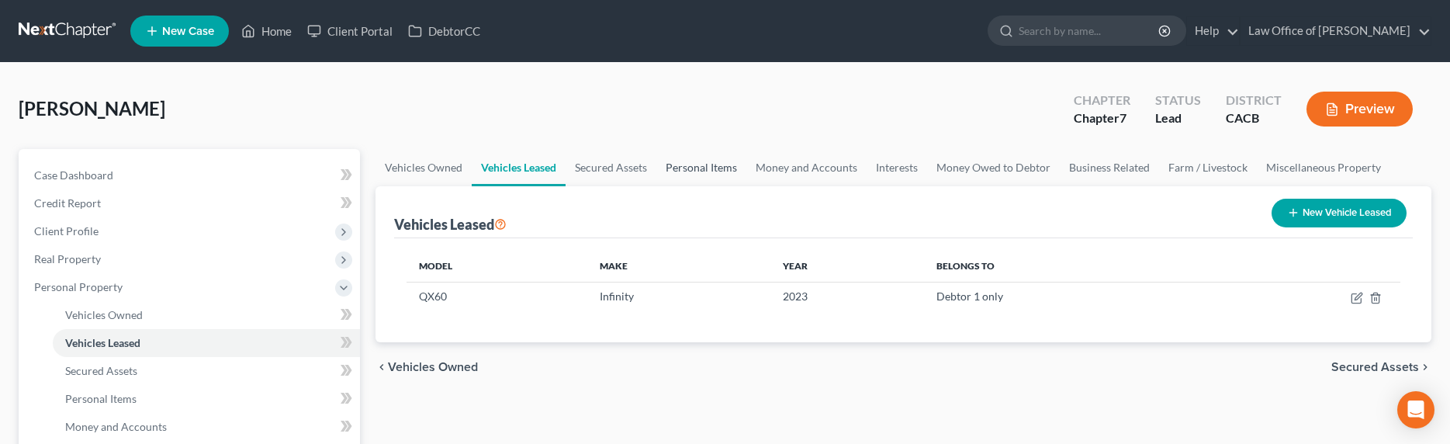
click at [693, 167] on link "Personal Items" at bounding box center [702, 167] width 90 height 37
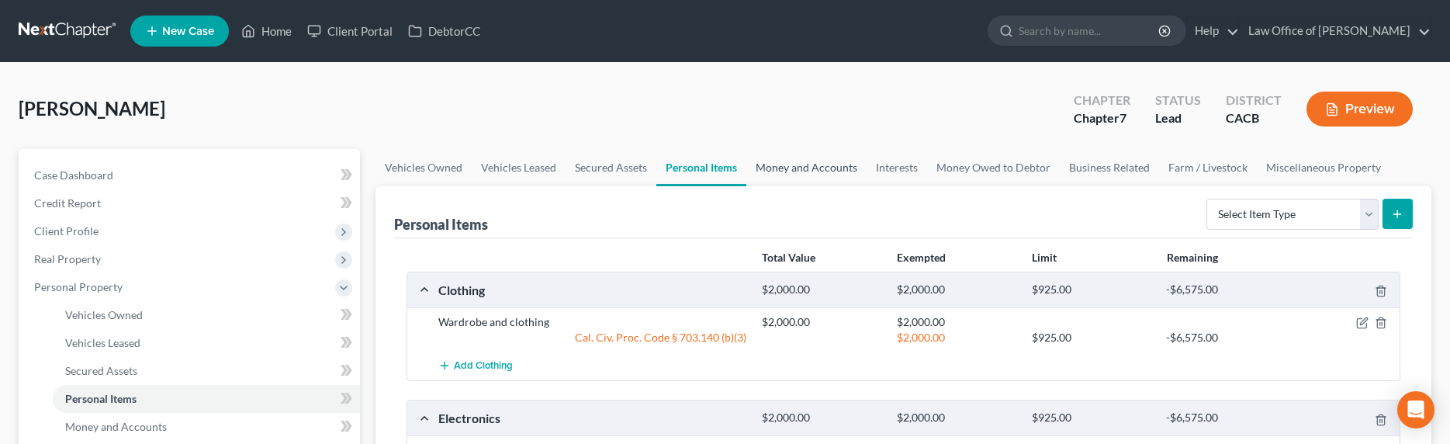
click at [806, 175] on link "Money and Accounts" at bounding box center [807, 167] width 120 height 37
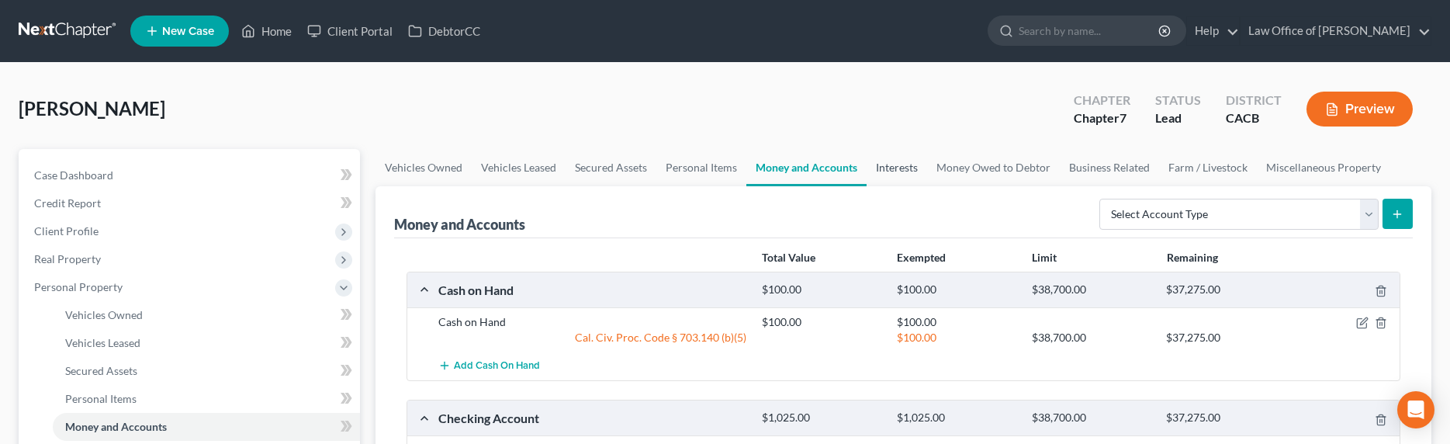
click at [898, 172] on link "Interests" at bounding box center [897, 167] width 61 height 37
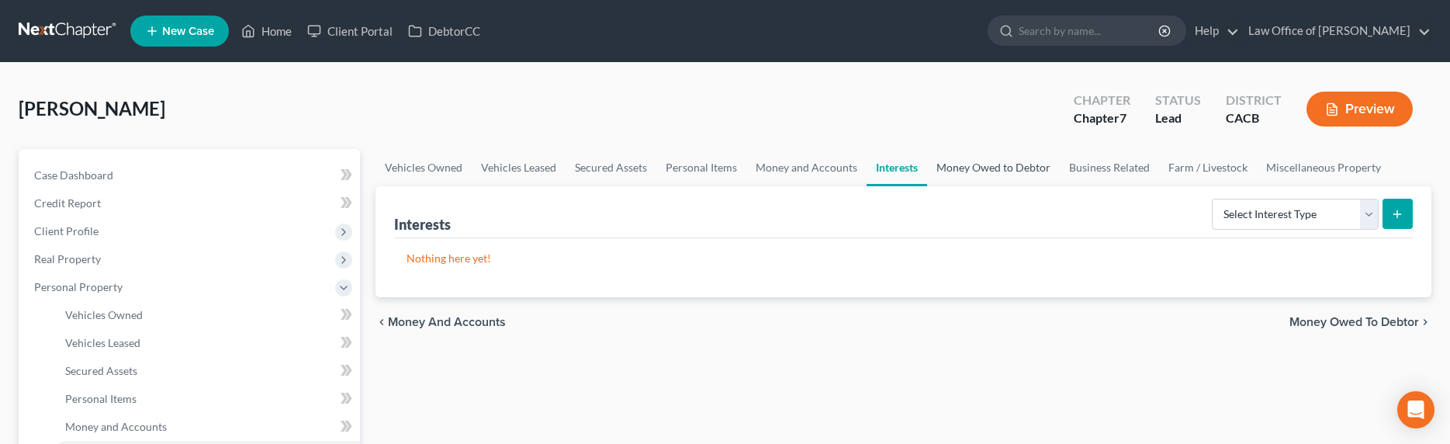
click at [966, 167] on link "Money Owed to Debtor" at bounding box center [993, 167] width 133 height 37
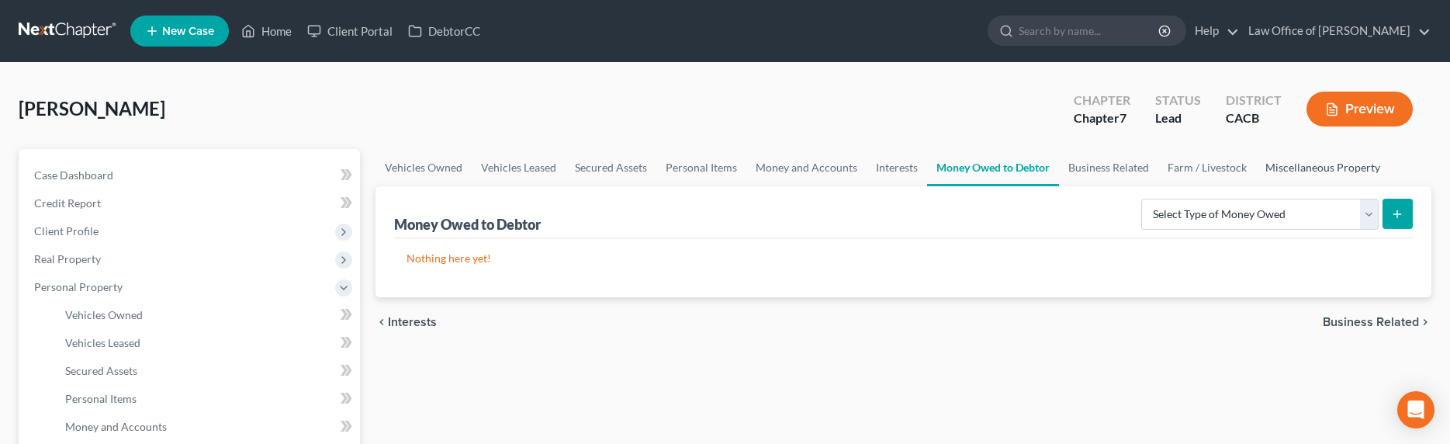
click at [1274, 172] on link "Miscellaneous Property" at bounding box center [1322, 167] width 133 height 37
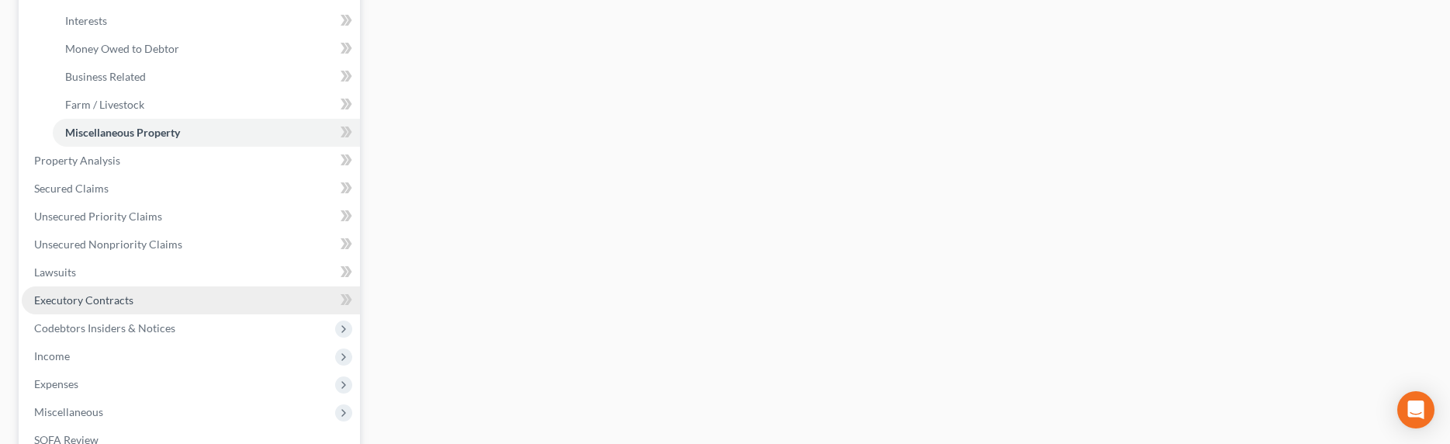
scroll to position [491, 0]
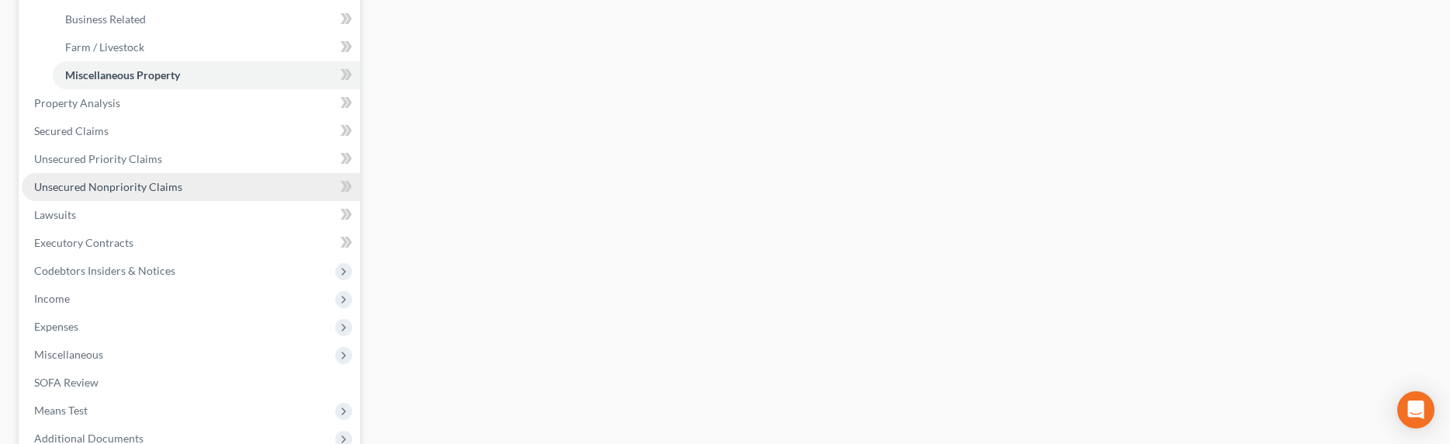
click at [84, 176] on link "Unsecured Nonpriority Claims" at bounding box center [191, 187] width 338 height 28
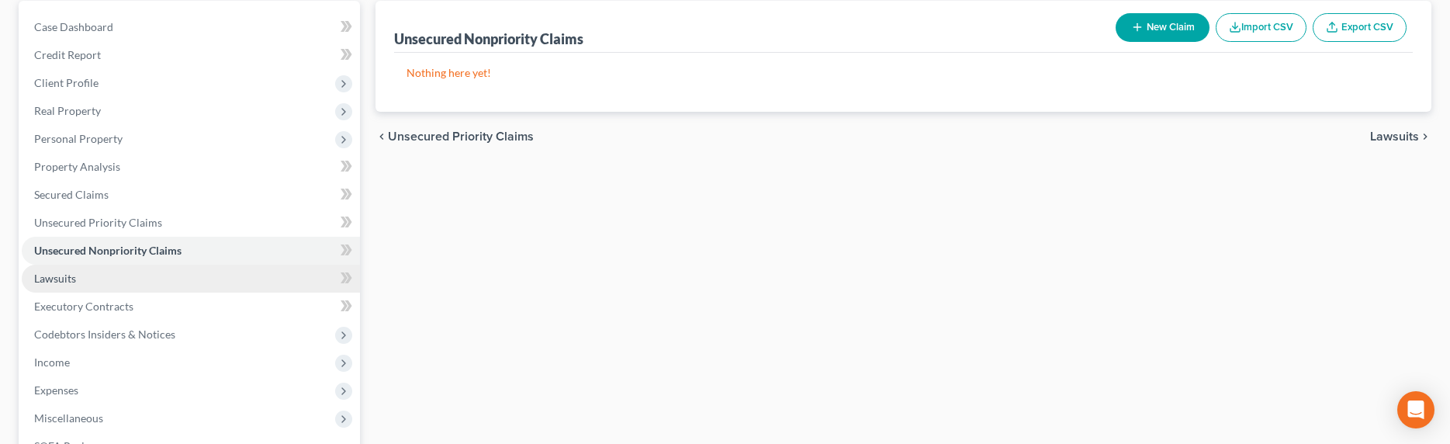
scroll to position [192, 0]
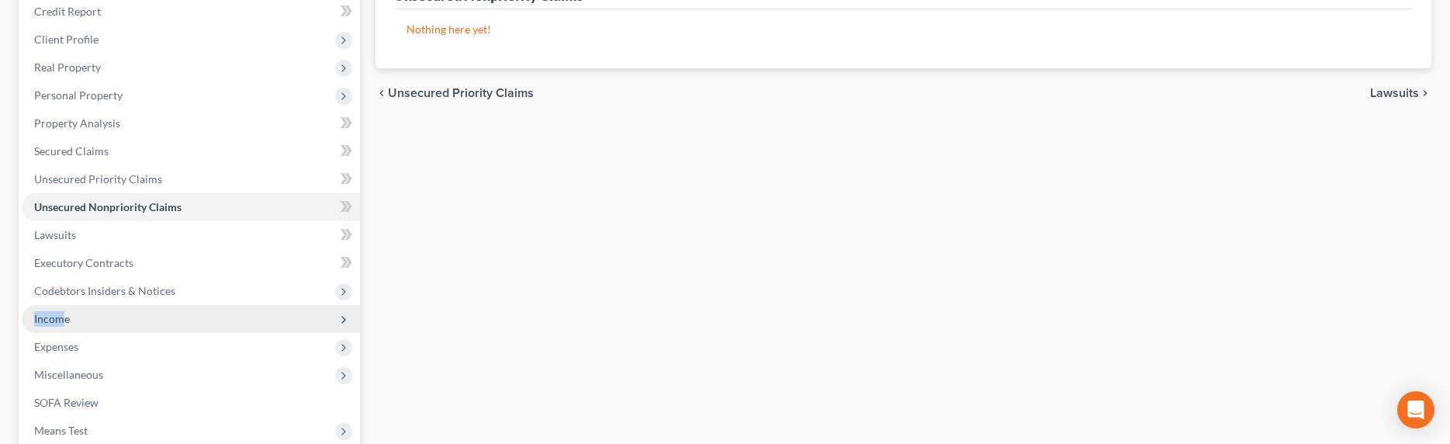
click at [62, 310] on span "Income" at bounding box center [191, 319] width 338 height 28
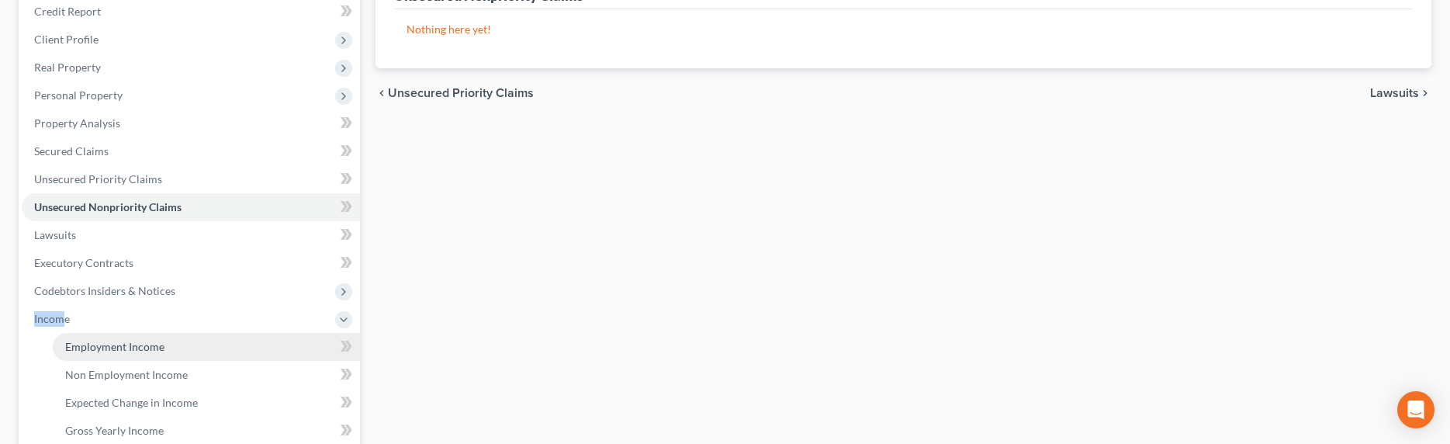
click at [82, 346] on span "Employment Income" at bounding box center [114, 346] width 99 height 13
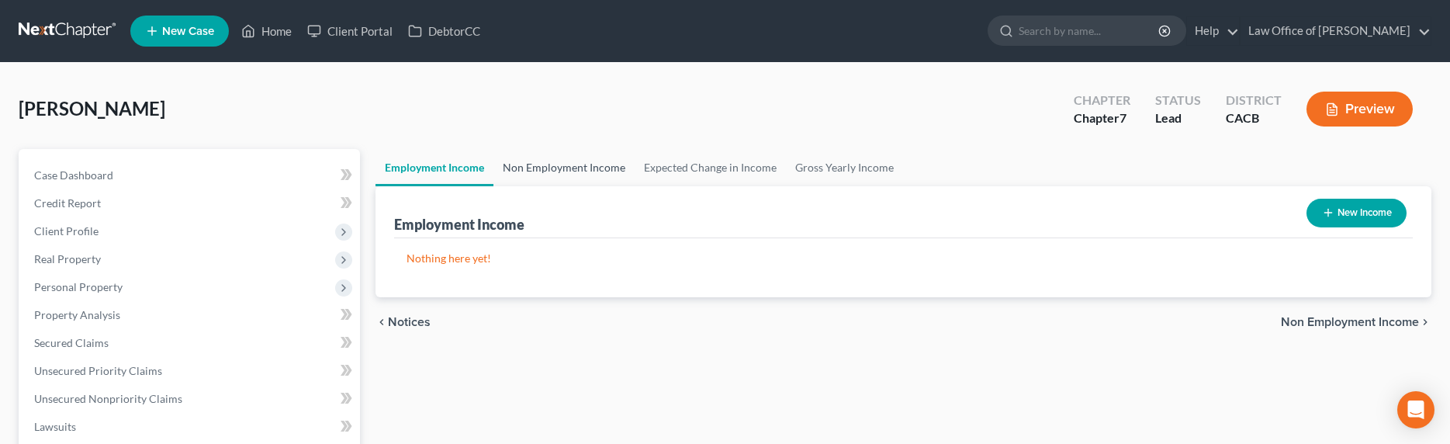
click at [521, 166] on link "Non Employment Income" at bounding box center [564, 167] width 141 height 37
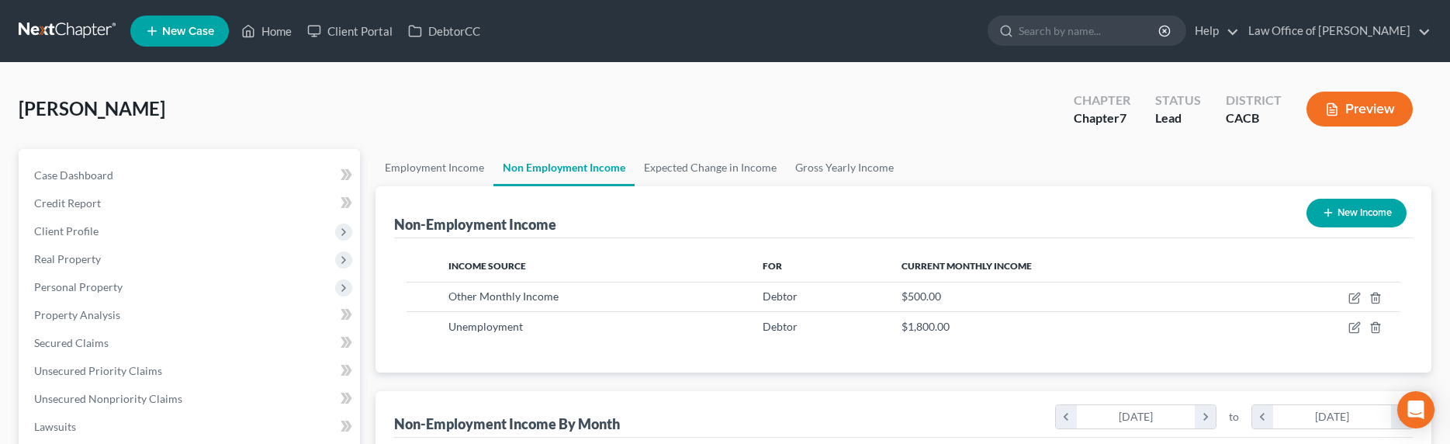
scroll to position [283, 598]
click at [665, 167] on link "Expected Change in Income" at bounding box center [710, 167] width 151 height 37
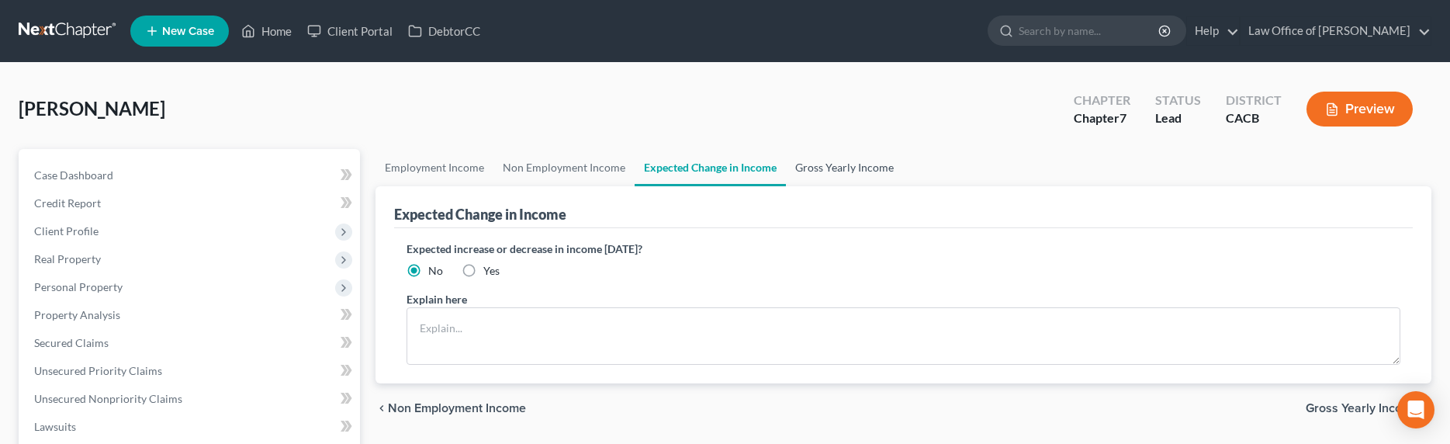
click at [853, 161] on link "Gross Yearly Income" at bounding box center [844, 167] width 117 height 37
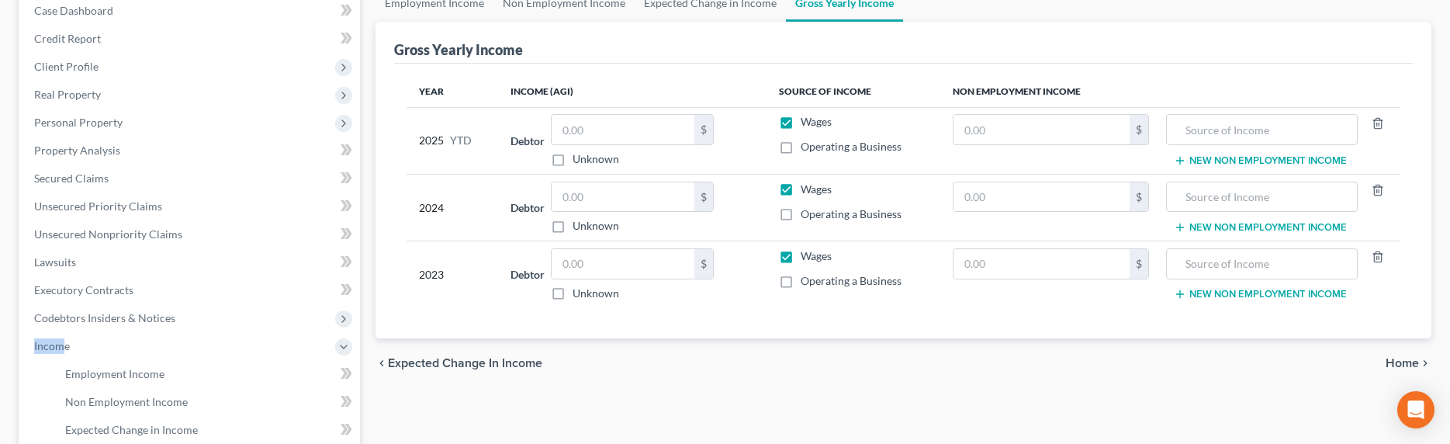
scroll to position [192, 0]
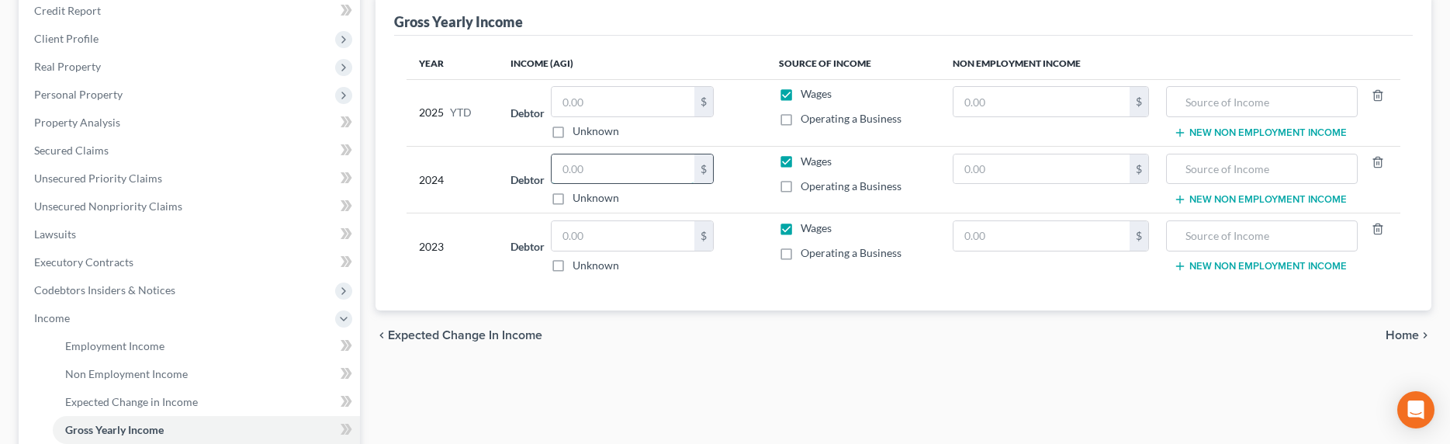
click at [609, 174] on input "text" at bounding box center [623, 168] width 143 height 29
type input "22,199"
click at [607, 239] on input "text" at bounding box center [623, 235] width 143 height 29
type input "21,603"
click at [589, 101] on input "text" at bounding box center [623, 101] width 143 height 29
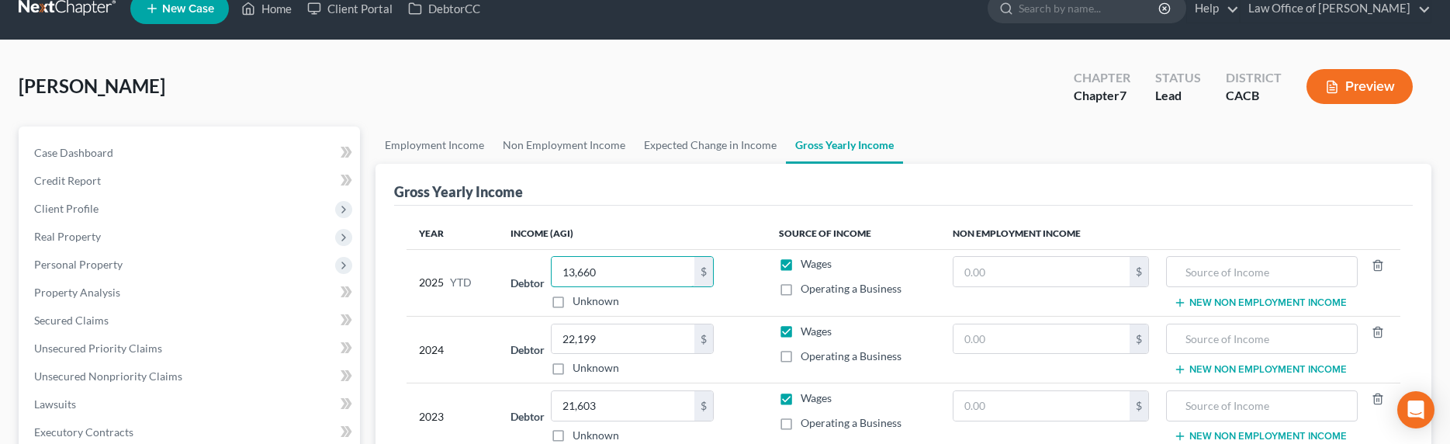
scroll to position [0, 0]
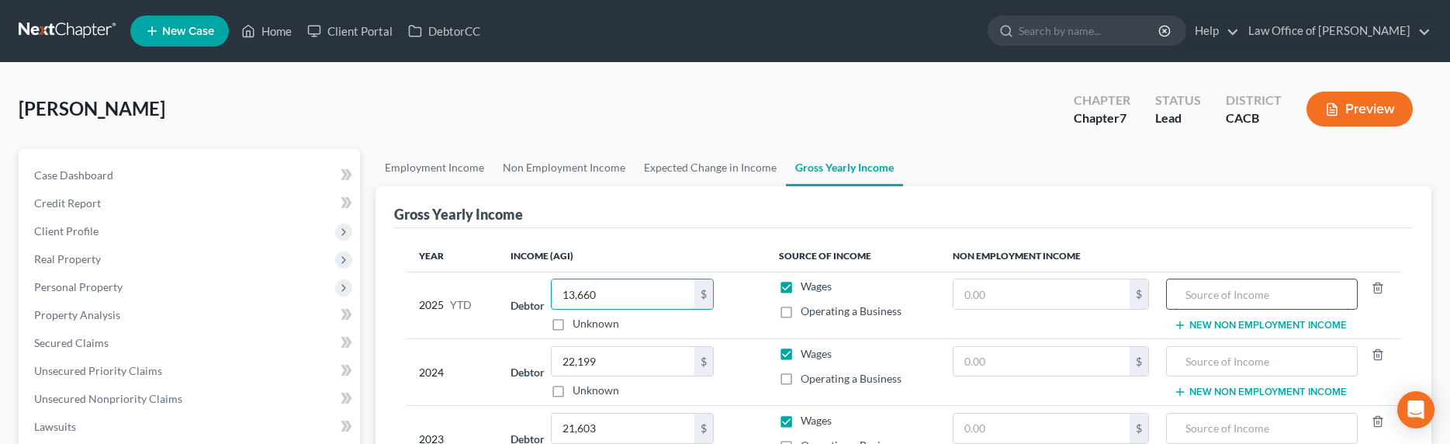
type input "13,660"
click at [1268, 293] on input "text" at bounding box center [1262, 293] width 175 height 29
type input "Food Stamps"
click at [1064, 300] on input "text" at bounding box center [1042, 293] width 176 height 29
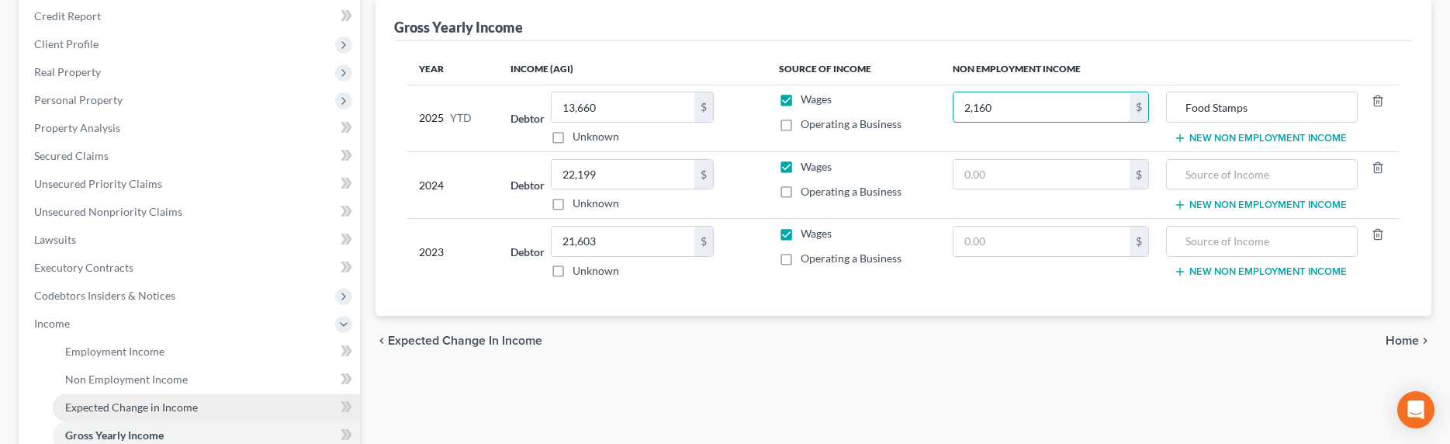
scroll to position [333, 0]
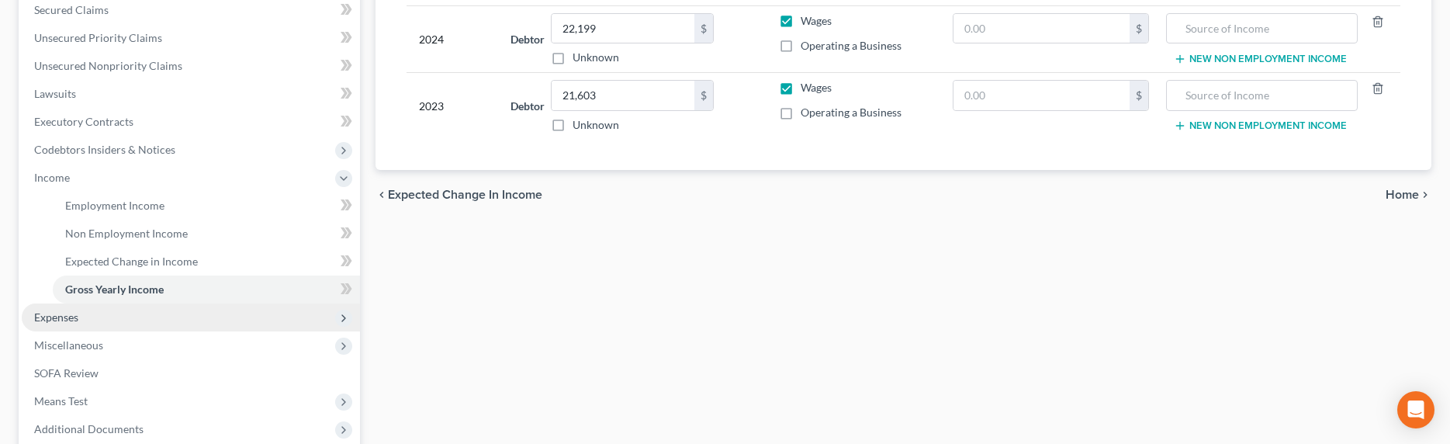
type input "2,160"
click at [53, 319] on span "Expenses" at bounding box center [56, 316] width 44 height 13
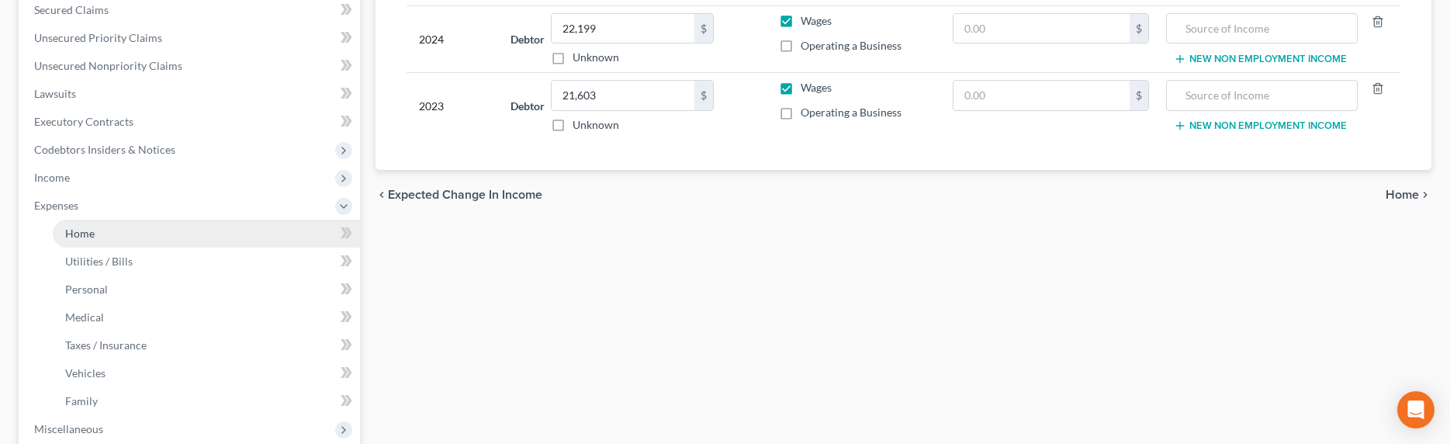
click at [74, 231] on span "Home" at bounding box center [79, 233] width 29 height 13
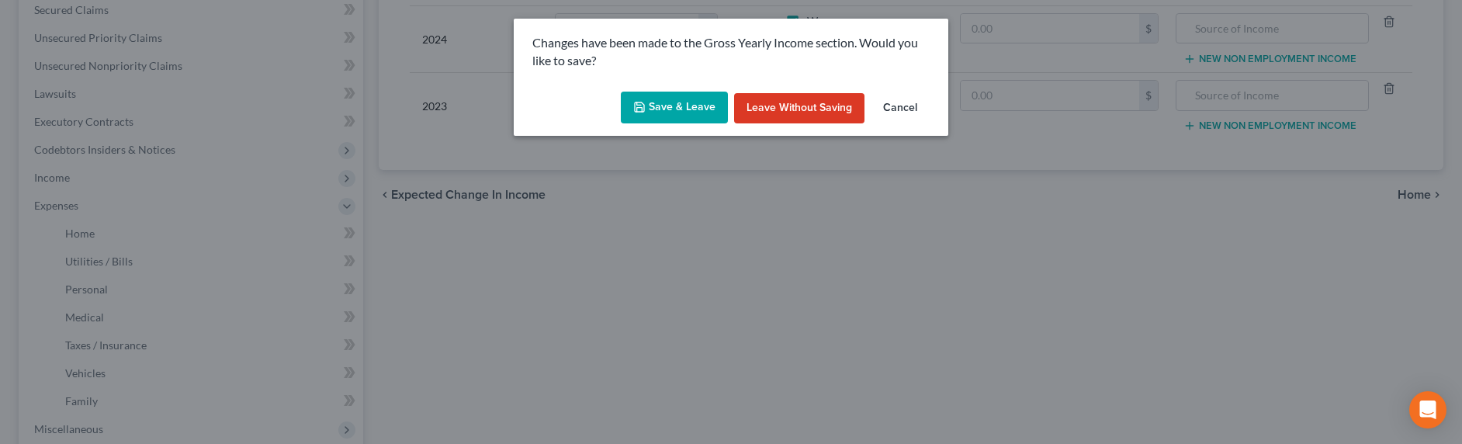
click at [655, 113] on button "Save & Leave" at bounding box center [674, 108] width 107 height 33
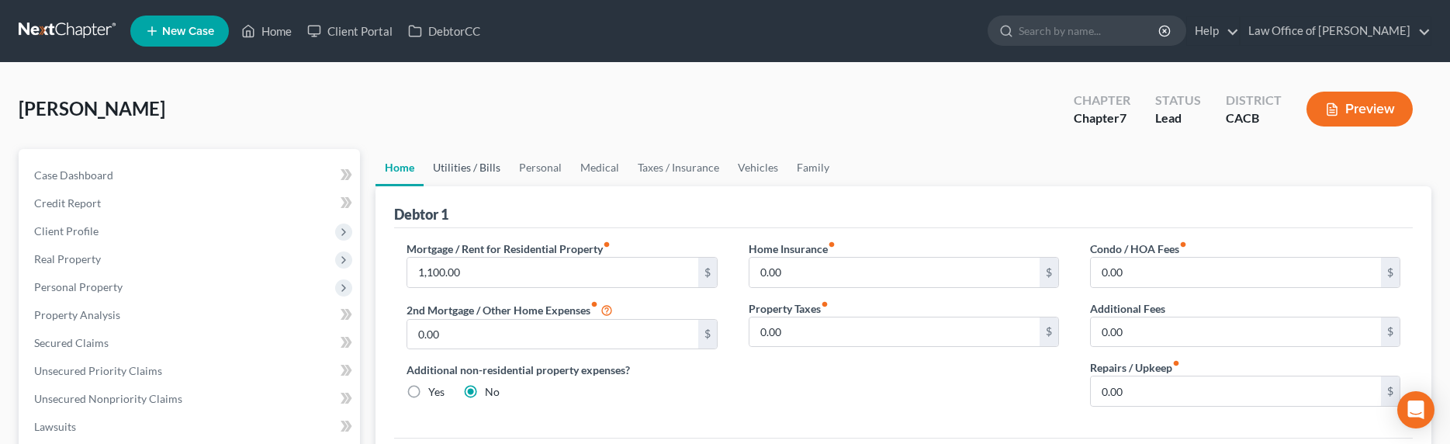
click at [457, 168] on link "Utilities / Bills" at bounding box center [467, 167] width 86 height 37
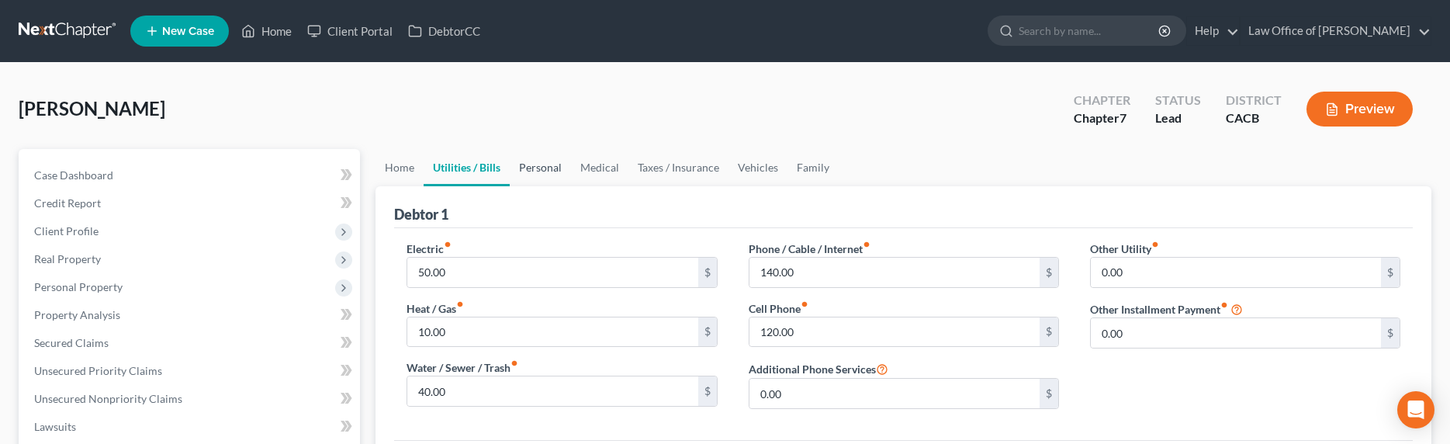
click at [544, 165] on link "Personal" at bounding box center [540, 167] width 61 height 37
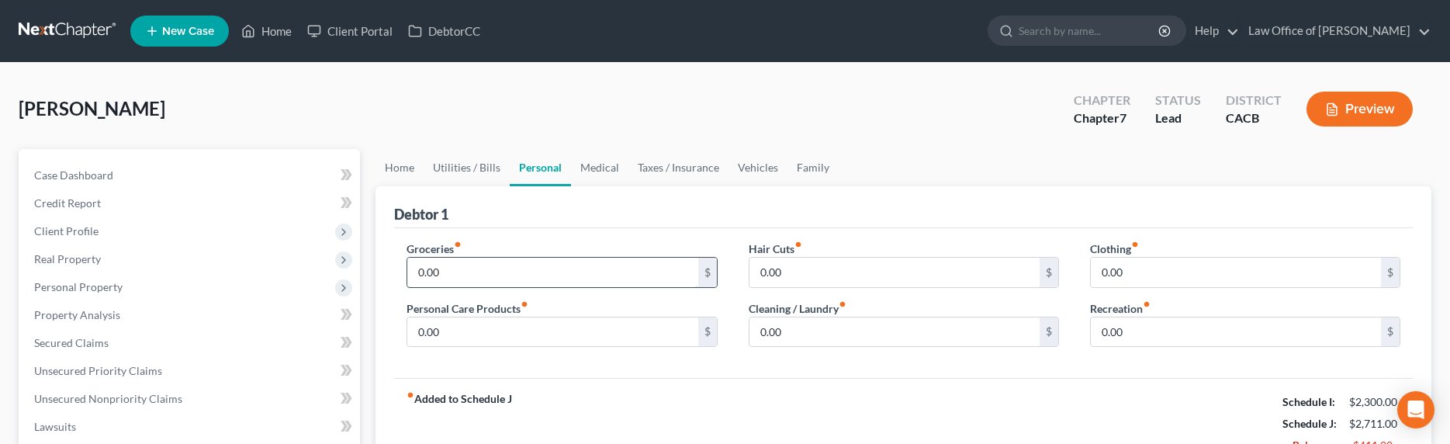
click at [450, 270] on input "0.00" at bounding box center [552, 272] width 290 height 29
type input "450"
click at [430, 324] on input "300" at bounding box center [552, 331] width 290 height 29
click at [422, 334] on input "300" at bounding box center [552, 331] width 290 height 29
drag, startPoint x: 423, startPoint y: 333, endPoint x: 405, endPoint y: 334, distance: 17.9
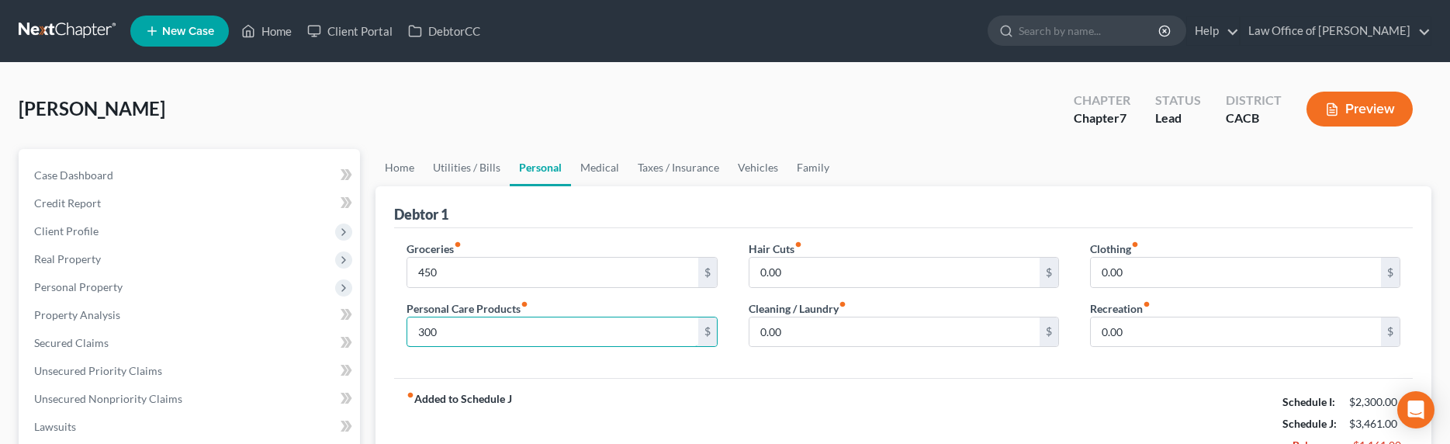
click at [405, 334] on div "Groceries fiber_manual_record 450 $ Personal Care Products fiber_manual_record …" at bounding box center [561, 301] width 341 height 120
type input "100"
type input "25"
type input "15"
type input "100"
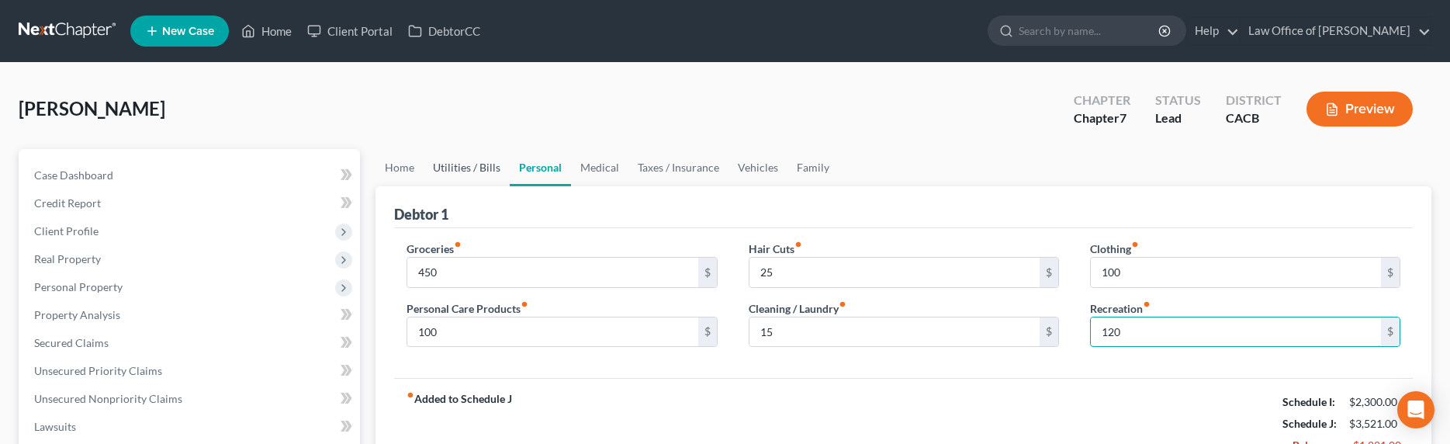
type input "120"
click at [471, 166] on link "Utilities / Bills" at bounding box center [467, 167] width 86 height 37
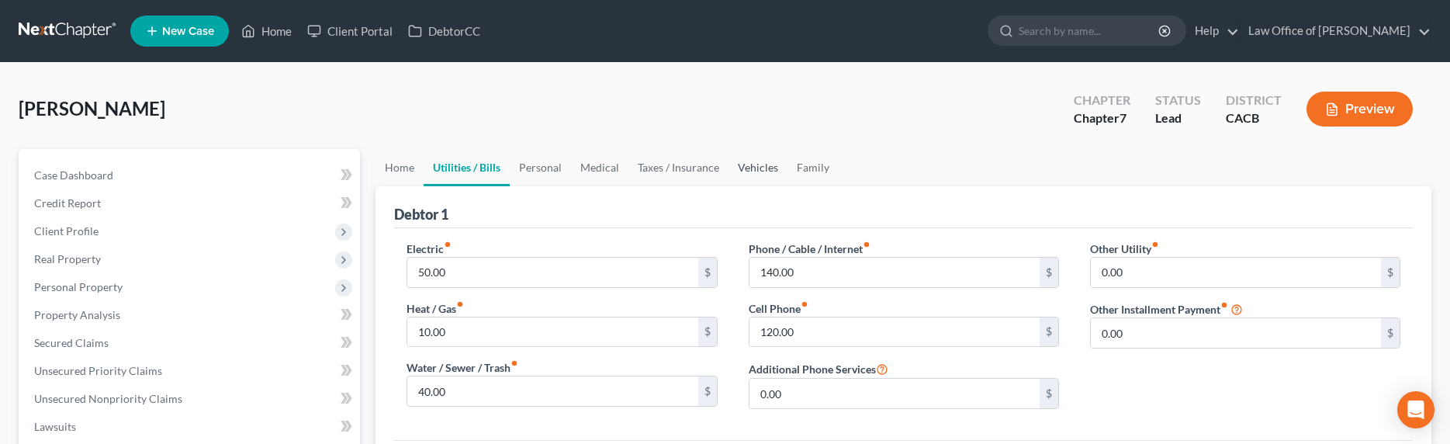
click at [768, 167] on link "Vehicles" at bounding box center [758, 167] width 59 height 37
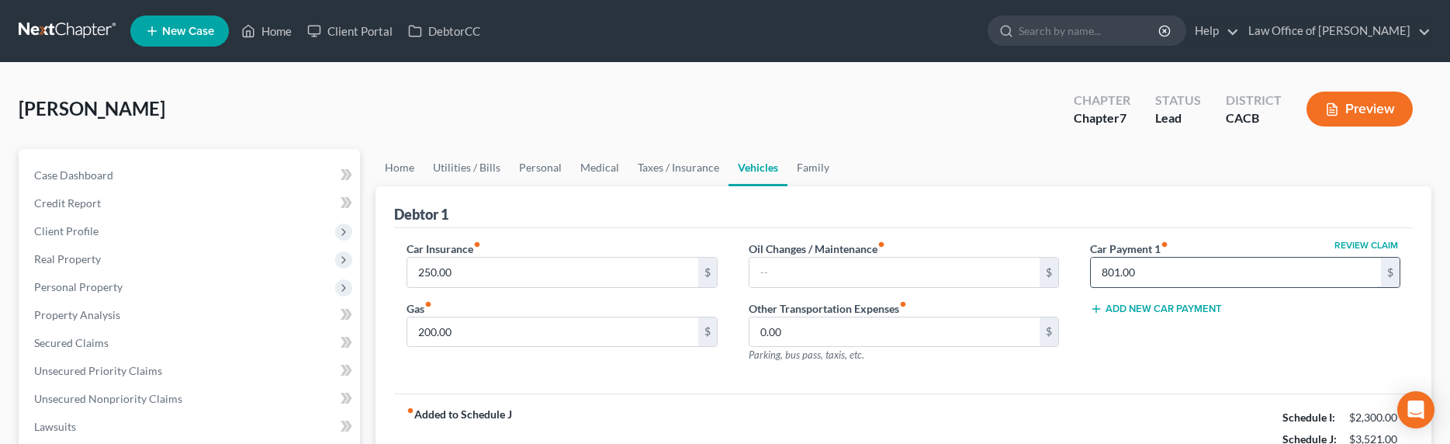
drag, startPoint x: 1142, startPoint y: 272, endPoint x: 1094, endPoint y: 269, distance: 48.2
click at [1094, 269] on input "801.00" at bounding box center [1236, 272] width 290 height 29
drag, startPoint x: 1166, startPoint y: 277, endPoint x: 1079, endPoint y: 269, distance: 88.1
click at [1079, 269] on div "Review Claim Car Payment 1 fiber_manual_record 801.00 $ Add New Car Payment" at bounding box center [1245, 308] width 341 height 135
click at [826, 162] on link "Family" at bounding box center [813, 167] width 51 height 37
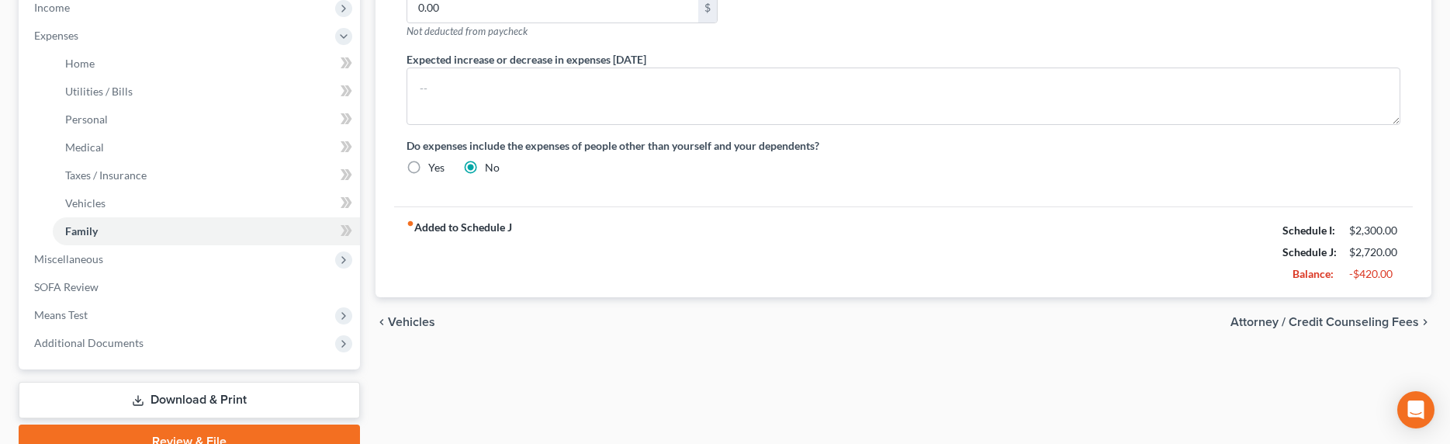
scroll to position [575, 0]
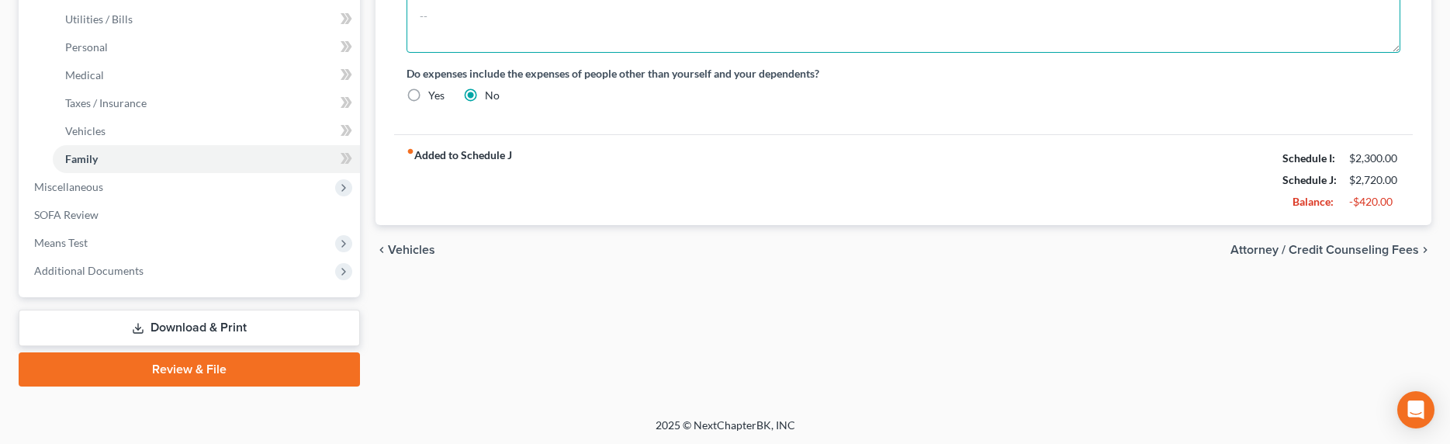
click at [556, 19] on textarea at bounding box center [904, 23] width 994 height 57
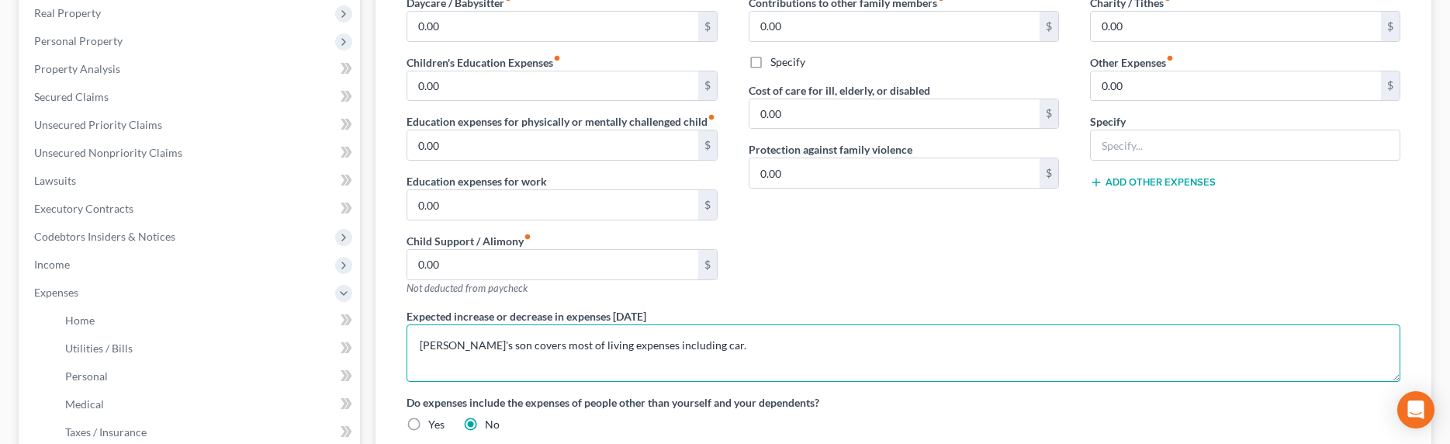
scroll to position [68, 0]
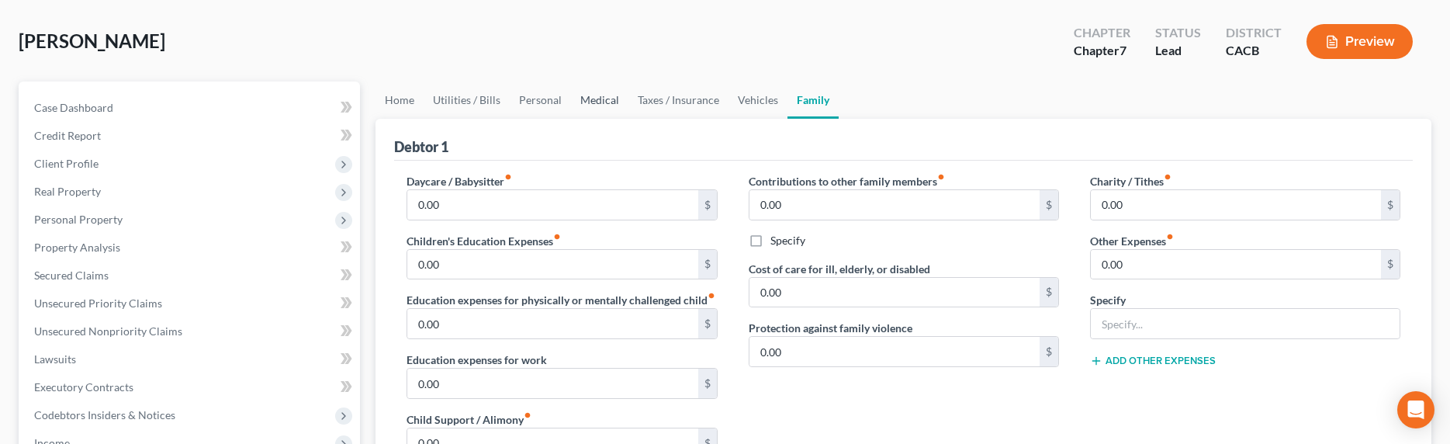
type textarea "Debtor's son covers most of living expenses including car."
click at [578, 93] on link "Medical" at bounding box center [599, 99] width 57 height 37
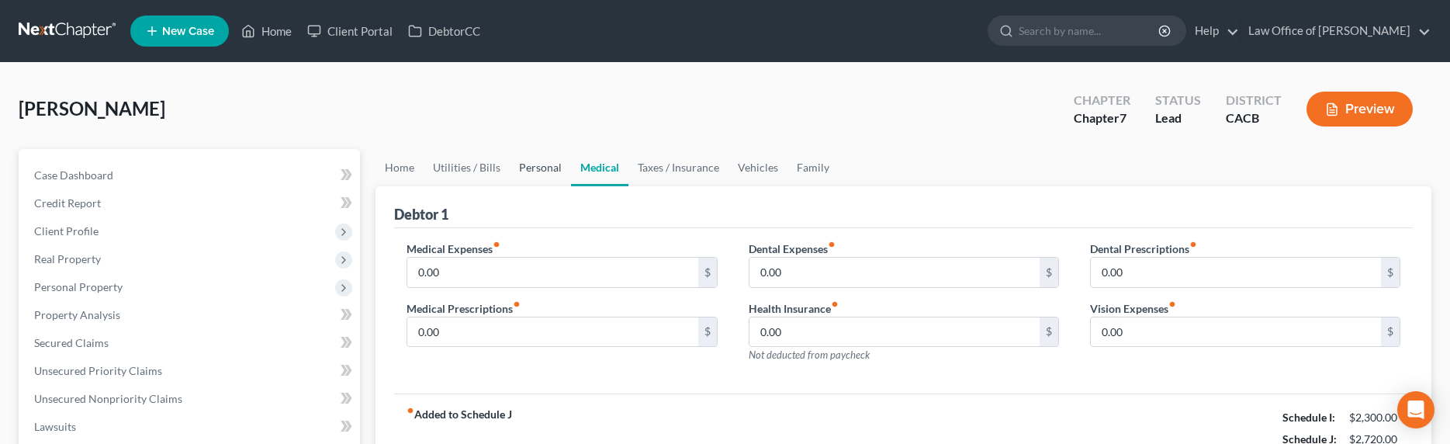
click at [520, 167] on link "Personal" at bounding box center [540, 167] width 61 height 37
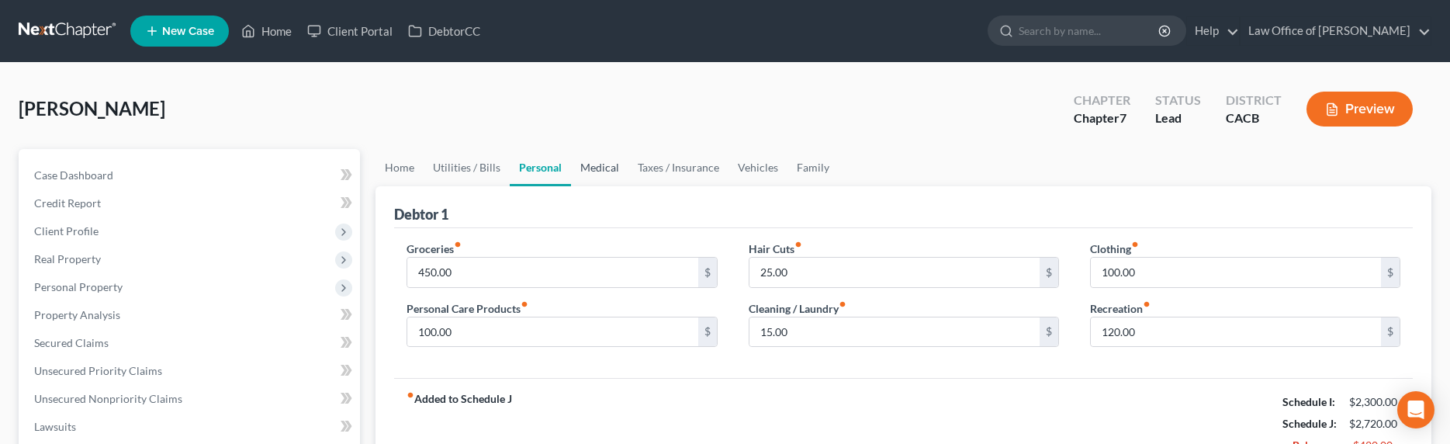
click at [613, 167] on link "Medical" at bounding box center [599, 167] width 57 height 37
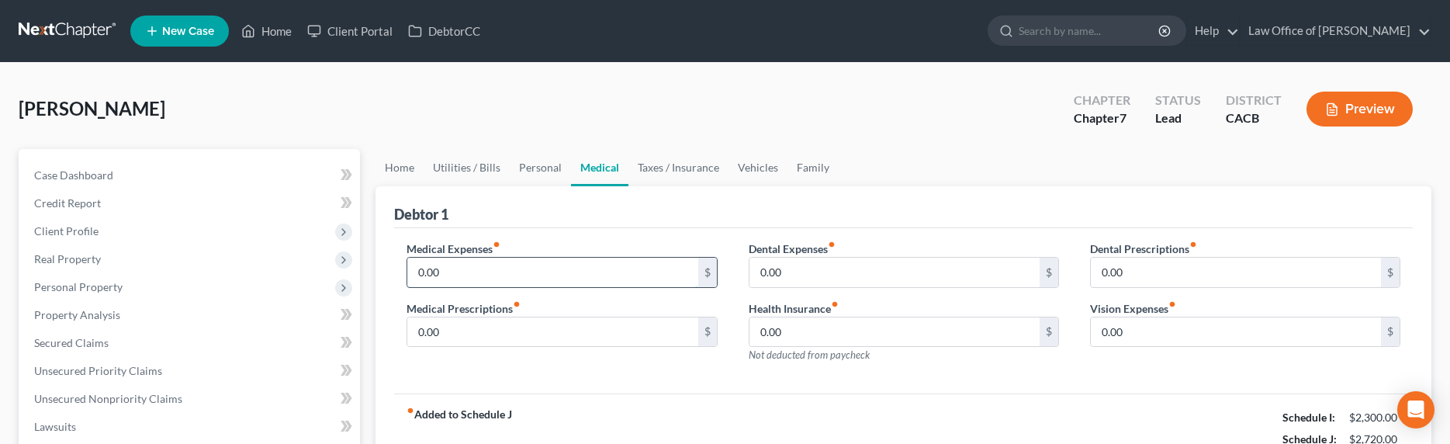
click at [504, 266] on input "0.00" at bounding box center [552, 272] width 290 height 29
type input "26.35"
click at [528, 175] on link "Personal" at bounding box center [540, 167] width 61 height 37
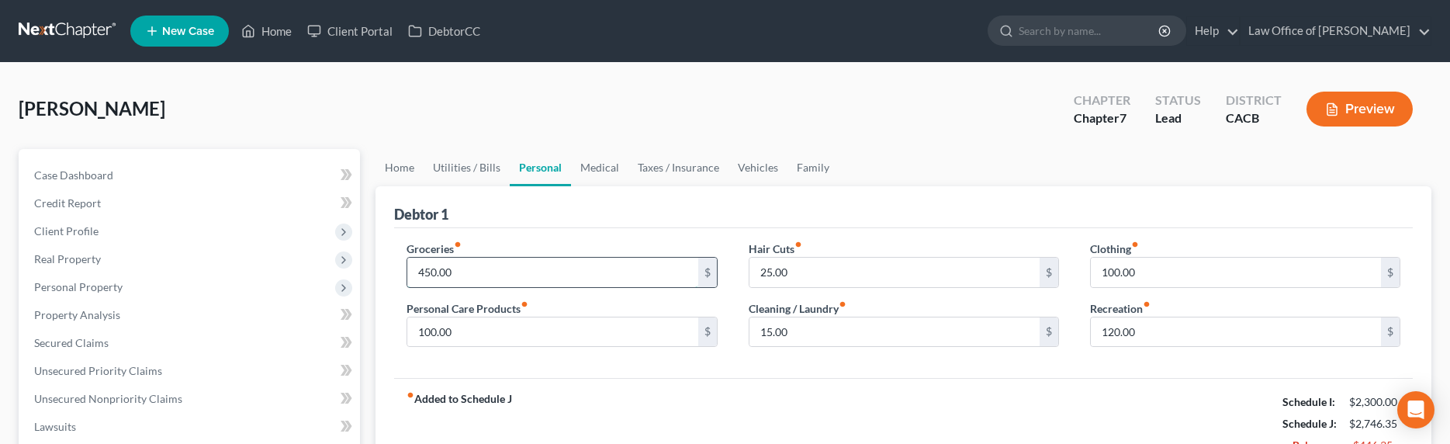
click at [424, 265] on input "450.00" at bounding box center [552, 272] width 290 height 29
click at [427, 272] on input "450.00" at bounding box center [552, 272] width 290 height 29
click at [448, 175] on link "Utilities / Bills" at bounding box center [467, 167] width 86 height 37
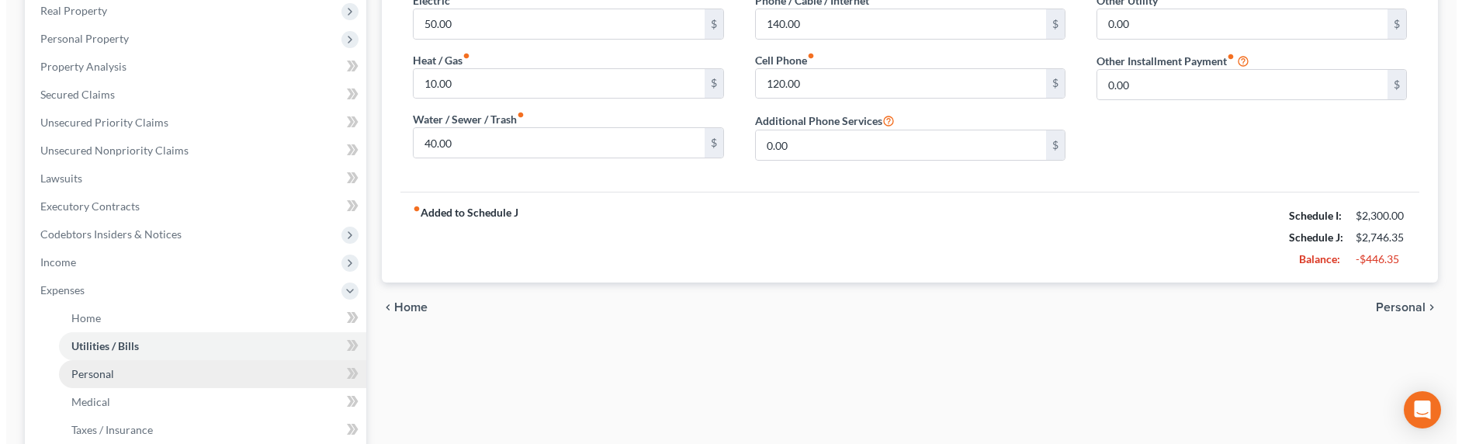
scroll to position [333, 0]
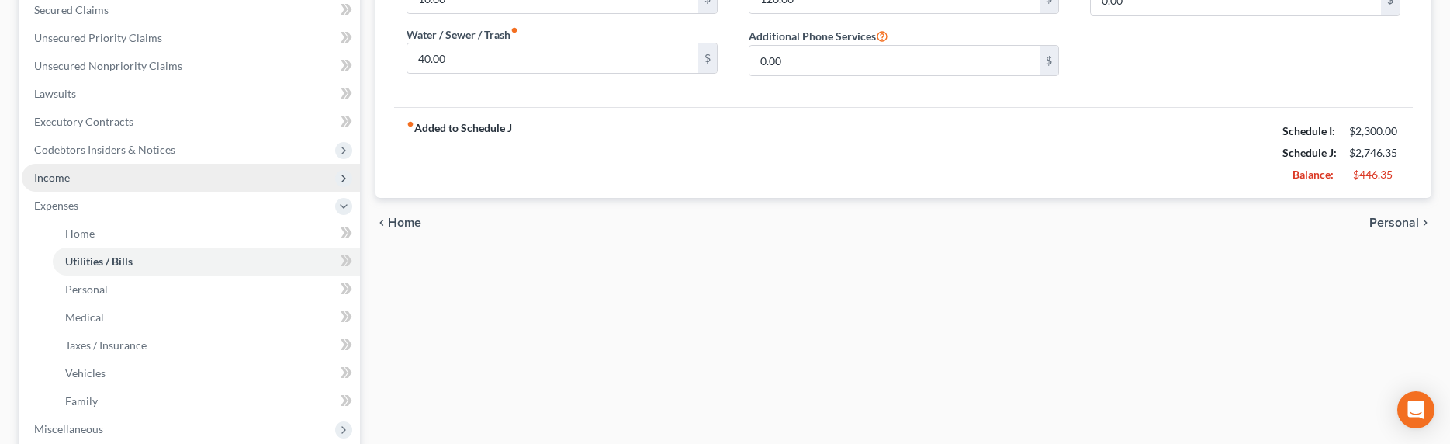
click at [46, 180] on span "Income" at bounding box center [52, 177] width 36 height 13
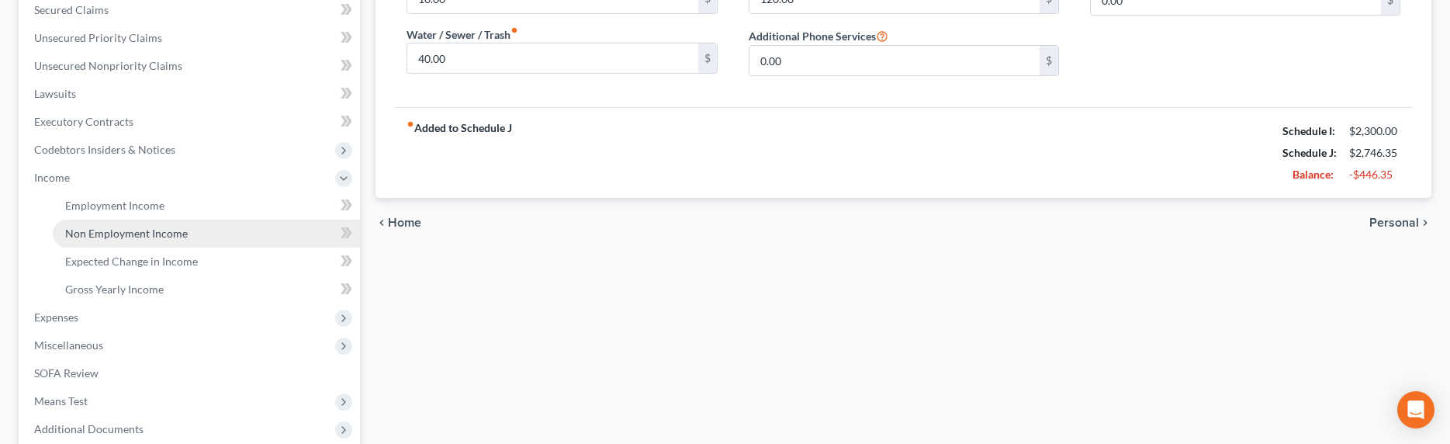
click at [105, 234] on span "Non Employment Income" at bounding box center [126, 233] width 123 height 13
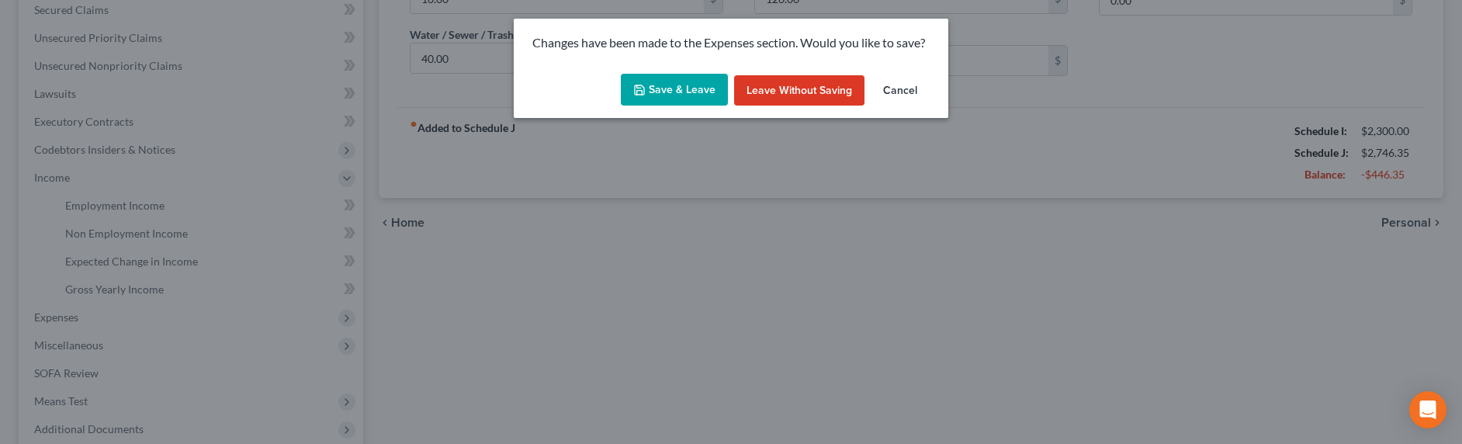
click at [654, 86] on button "Save & Leave" at bounding box center [674, 90] width 107 height 33
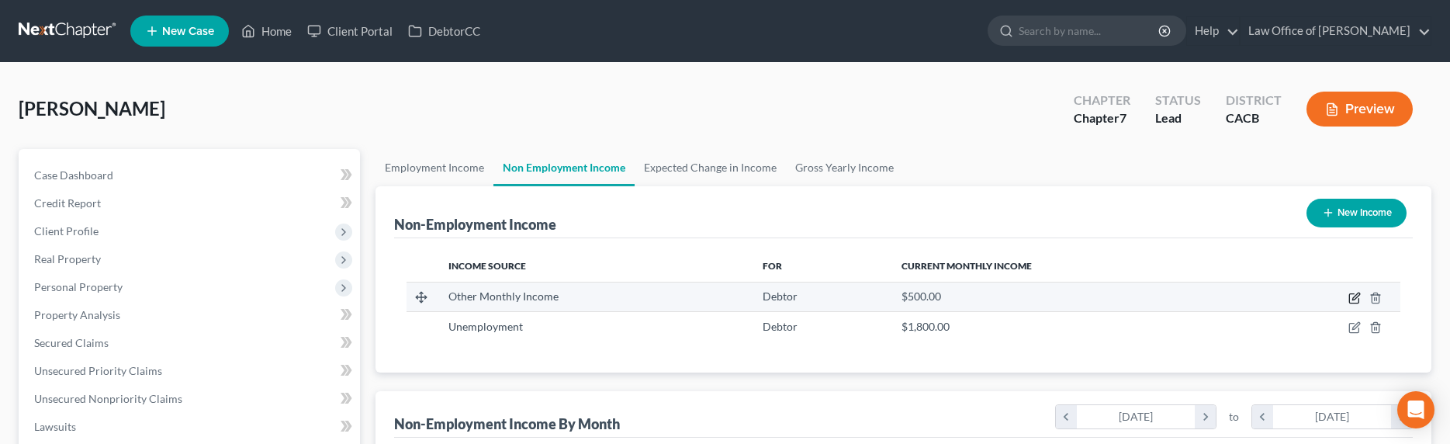
click at [1349, 296] on icon "button" at bounding box center [1355, 298] width 12 height 12
select select "13"
select select "0"
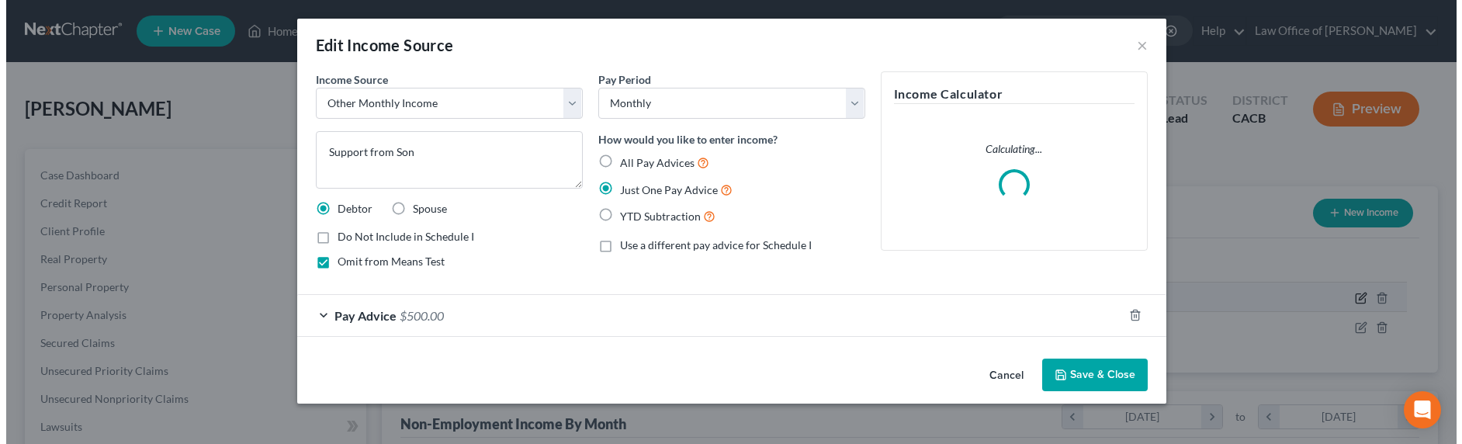
scroll to position [286, 603]
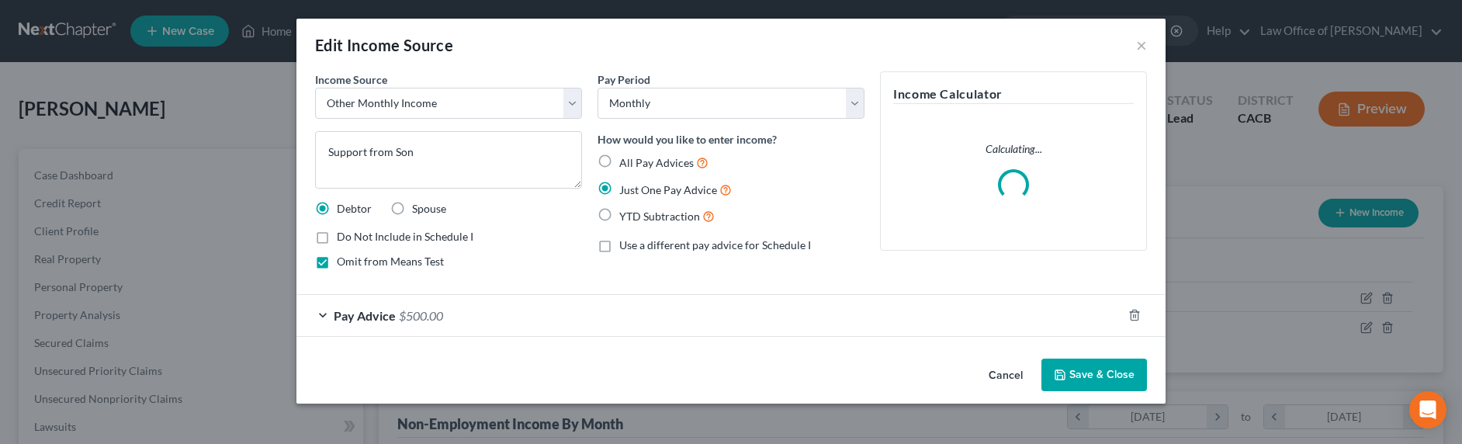
click at [424, 312] on span "$500.00" at bounding box center [421, 315] width 44 height 15
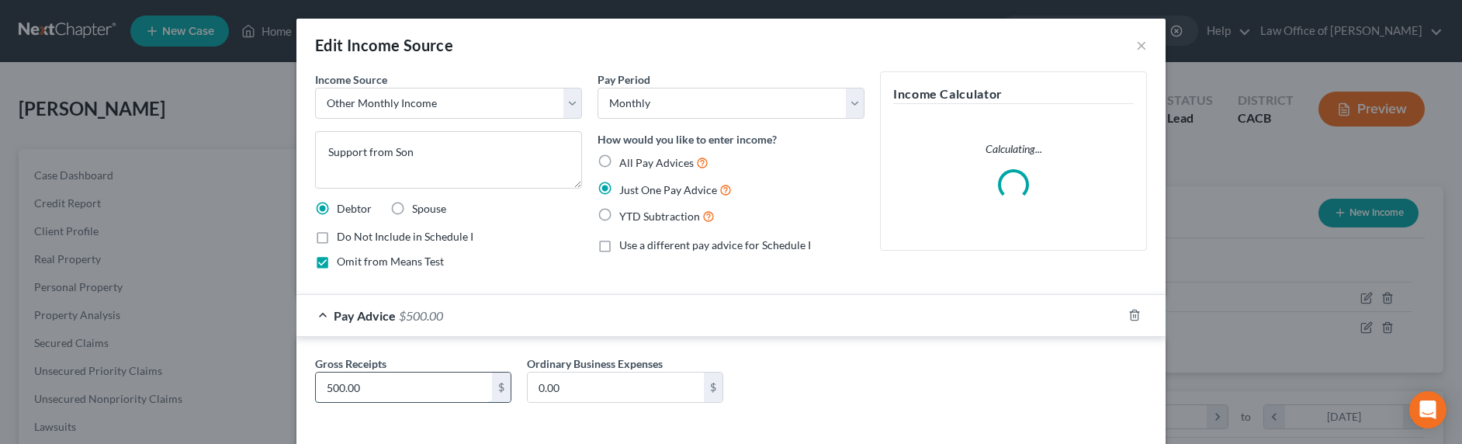
click at [329, 386] on input "500.00" at bounding box center [404, 386] width 176 height 29
click at [327, 385] on input "500.00" at bounding box center [404, 386] width 176 height 29
drag, startPoint x: 326, startPoint y: 385, endPoint x: 316, endPoint y: 378, distance: 12.3
click at [317, 385] on input "500.00" at bounding box center [404, 386] width 176 height 29
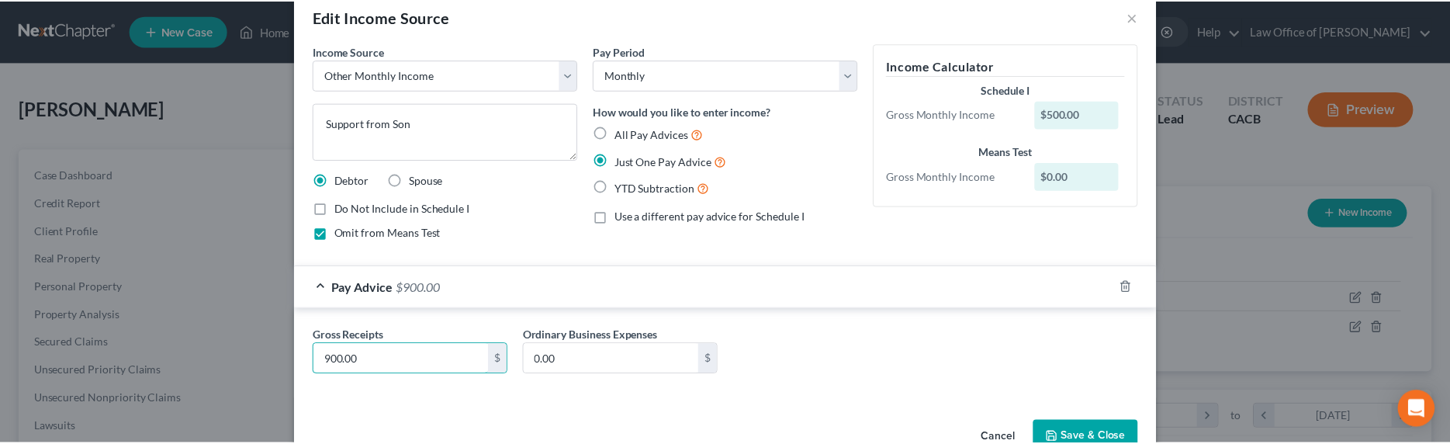
scroll to position [68, 0]
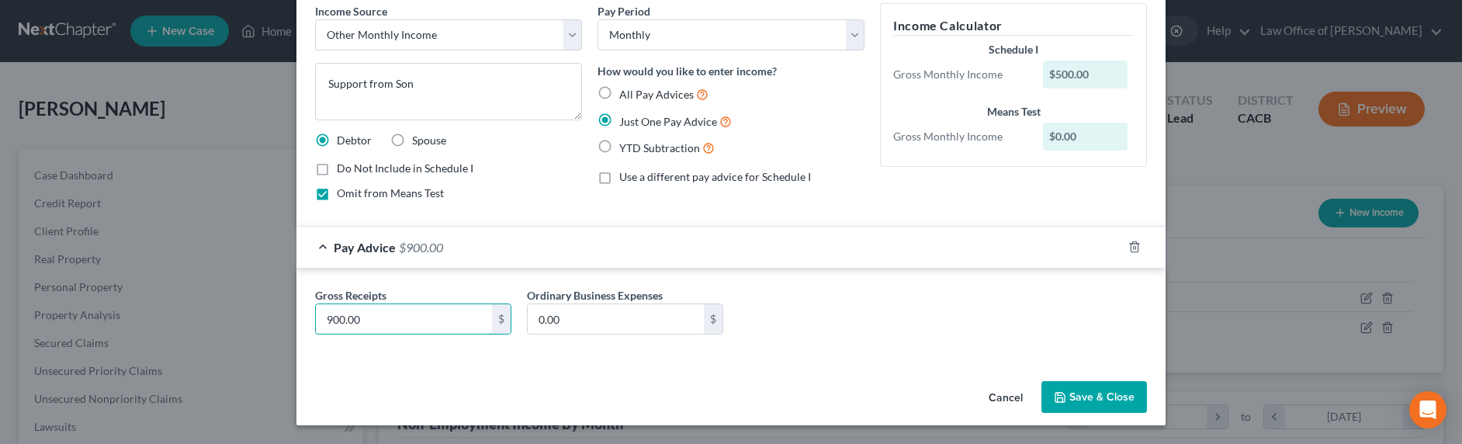
type input "900.00"
click at [1085, 395] on button "Save & Close" at bounding box center [1094, 397] width 106 height 33
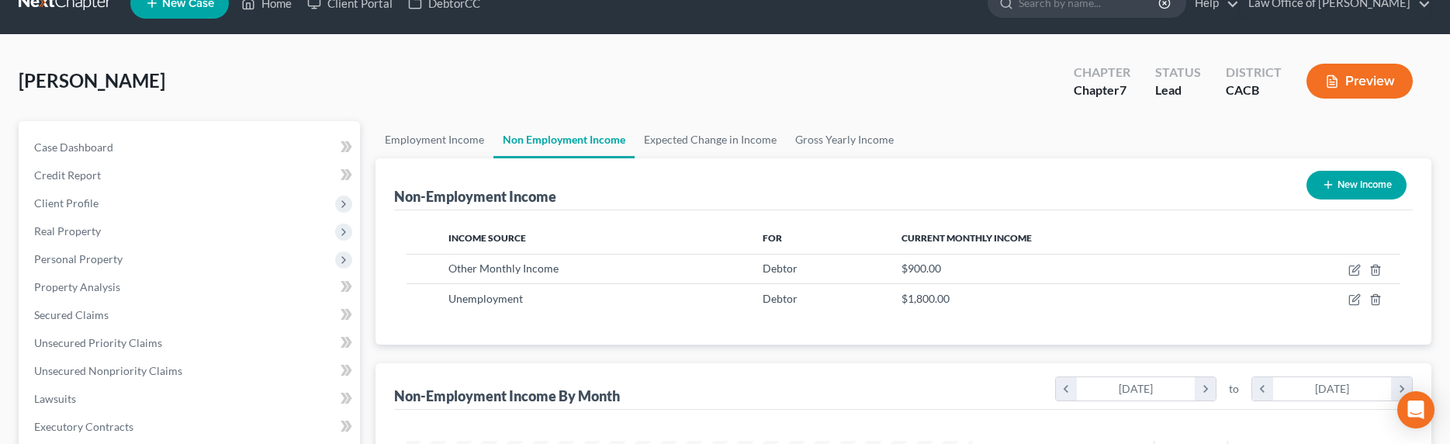
scroll to position [491, 0]
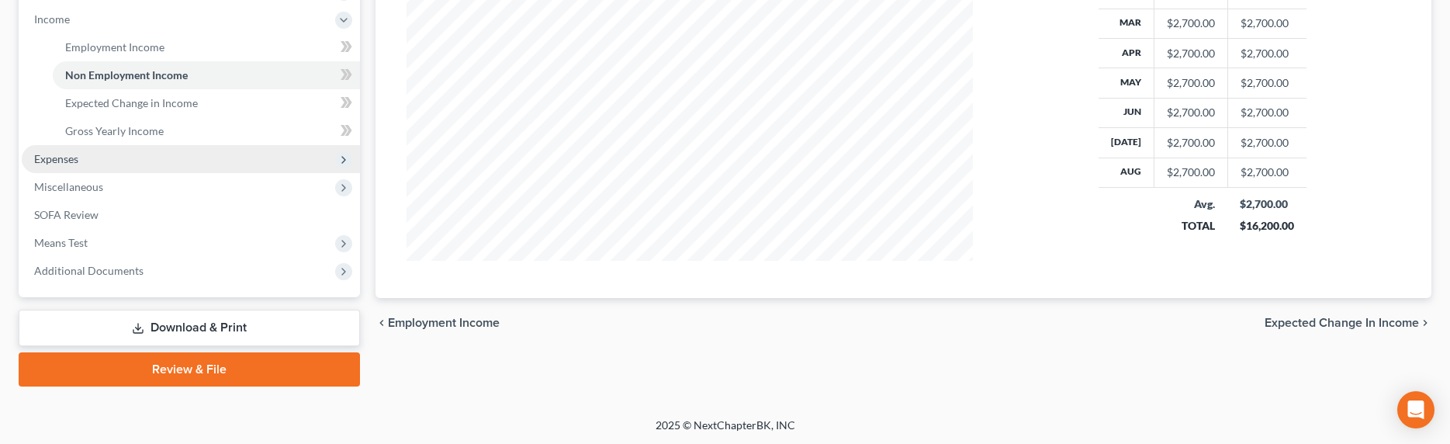
click at [65, 160] on span "Expenses" at bounding box center [56, 158] width 44 height 13
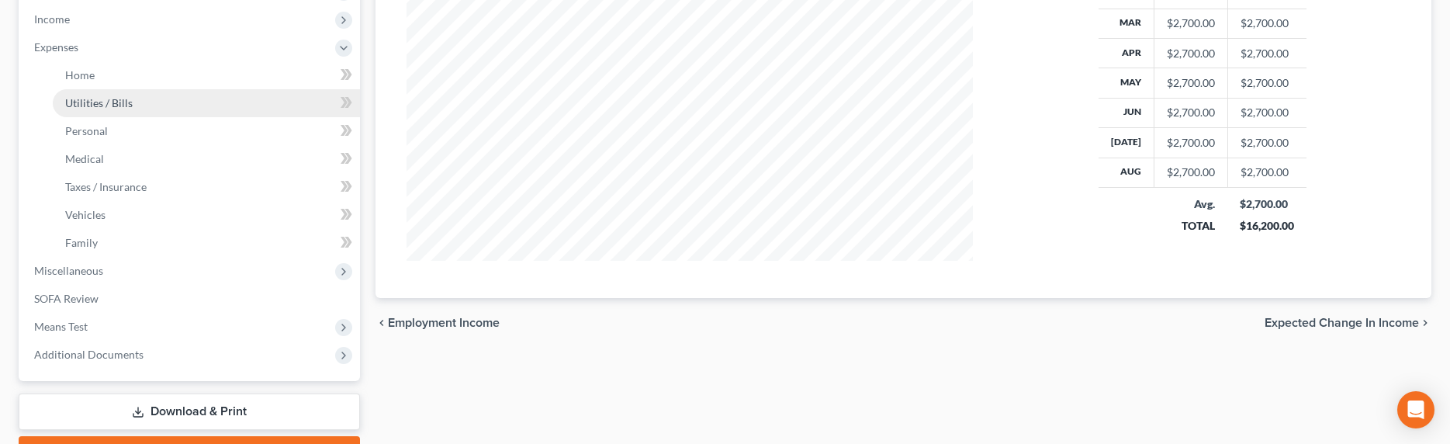
click at [75, 100] on span "Utilities / Bills" at bounding box center [99, 102] width 68 height 13
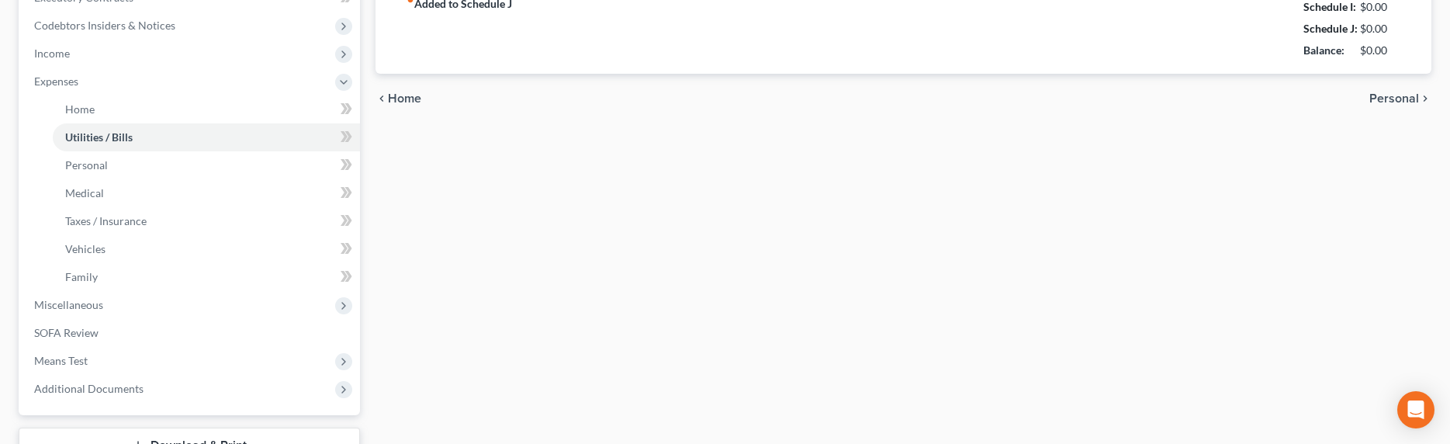
type input "50.00"
type input "10.00"
type input "40.00"
type input "140.00"
type input "120.00"
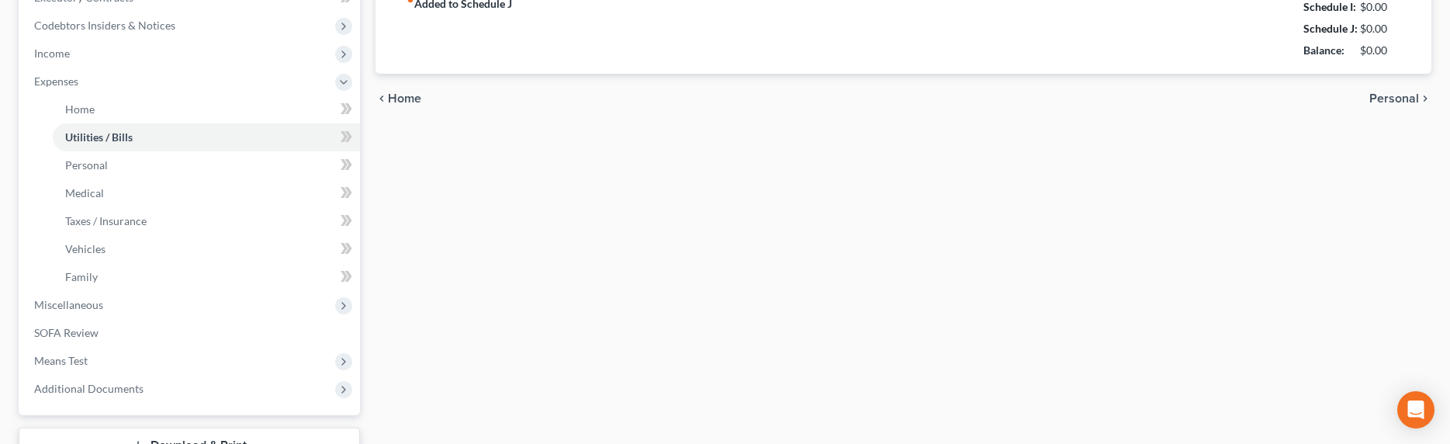
type input "0.00"
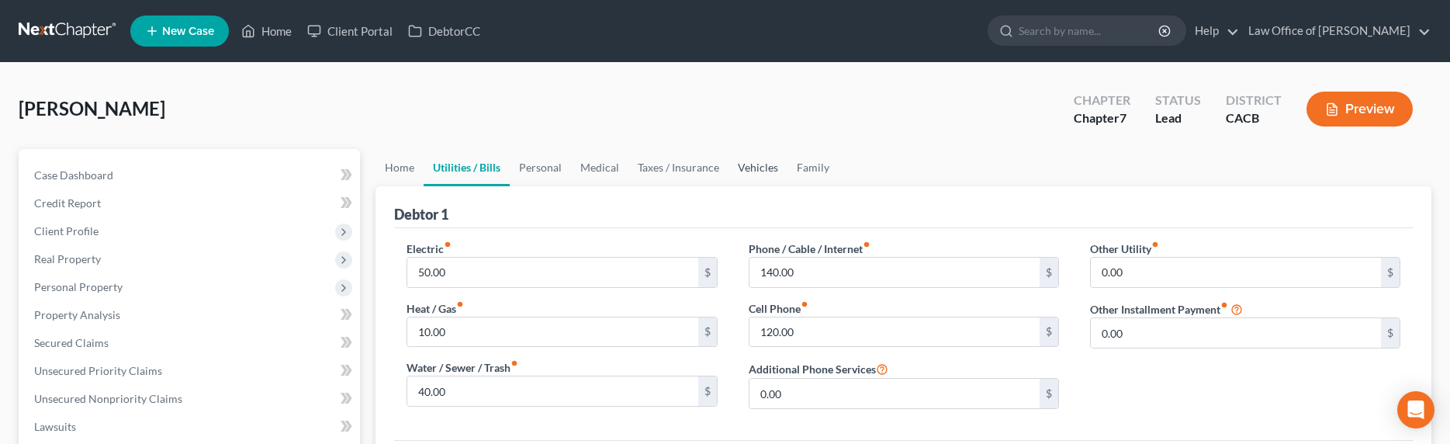
click at [745, 164] on link "Vehicles" at bounding box center [758, 167] width 59 height 37
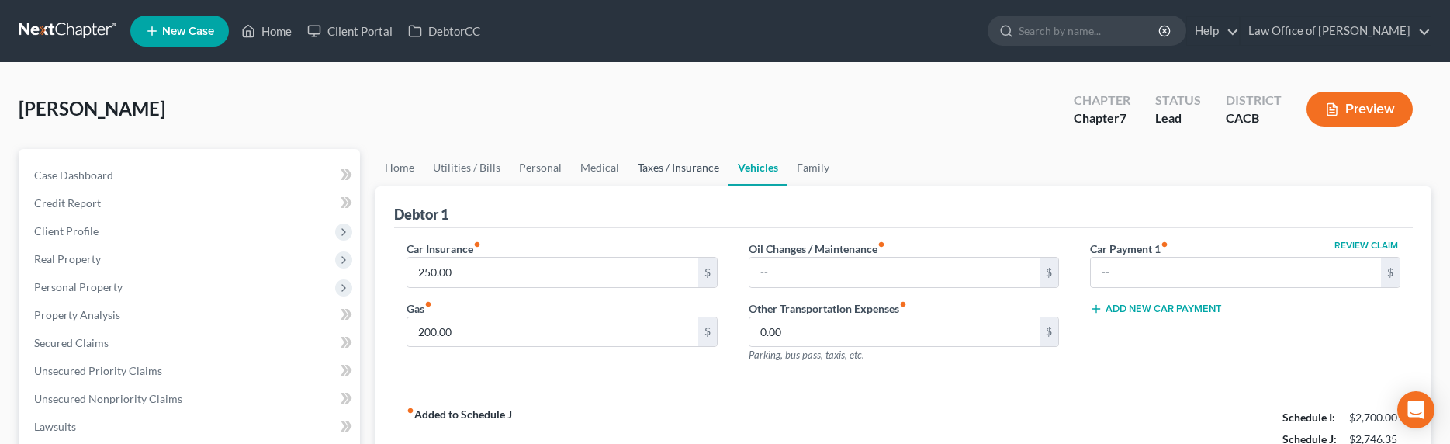
click at [666, 168] on link "Taxes / Insurance" at bounding box center [679, 167] width 100 height 37
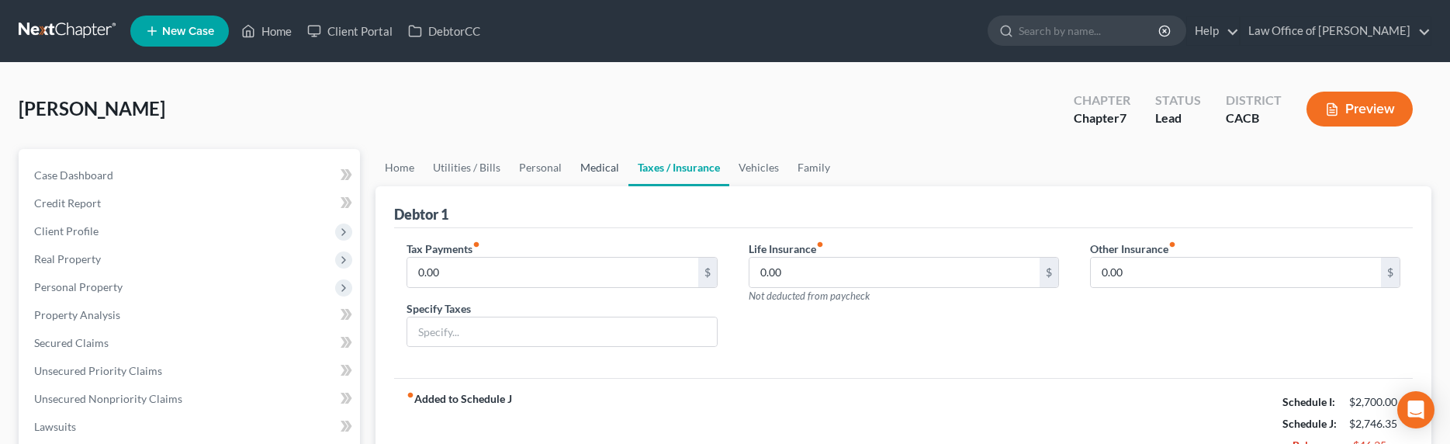
click at [601, 170] on link "Medical" at bounding box center [599, 167] width 57 height 37
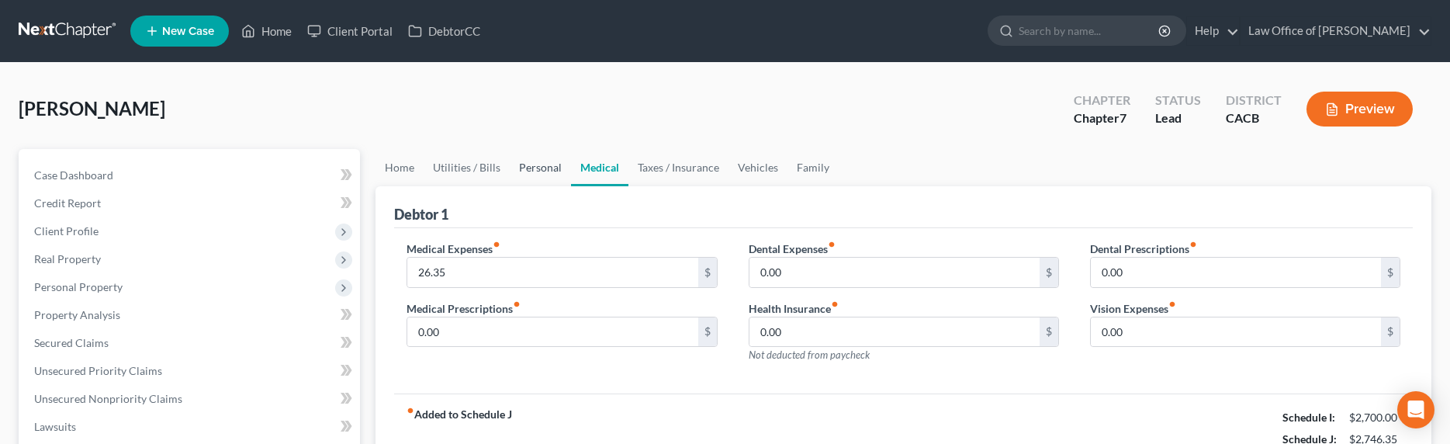
click at [532, 166] on link "Personal" at bounding box center [540, 167] width 61 height 37
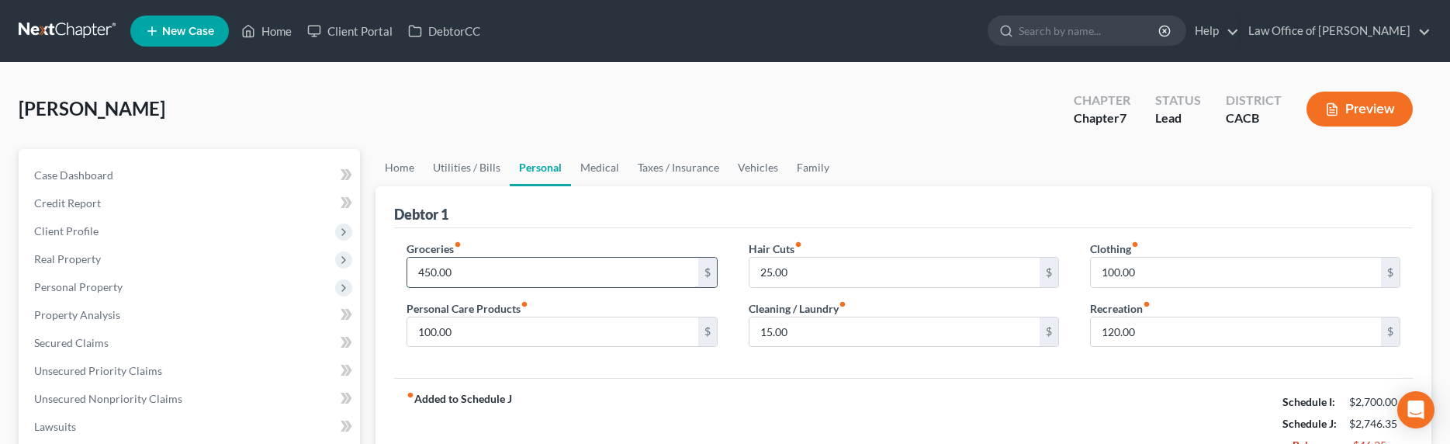
click at [429, 272] on input "450.00" at bounding box center [552, 272] width 290 height 29
click at [431, 269] on input "450.00" at bounding box center [552, 272] width 290 height 29
drag, startPoint x: 423, startPoint y: 271, endPoint x: 412, endPoint y: 268, distance: 11.3
click at [412, 268] on input "450.00" at bounding box center [552, 272] width 290 height 29
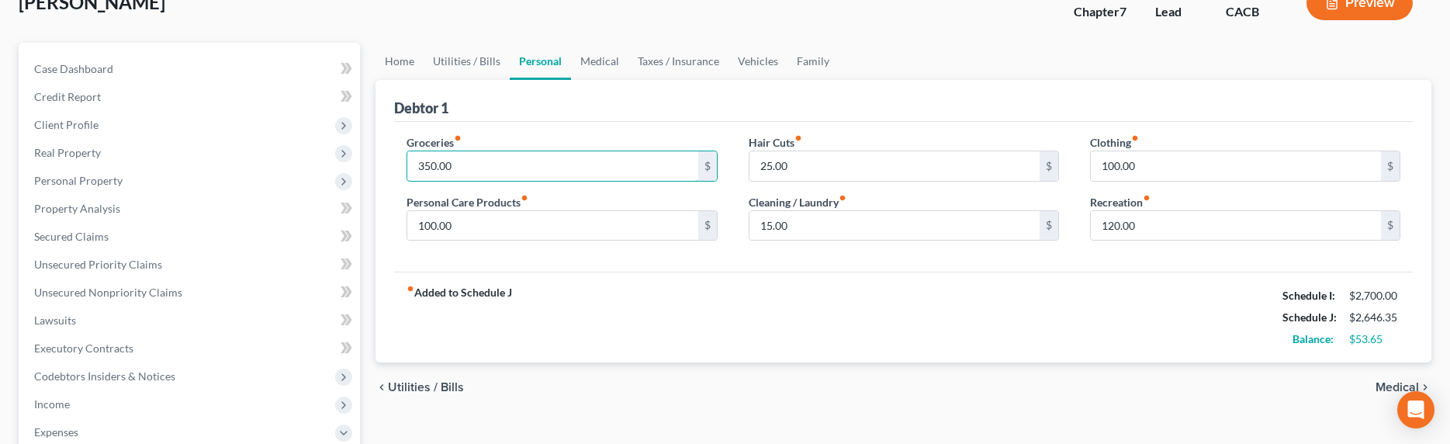
scroll to position [140, 0]
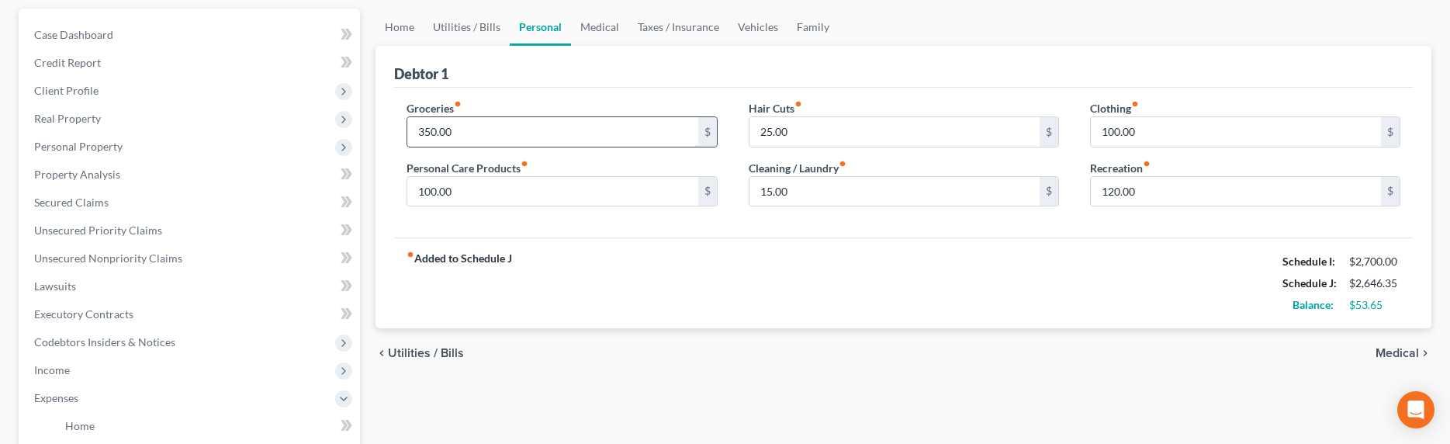
click at [424, 133] on input "350.00" at bounding box center [552, 131] width 290 height 29
type input "380.00"
drag, startPoint x: 1100, startPoint y: 132, endPoint x: 1113, endPoint y: 133, distance: 13.3
click at [1103, 132] on input "100.00" at bounding box center [1236, 131] width 290 height 29
click at [1113, 133] on input "100.00" at bounding box center [1236, 131] width 290 height 29
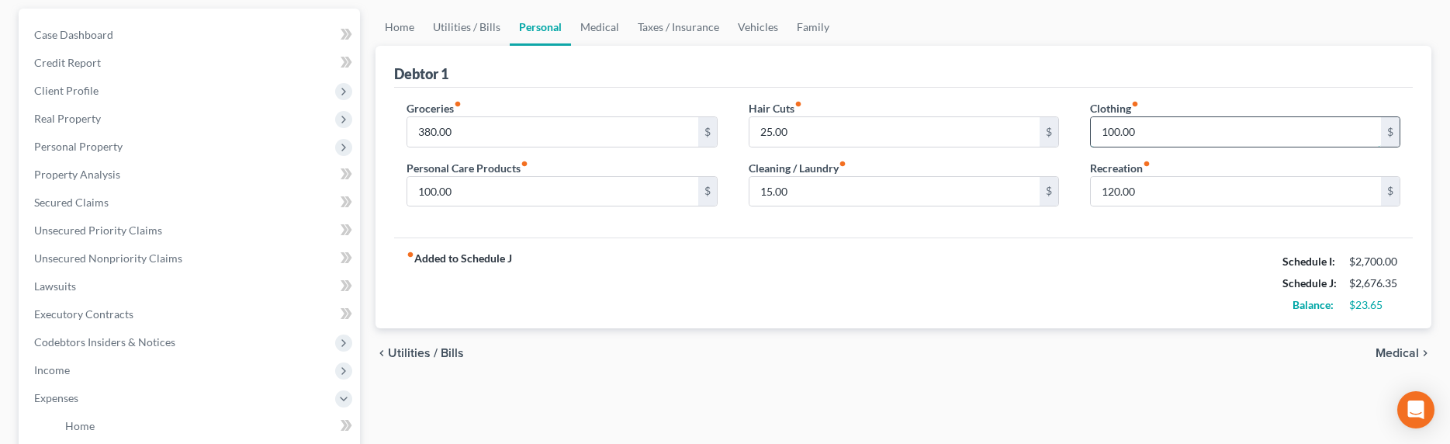
click at [1109, 132] on input "100.00" at bounding box center [1236, 131] width 290 height 29
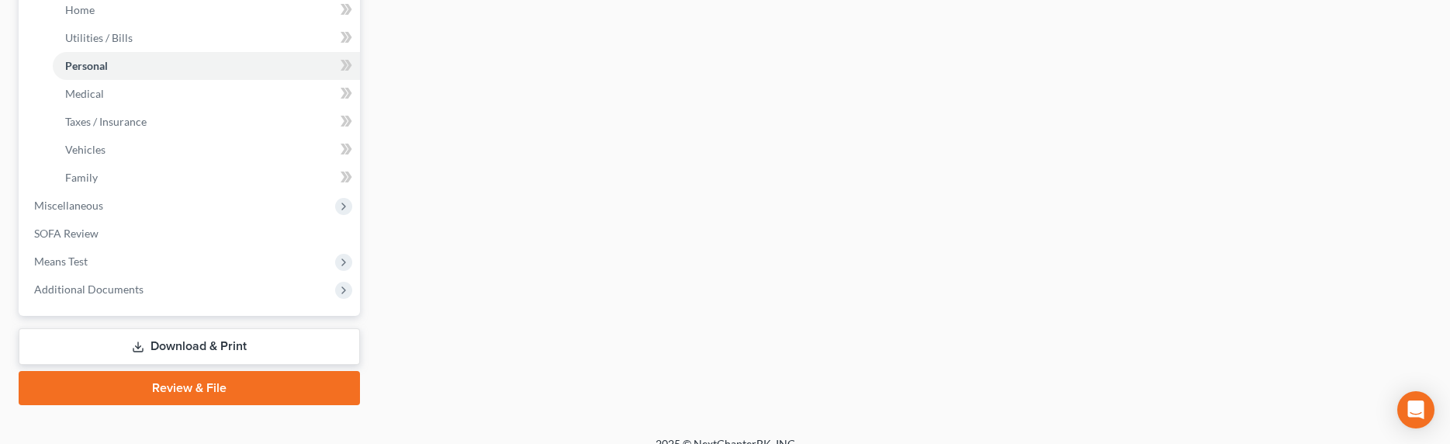
scroll to position [575, 0]
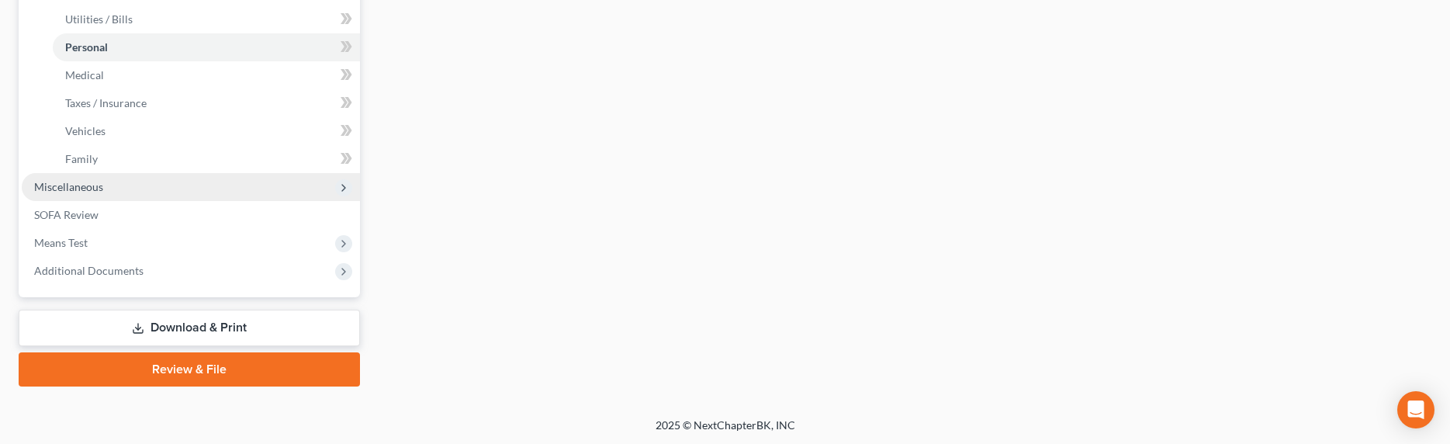
type input "110.00"
click at [65, 189] on span "Miscellaneous" at bounding box center [68, 186] width 69 height 13
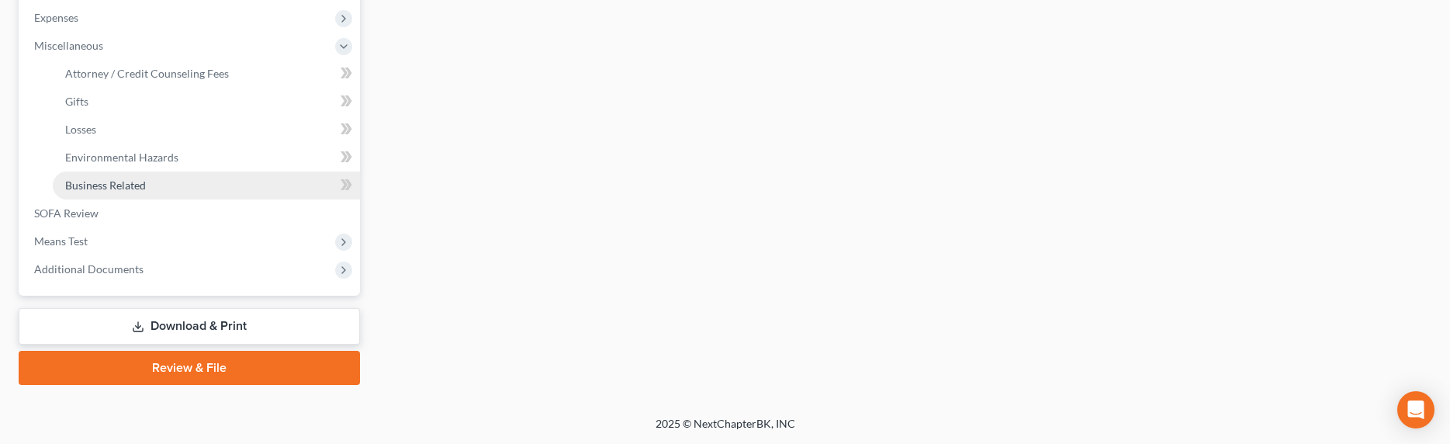
scroll to position [519, 0]
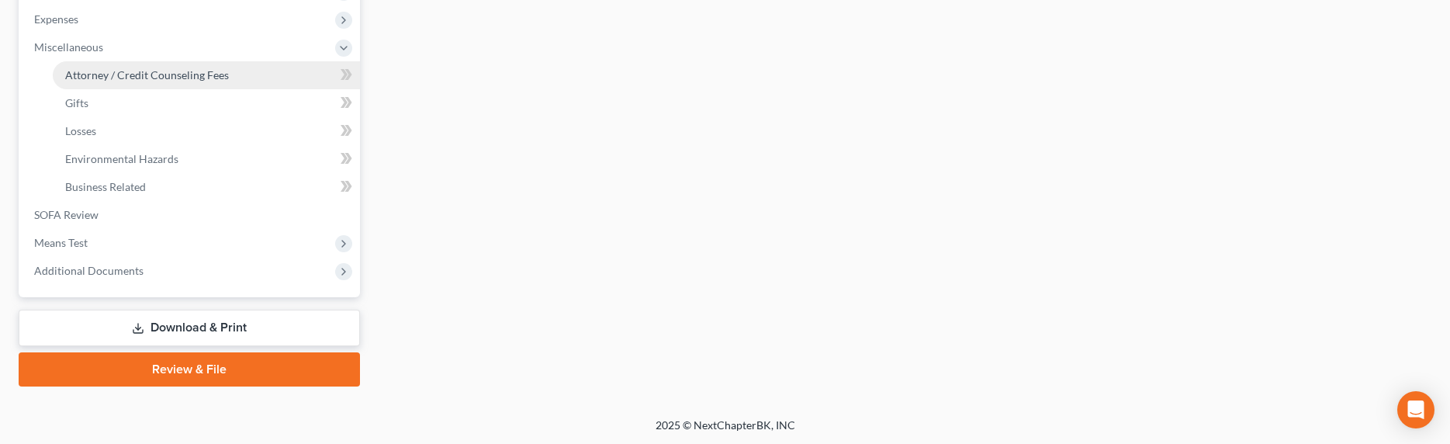
click at [116, 81] on link "Attorney / Credit Counseling Fees" at bounding box center [206, 75] width 307 height 28
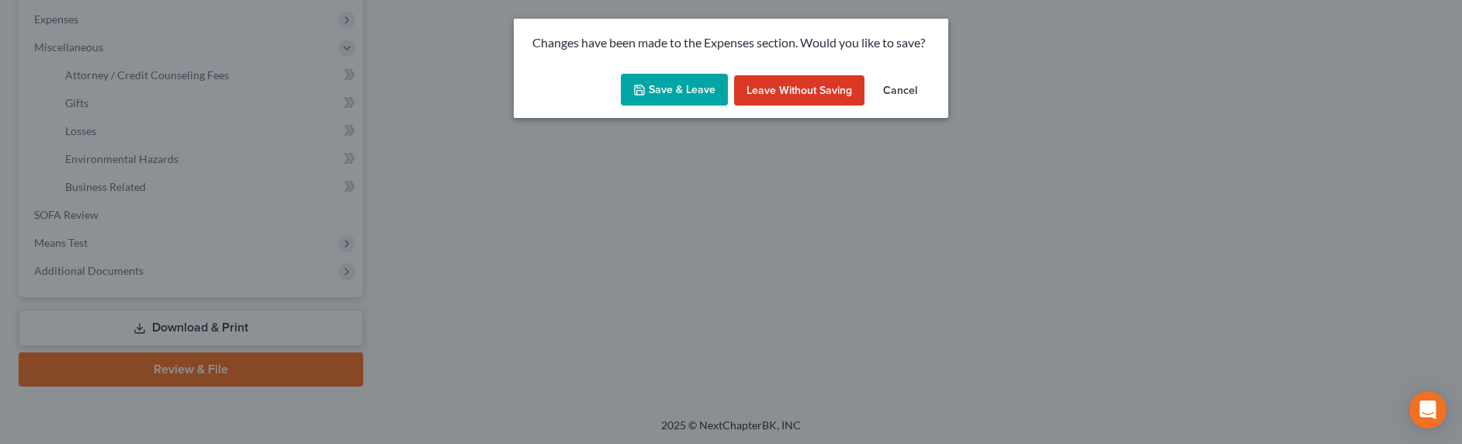
click at [674, 88] on button "Save & Leave" at bounding box center [674, 90] width 107 height 33
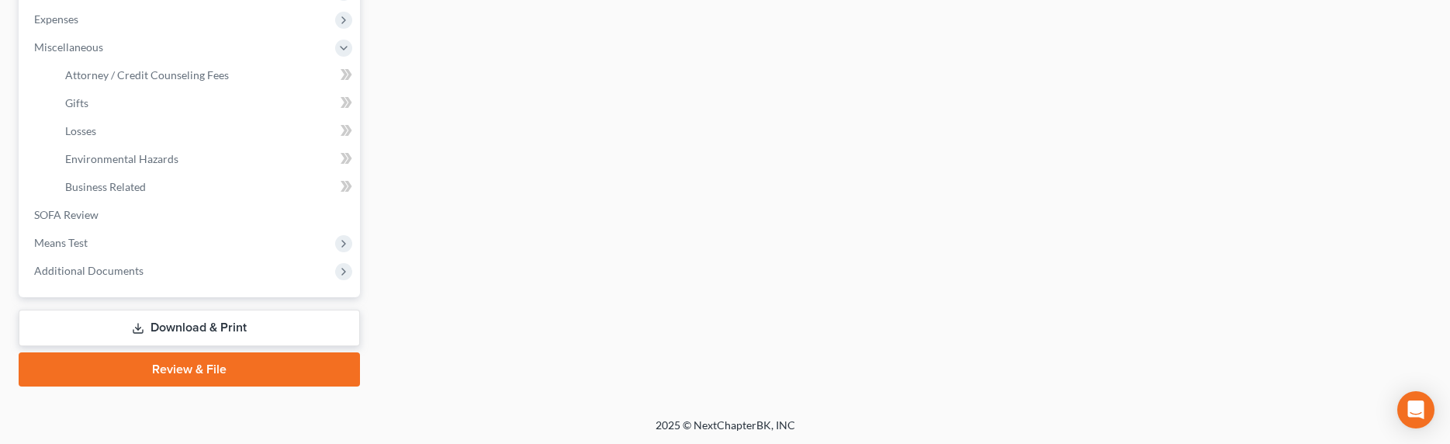
scroll to position [196, 0]
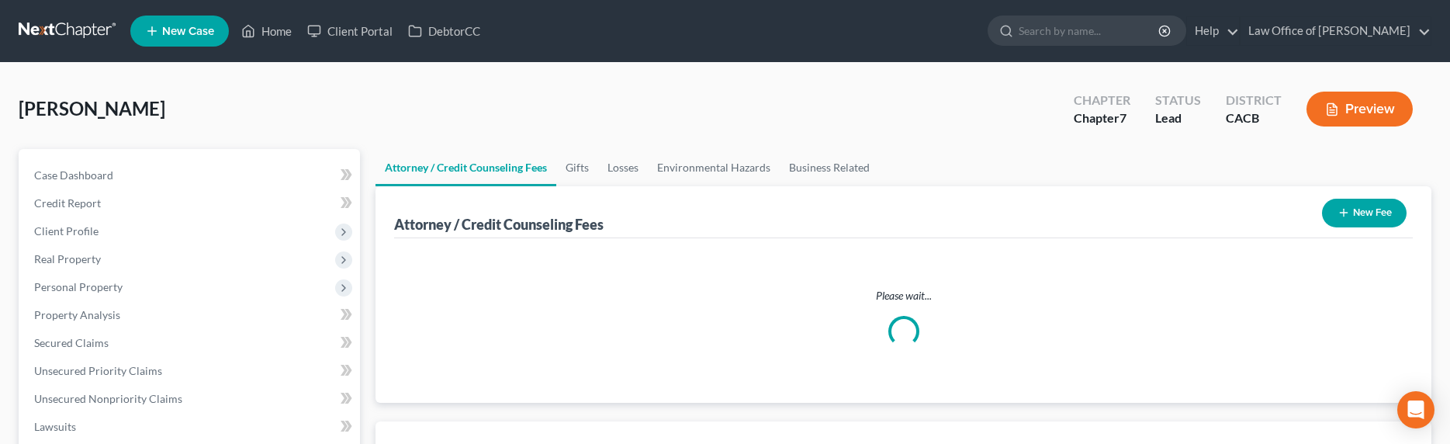
select select "0"
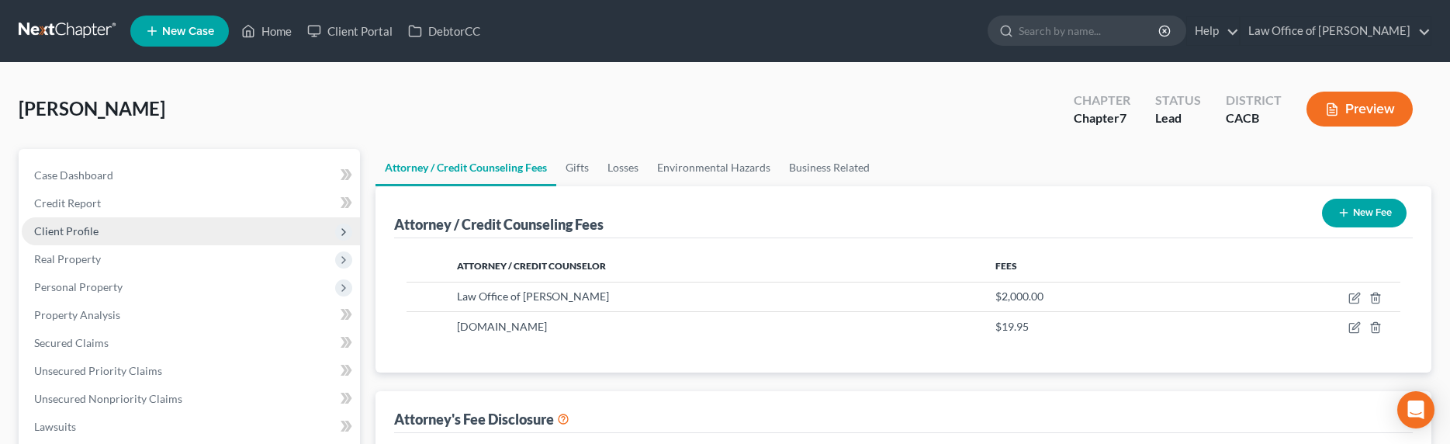
click at [78, 232] on span "Client Profile" at bounding box center [66, 230] width 64 height 13
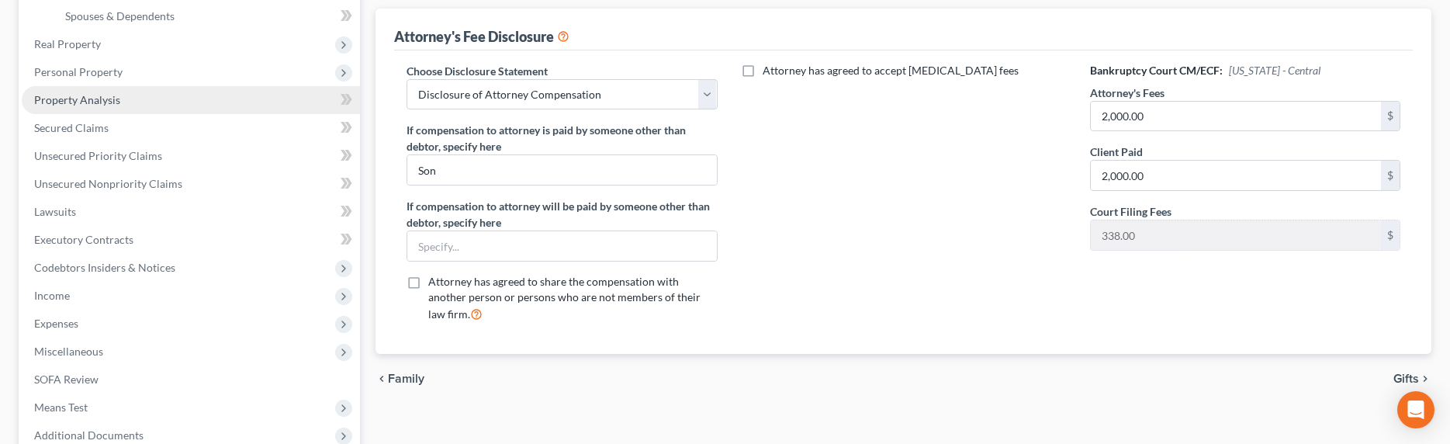
scroll to position [372, 0]
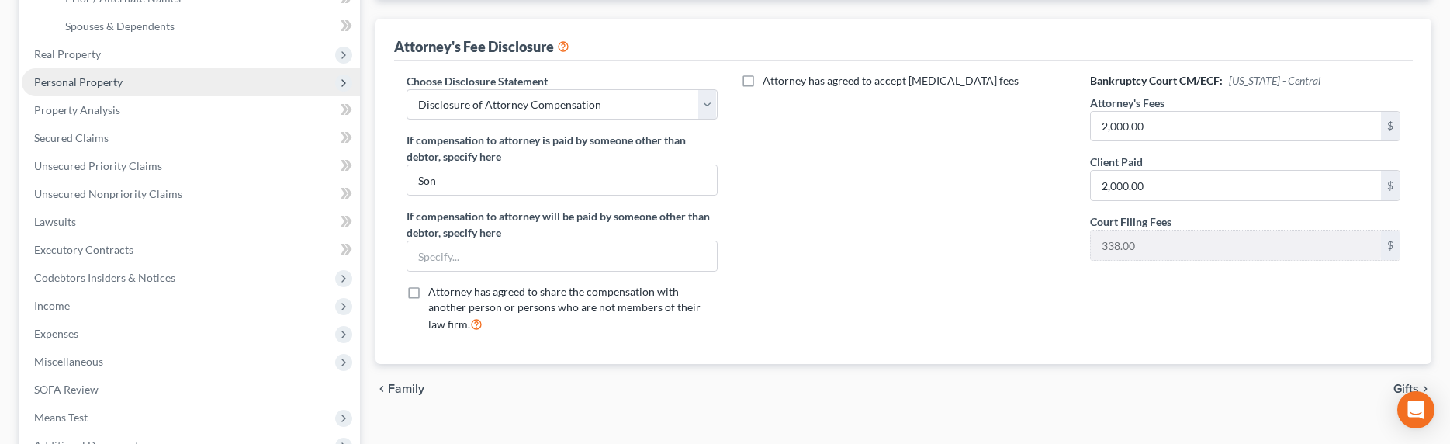
click at [86, 85] on span "Personal Property" at bounding box center [78, 81] width 88 height 13
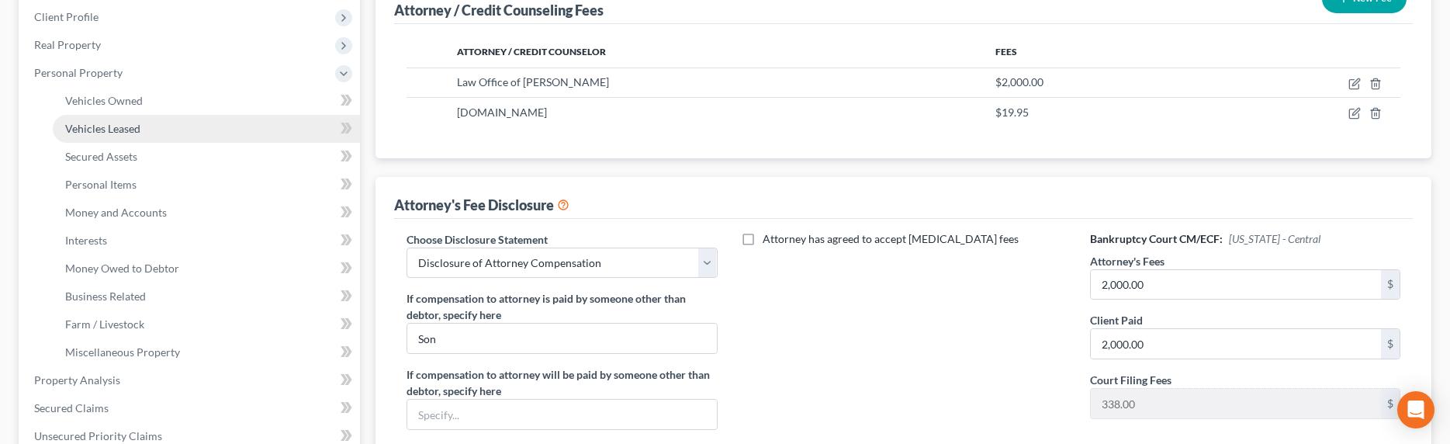
click at [107, 129] on span "Vehicles Leased" at bounding box center [102, 128] width 75 height 13
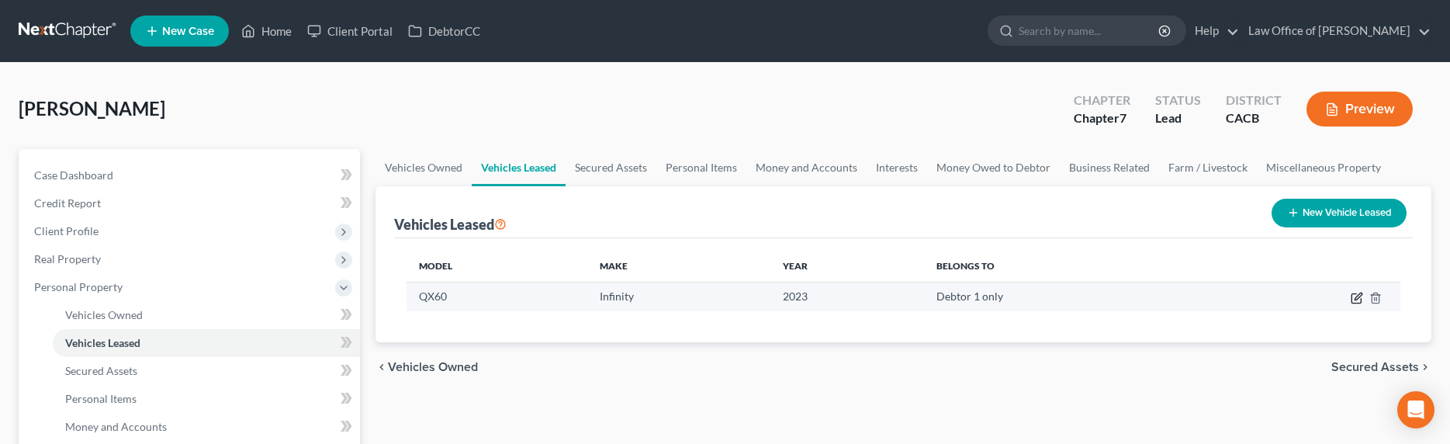
click at [1353, 298] on icon "button" at bounding box center [1357, 298] width 12 height 12
select select "0"
select select "3"
select select "0"
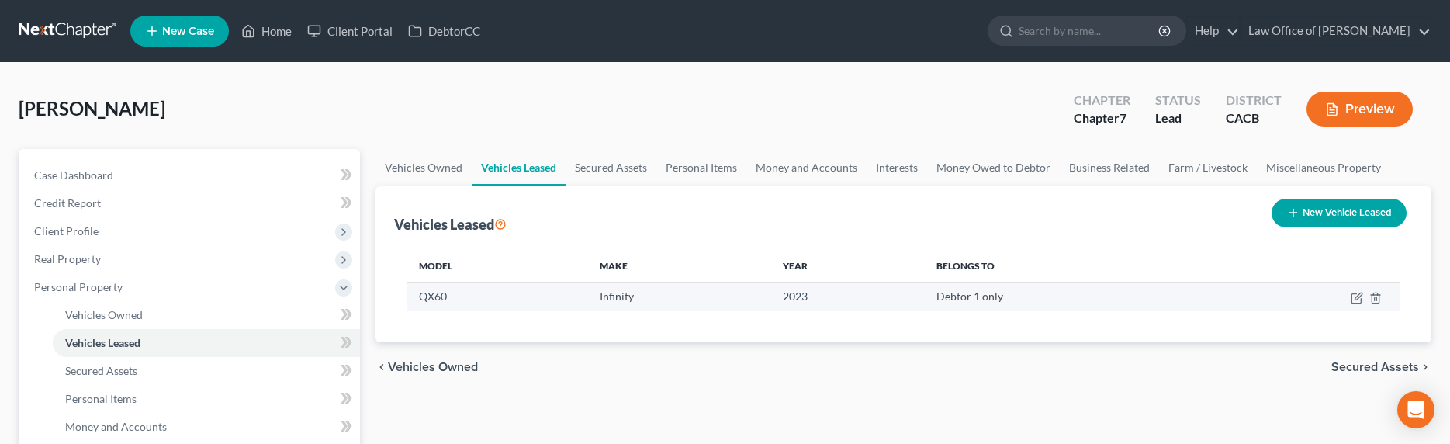
select select "1"
select select "45"
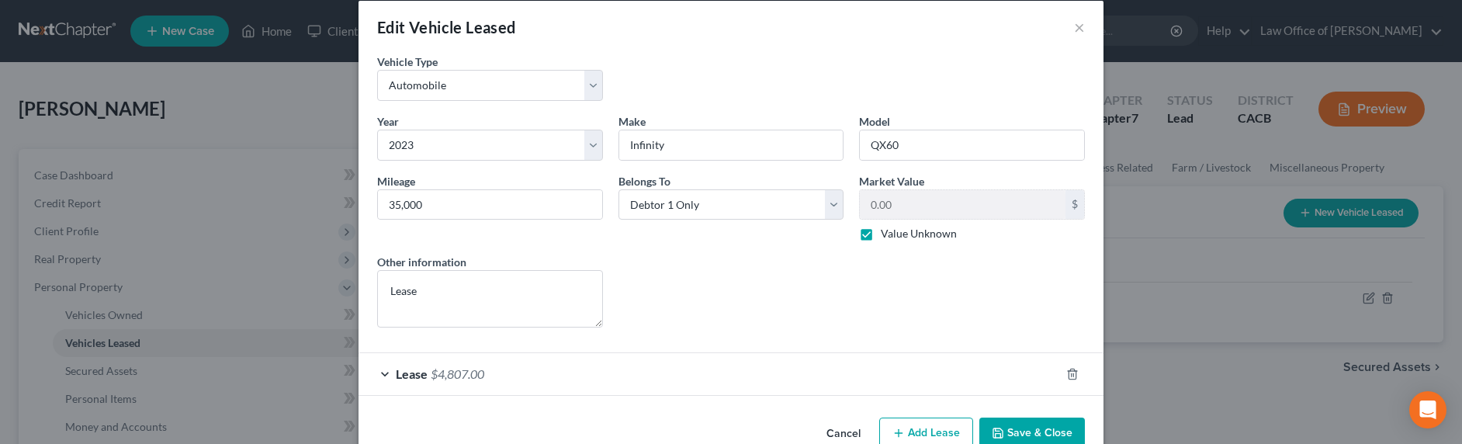
scroll to position [54, 0]
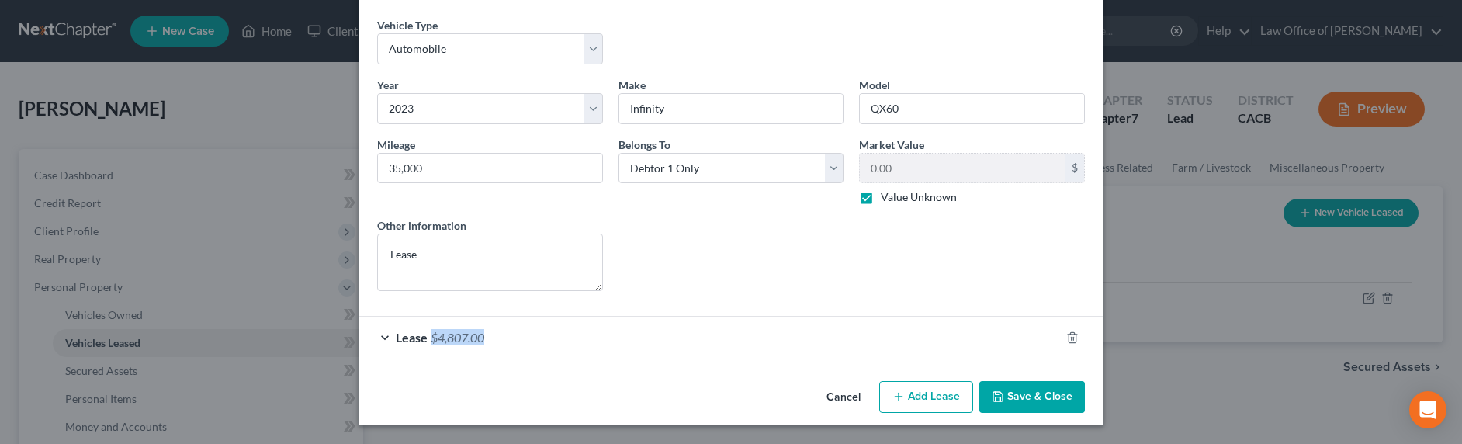
click at [421, 345] on div "Lease $4,807.00" at bounding box center [710, 337] width 702 height 41
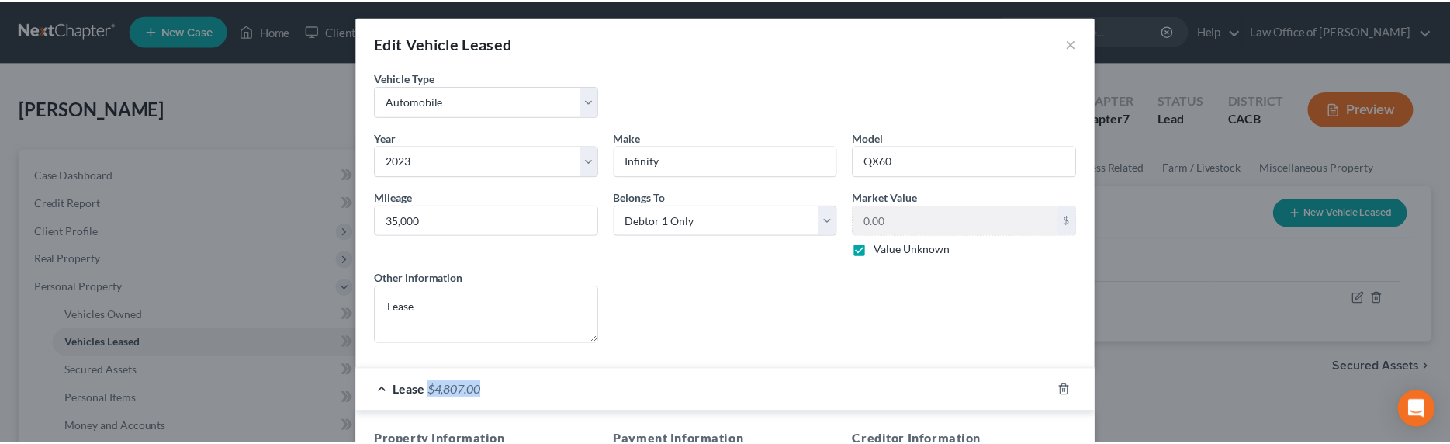
scroll to position [0, 0]
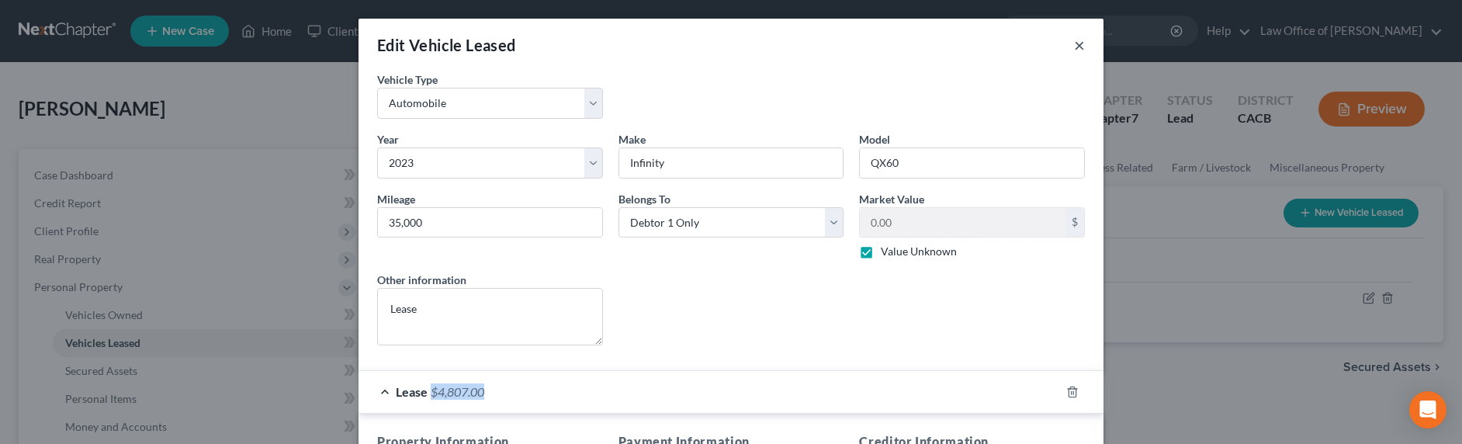
click at [1074, 42] on button "×" at bounding box center [1079, 45] width 11 height 19
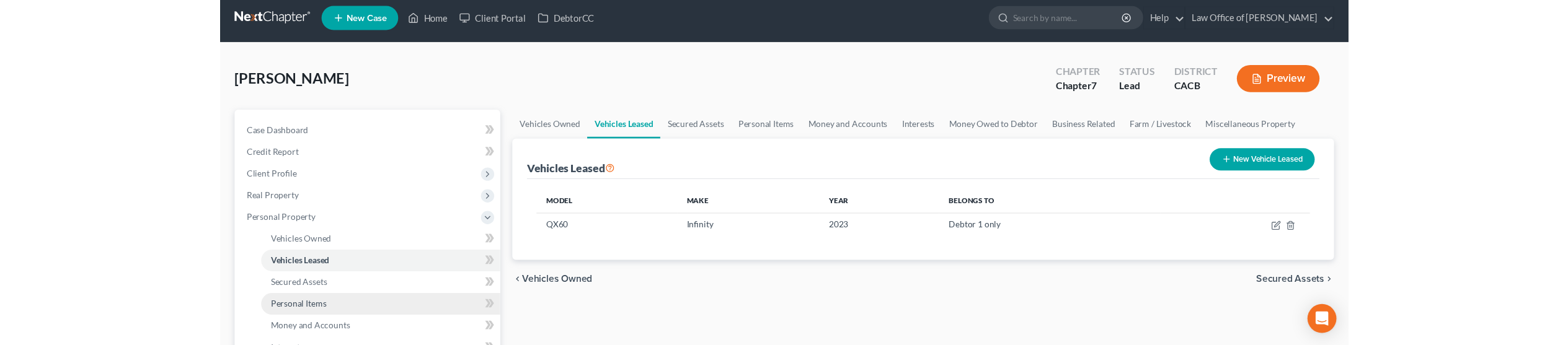
scroll to position [40, 0]
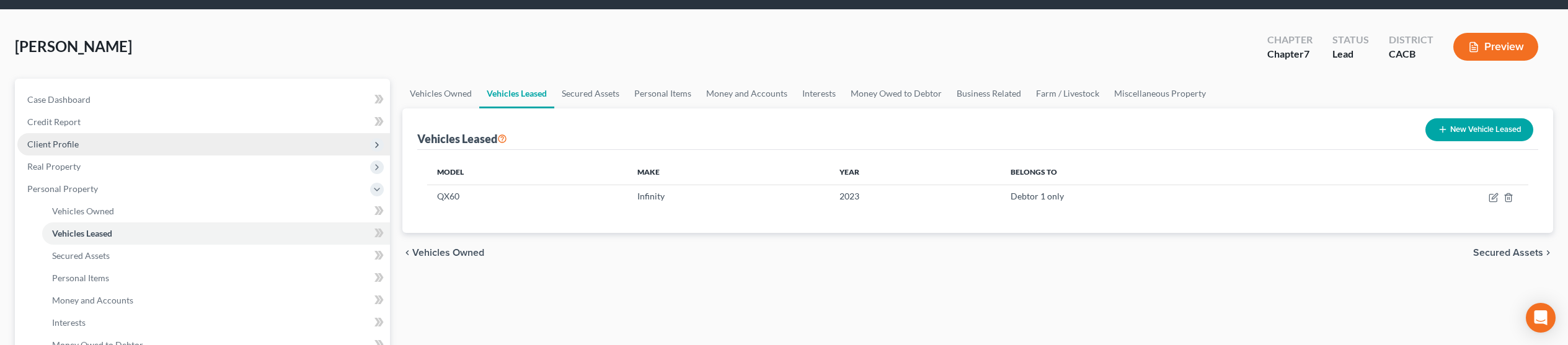
click at [63, 144] on span "Client Profile" at bounding box center [53, 144] width 51 height 10
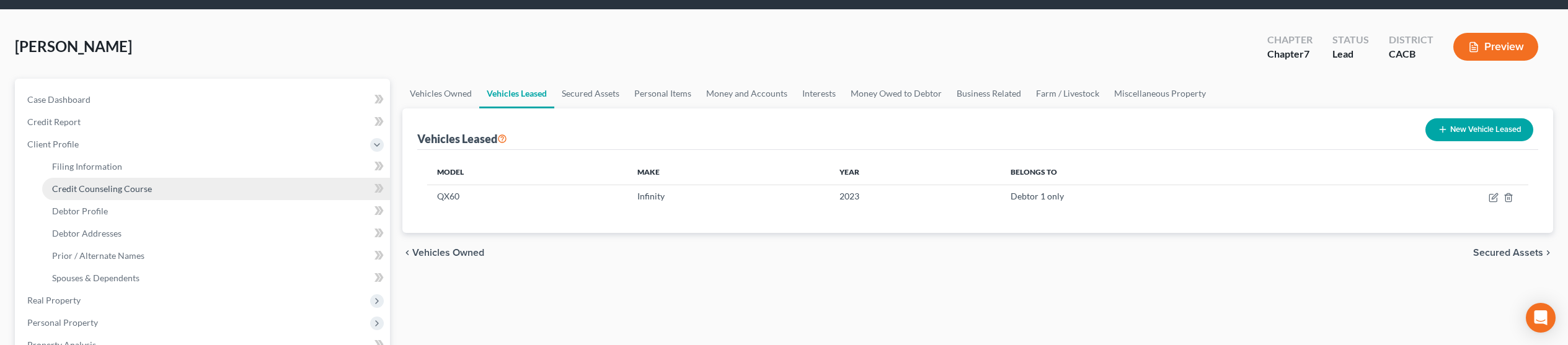
click at [82, 186] on span "Credit Counseling Course" at bounding box center [101, 188] width 100 height 10
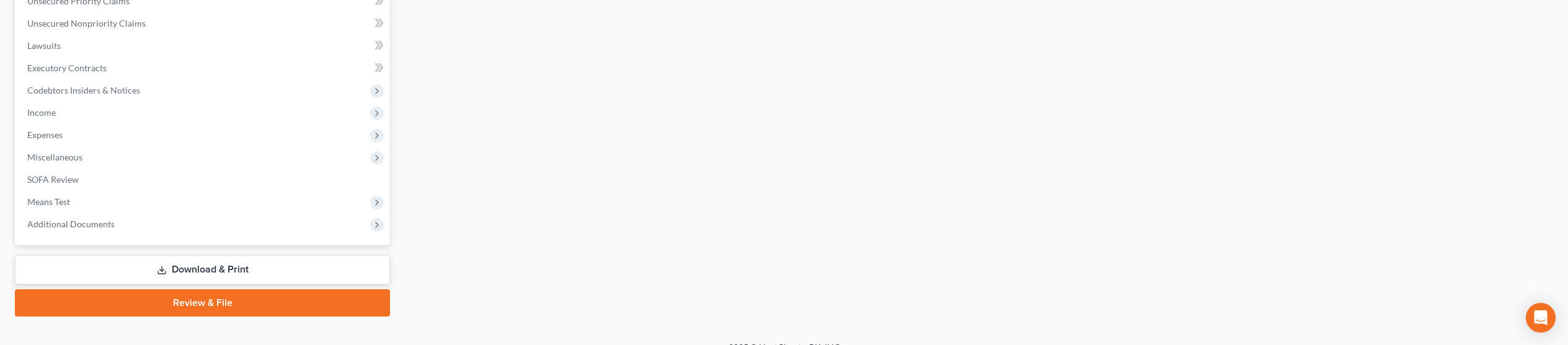
scroll to position [446, 0]
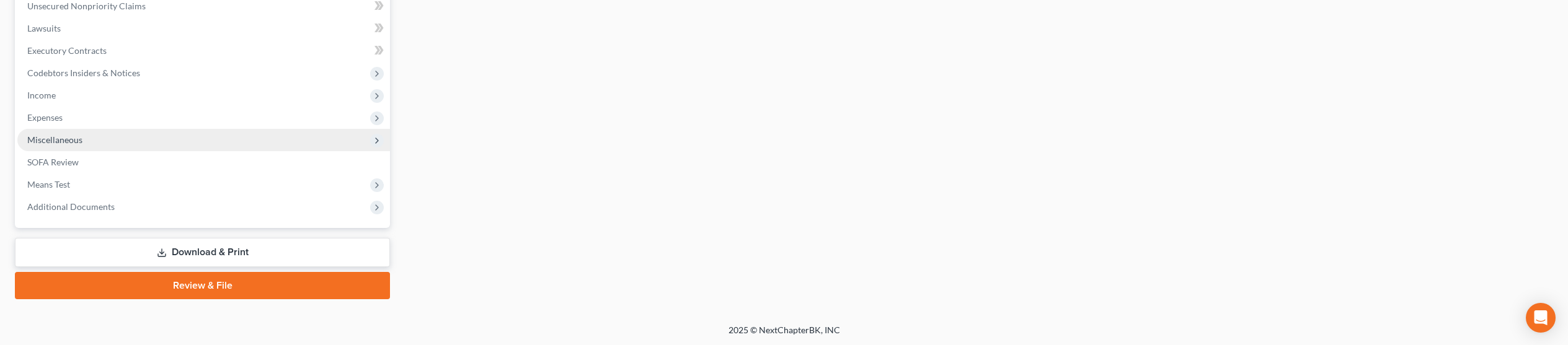
click at [58, 141] on span "Miscellaneous" at bounding box center [54, 139] width 55 height 10
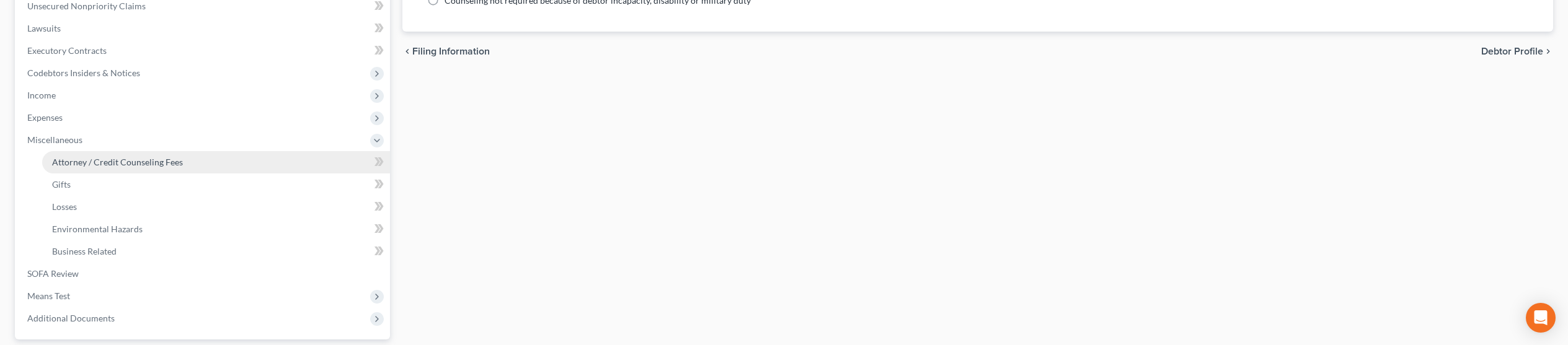
click at [90, 161] on span "Attorney / Credit Counseling Fees" at bounding box center [117, 161] width 131 height 10
select select "0"
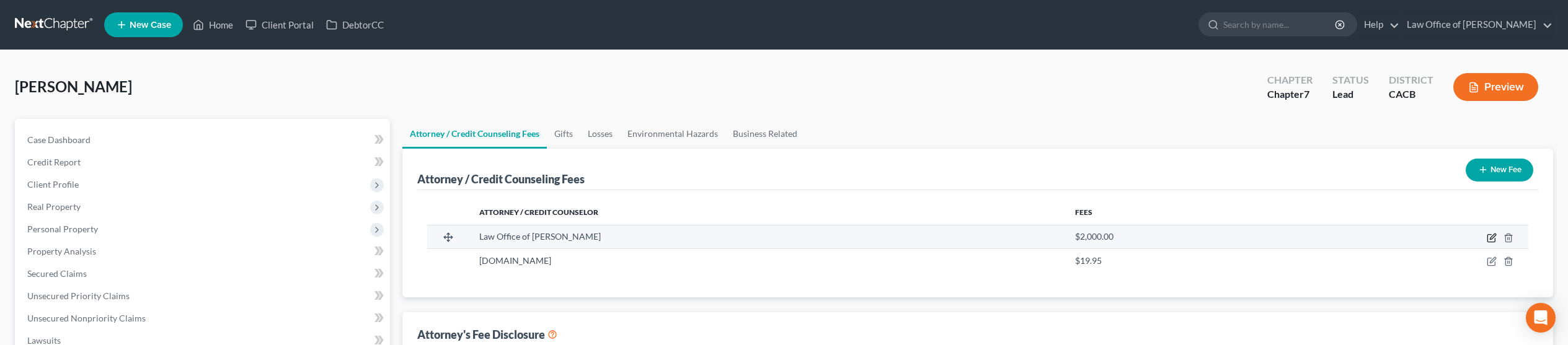
click at [1167, 236] on icon "button" at bounding box center [1491, 238] width 10 height 10
select select "4"
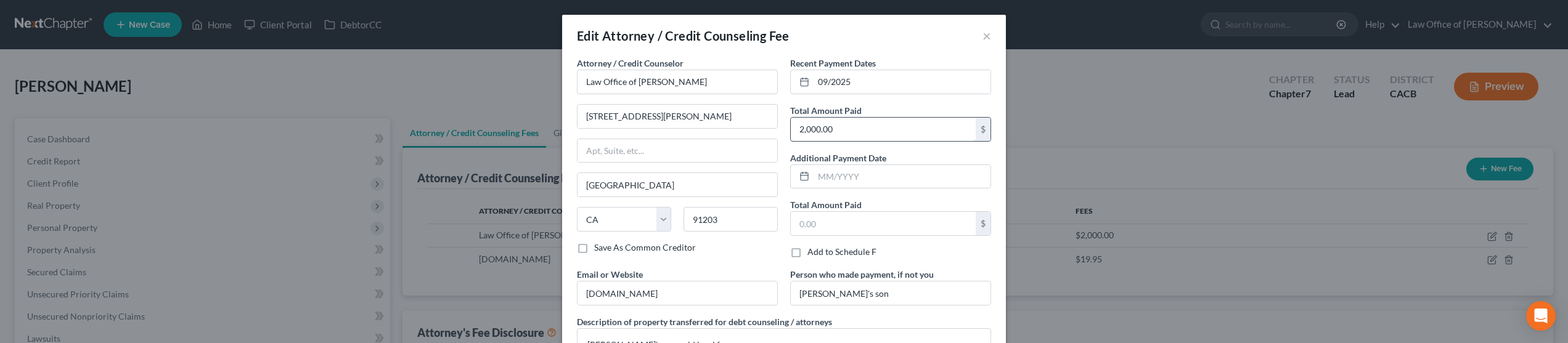
click at [852, 129] on input "2,000.00" at bounding box center [883, 129] width 185 height 23
type input "1,600"
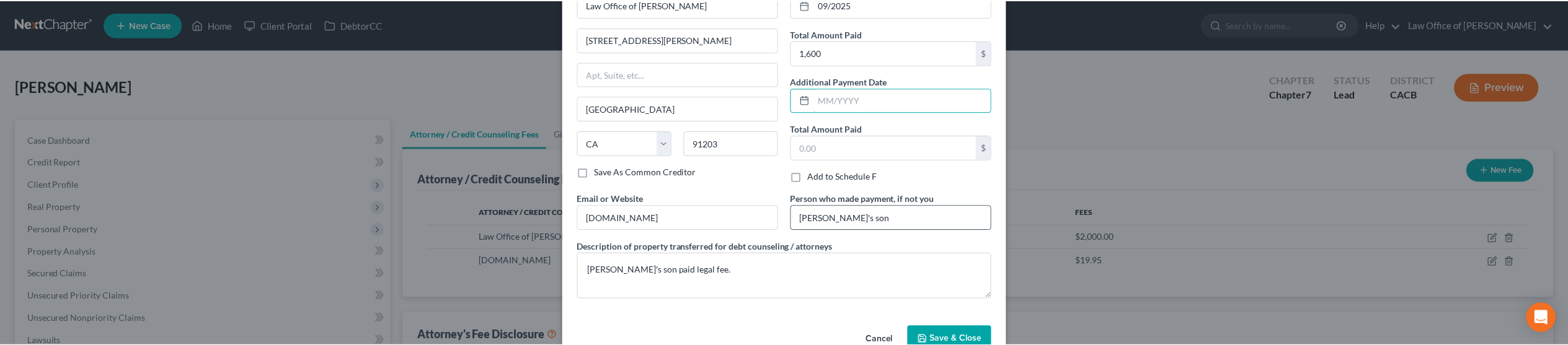
scroll to position [109, 0]
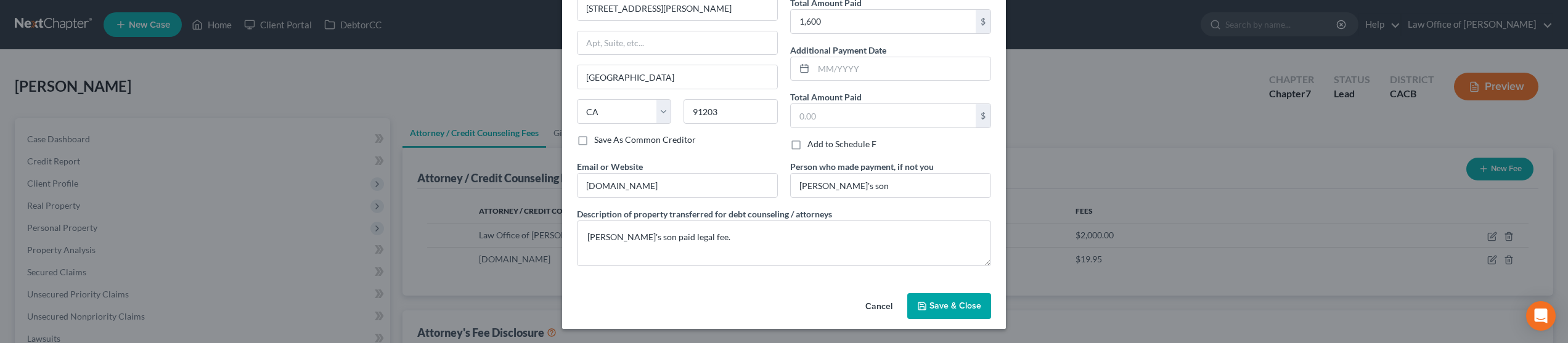
click at [921, 302] on icon "button" at bounding box center [922, 306] width 10 height 10
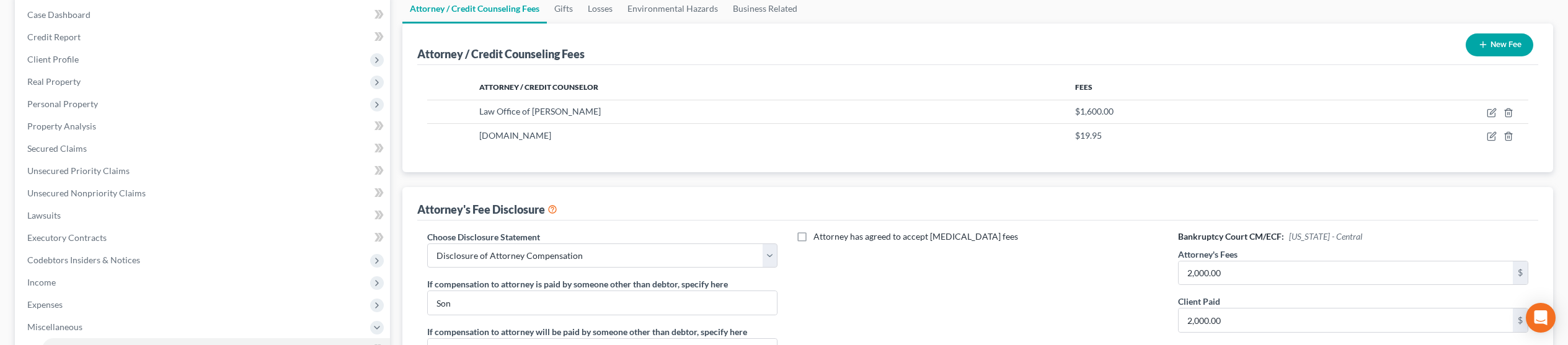
scroll to position [140, 0]
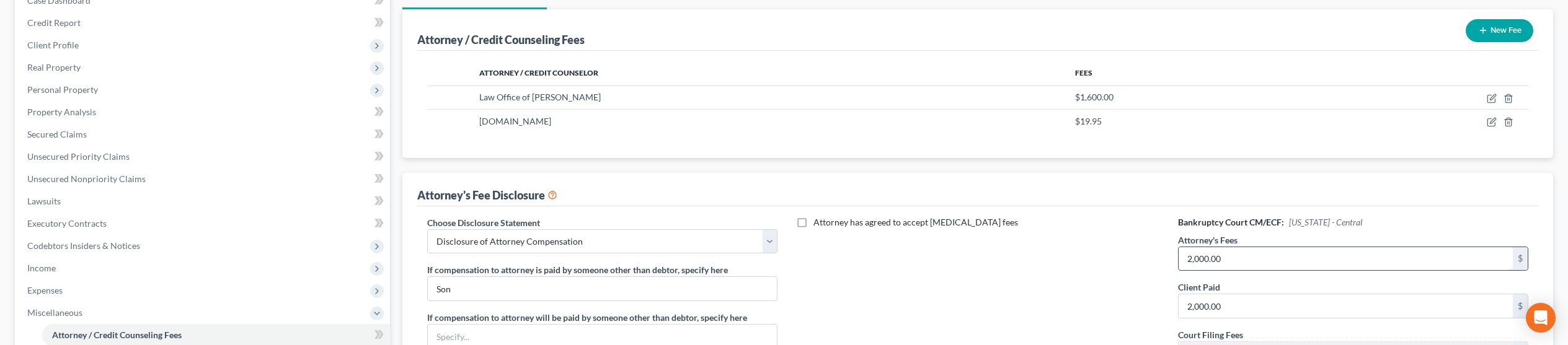
drag, startPoint x: 1268, startPoint y: 261, endPoint x: 1247, endPoint y: 259, distance: 21.1
click at [1167, 259] on input "2,000.00" at bounding box center [1345, 259] width 334 height 23
type input "1,600"
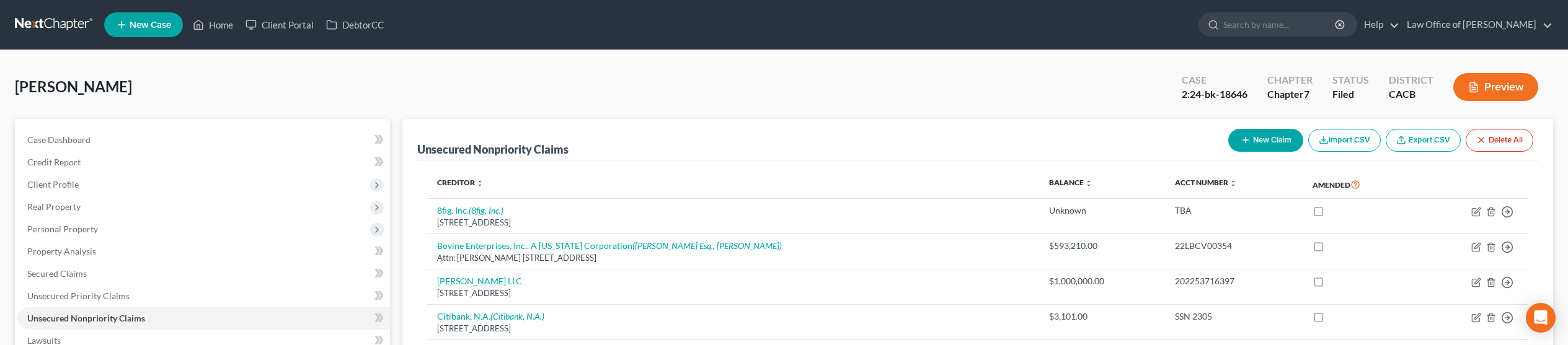
scroll to position [145, 0]
